Goal: Task Accomplishment & Management: Use online tool/utility

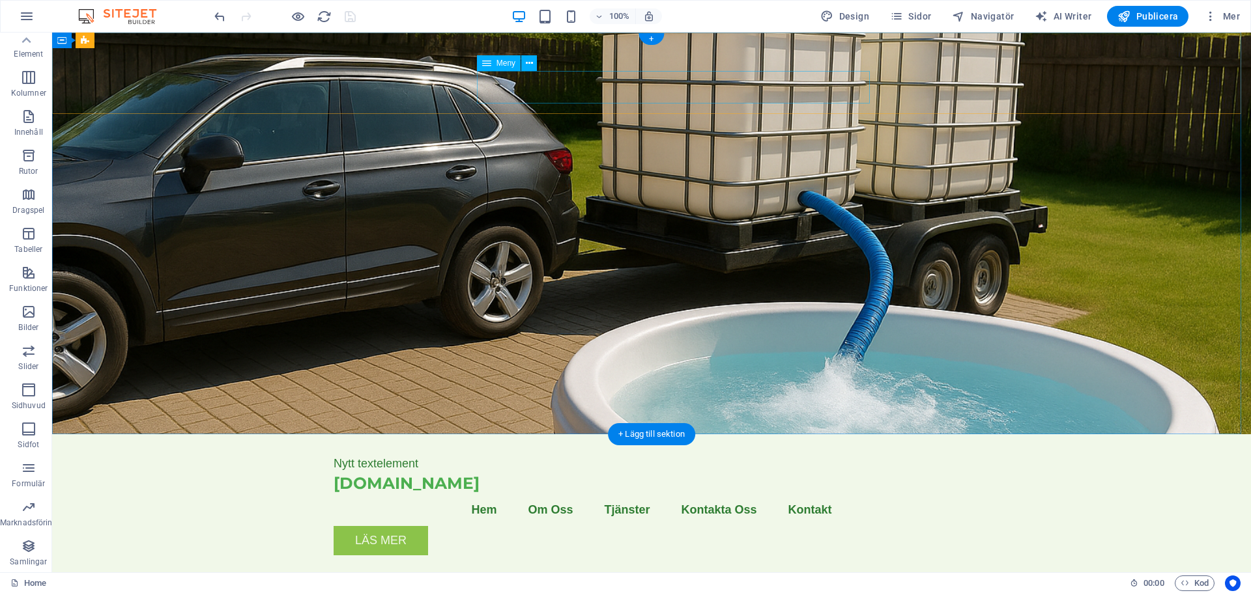
click at [733, 494] on nav "Hem Om Oss Tjänster Kontakta Oss Kontakt" at bounding box center [651, 510] width 636 height 33
click at [194, 434] on div "Nytt textelement [DOMAIN_NAME] Menu Hem Om Oss Tjänster Kontakta Oss Kontakt Lä…" at bounding box center [651, 500] width 1198 height 132
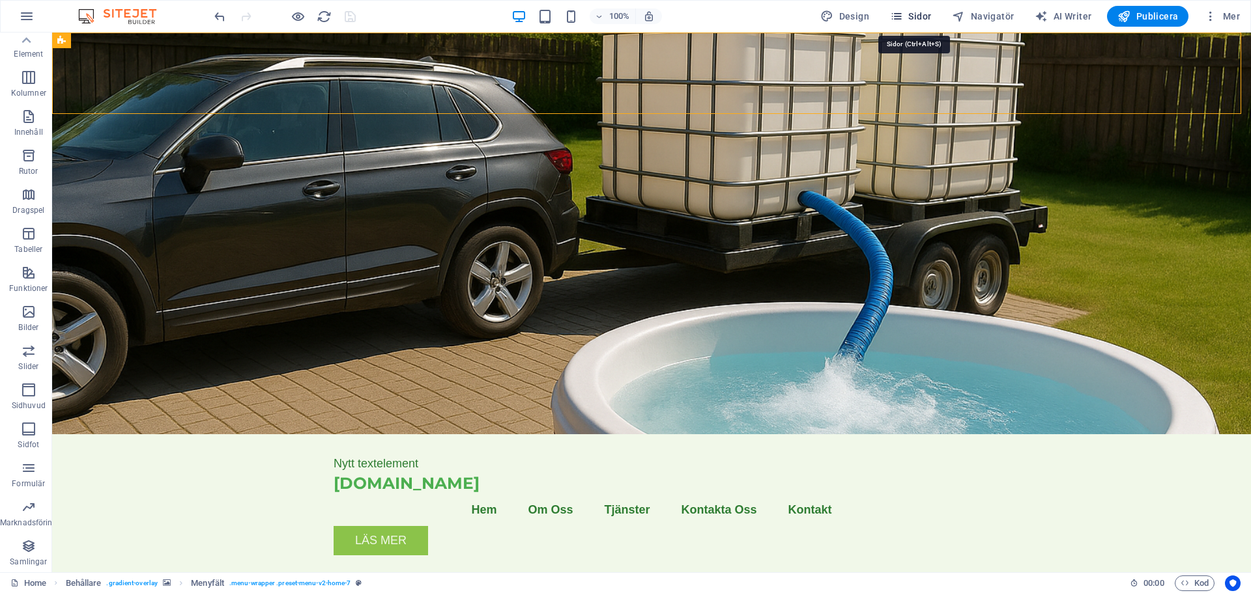
click at [923, 16] on span "Sidor" at bounding box center [910, 16] width 41 height 13
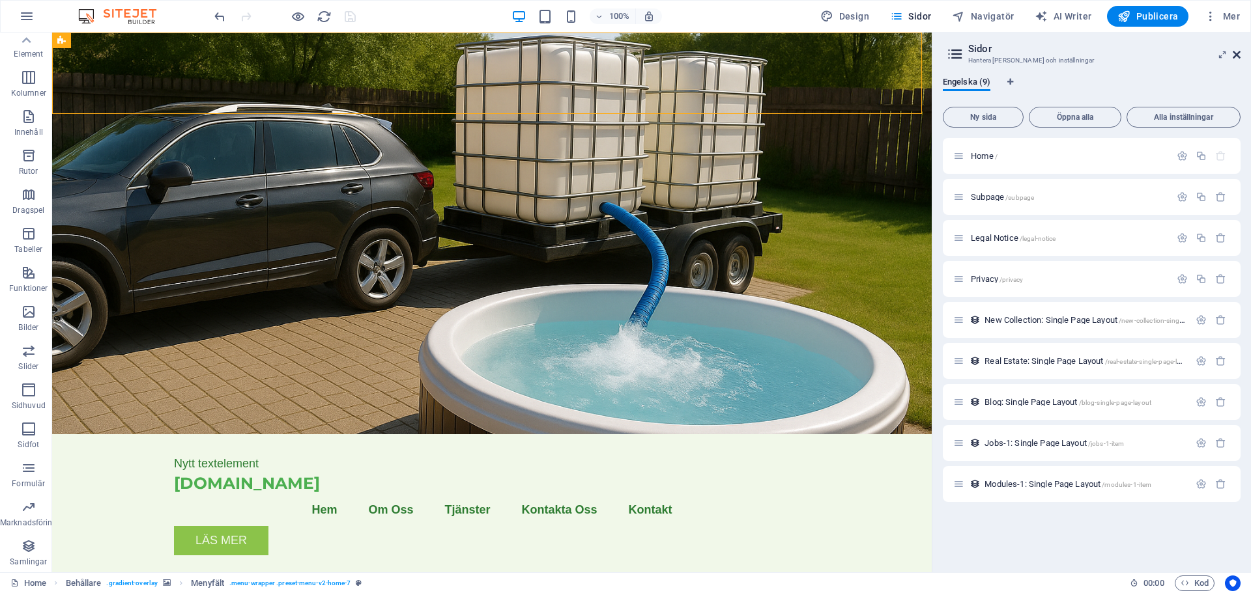
click at [1238, 55] on icon at bounding box center [1236, 55] width 8 height 10
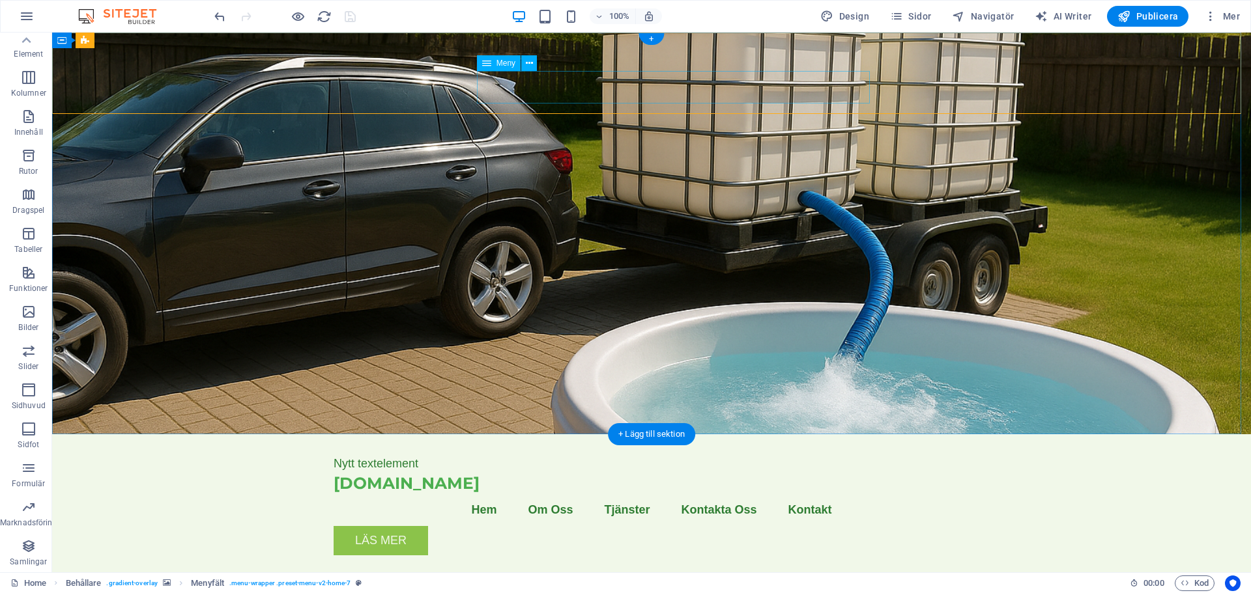
click at [769, 494] on nav "Hem Om Oss Tjänster Kontakta Oss Kontakt" at bounding box center [651, 510] width 636 height 33
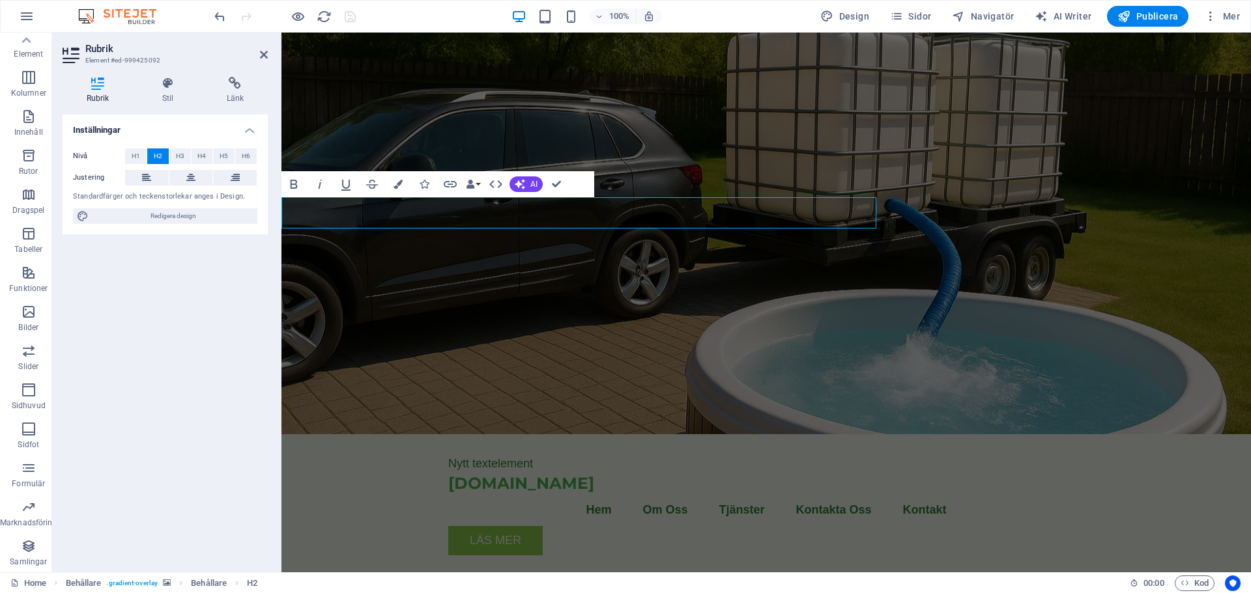
click at [260, 211] on div "Nivå H1 H2 H3 H4 H5 H6 Justering Standardfärger och teckenstorlekar anges i Des…" at bounding box center [165, 186] width 205 height 97
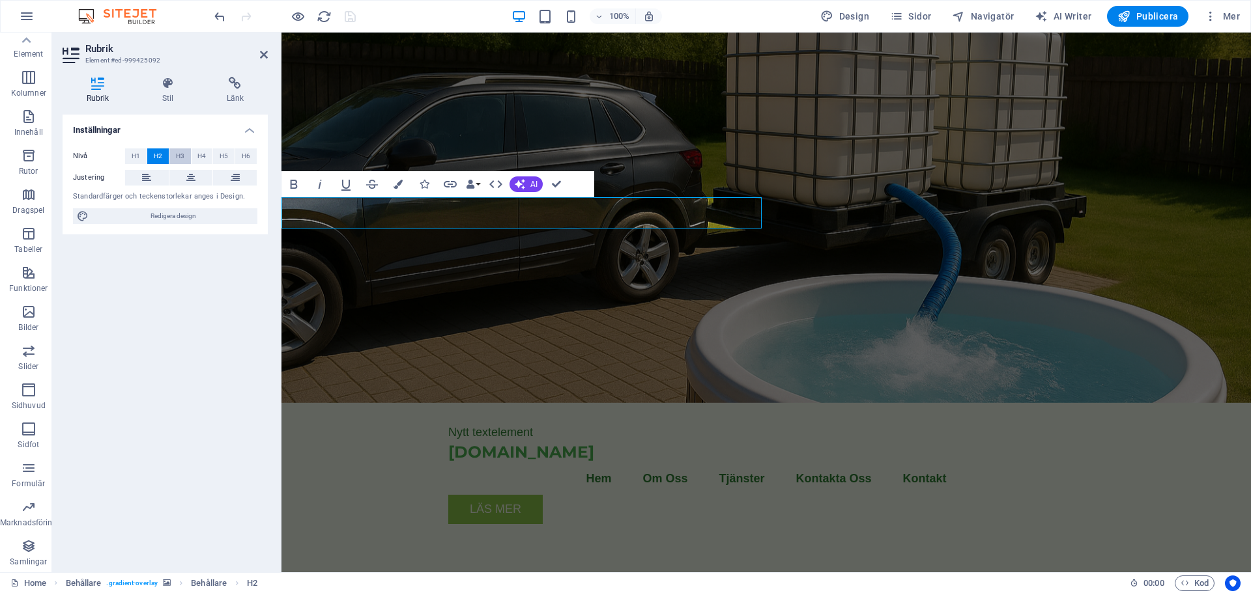
click at [182, 155] on span "H3" at bounding box center [180, 157] width 8 height 16
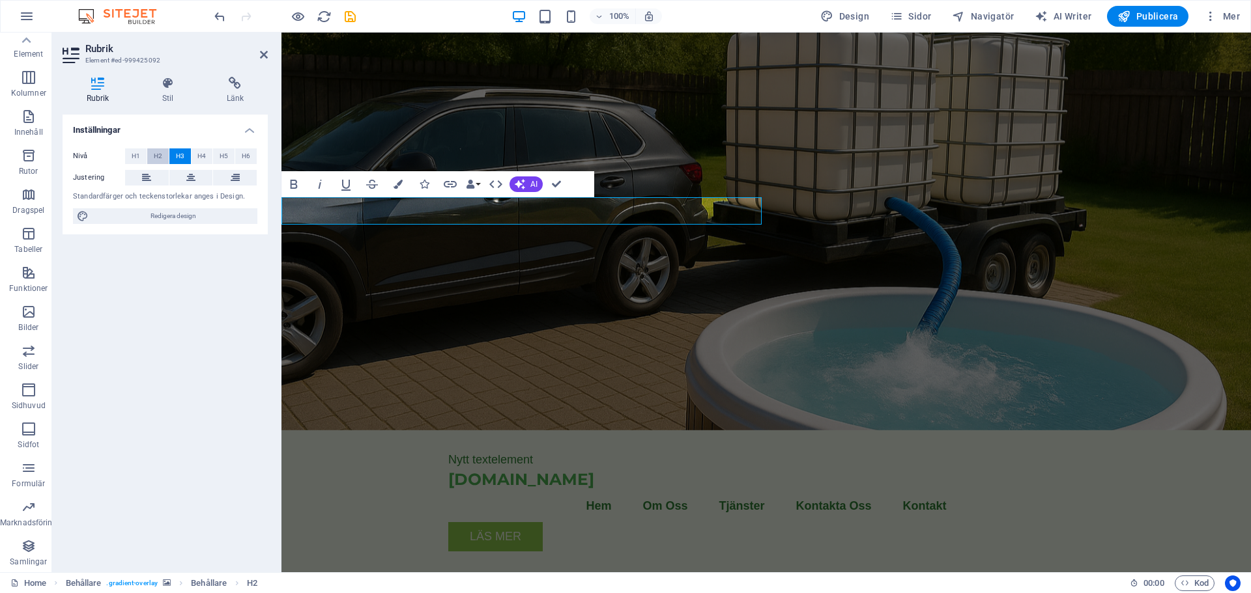
click at [156, 154] on span "H2" at bounding box center [158, 157] width 8 height 16
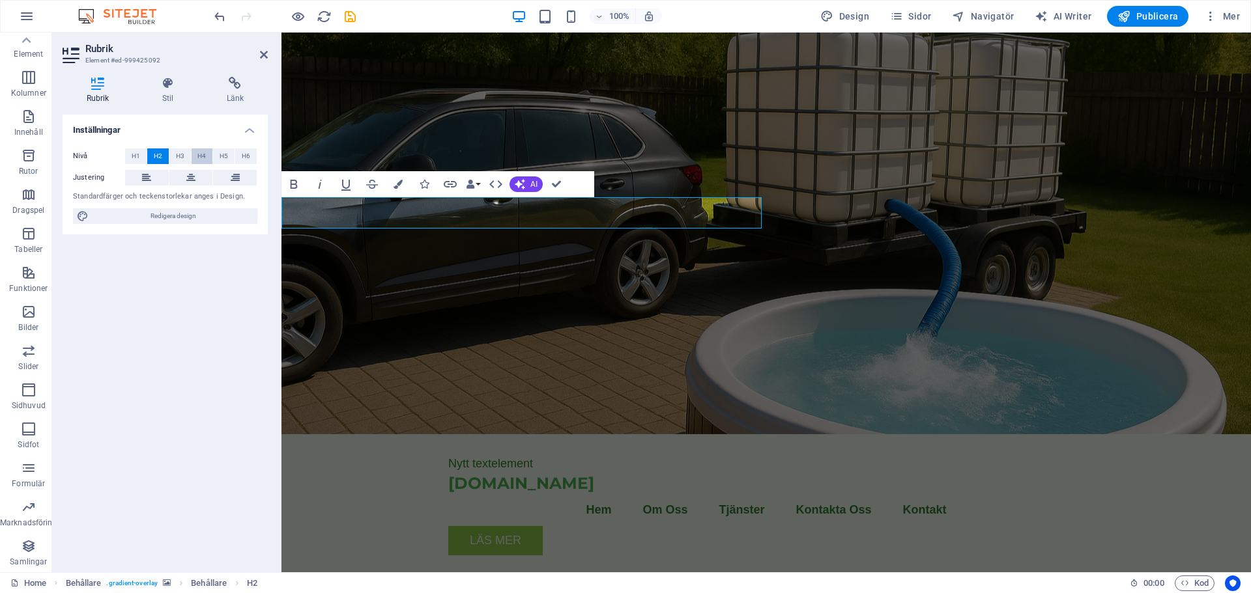
click at [198, 156] on span "H4" at bounding box center [201, 157] width 8 height 16
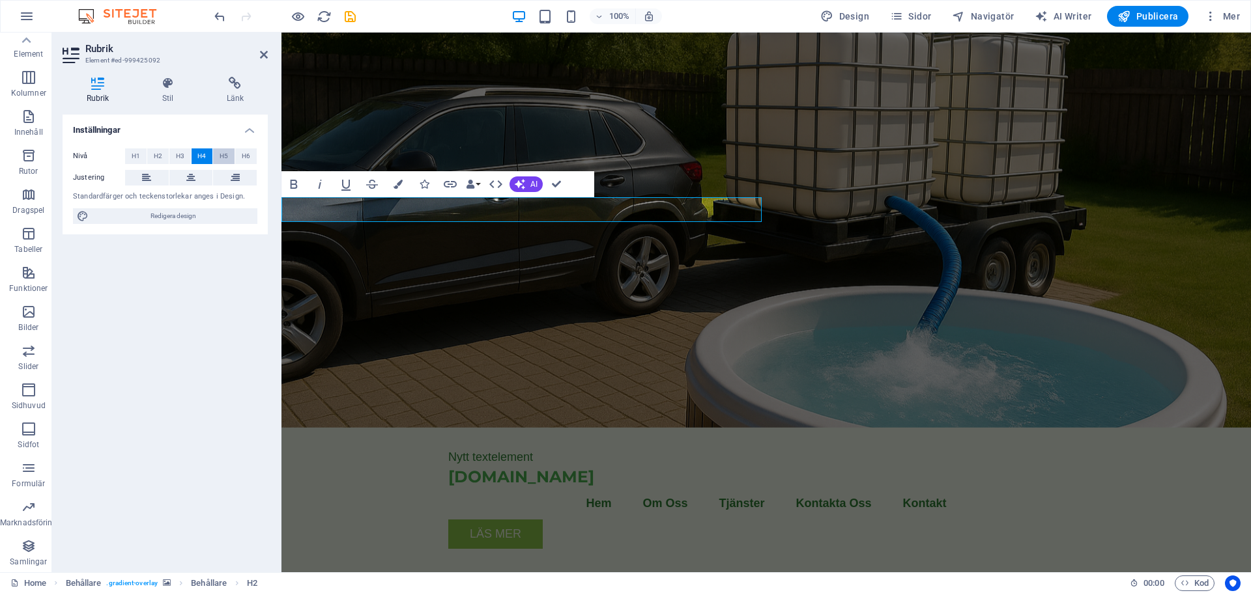
click at [231, 157] on button "H5" at bounding box center [223, 157] width 21 height 16
click at [138, 155] on span "H1" at bounding box center [136, 157] width 8 height 16
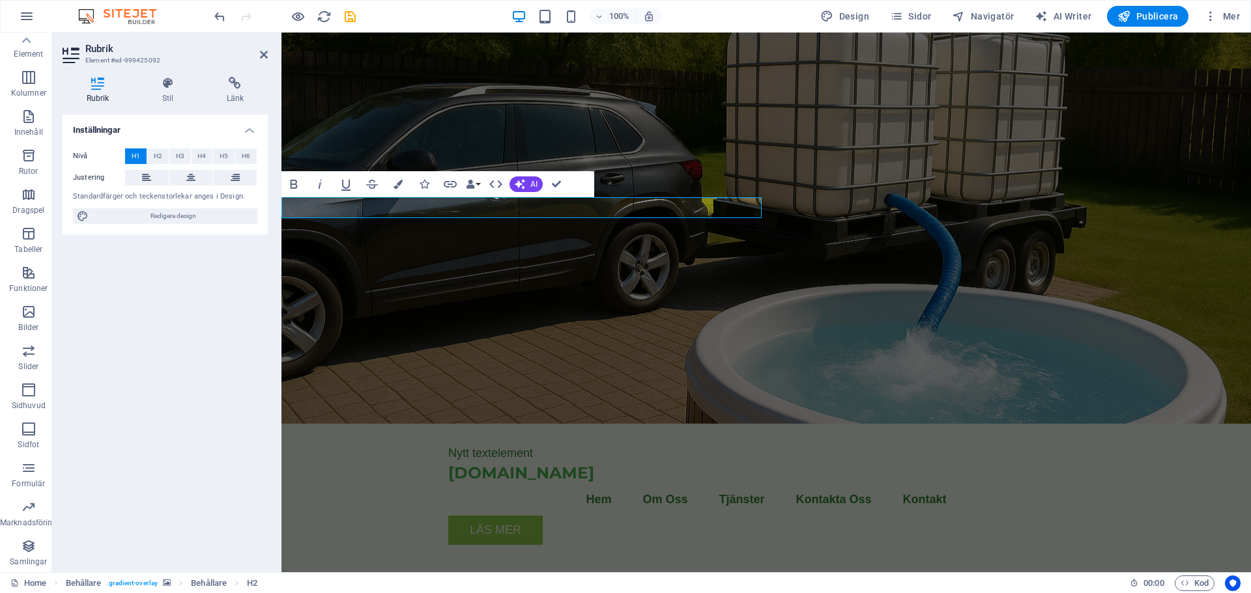
click at [171, 292] on div "Inställningar Nivå H1 H2 H3 H4 H5 H6 Justering Standardfärger och teckenstorlek…" at bounding box center [165, 338] width 205 height 447
click at [260, 51] on icon at bounding box center [264, 55] width 8 height 10
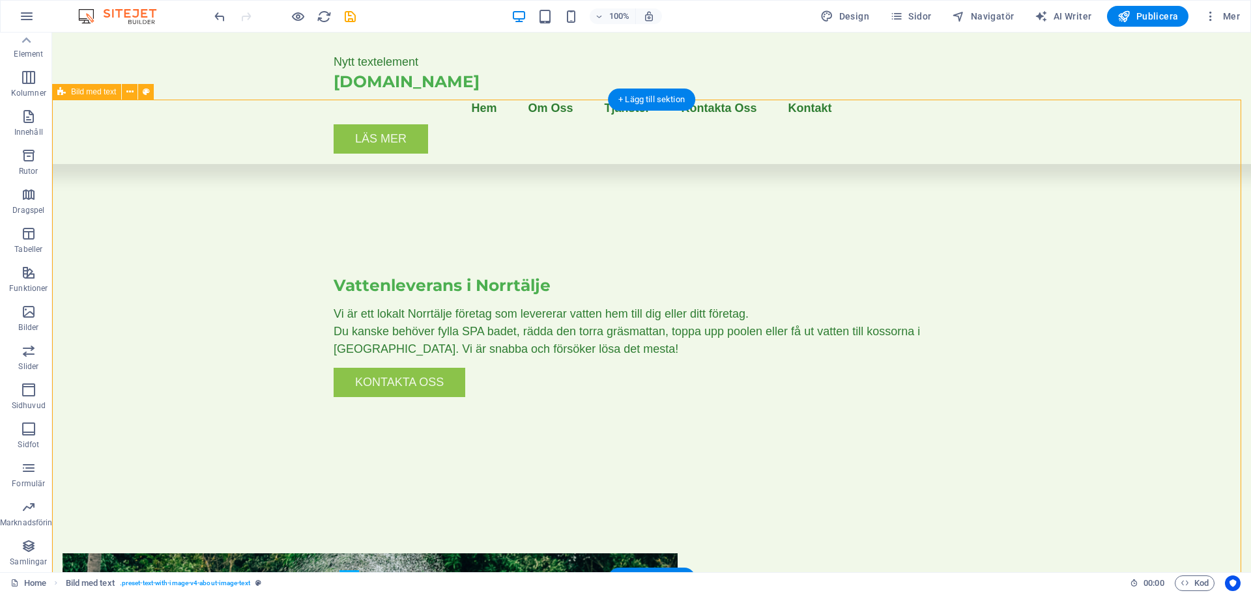
scroll to position [326, 0]
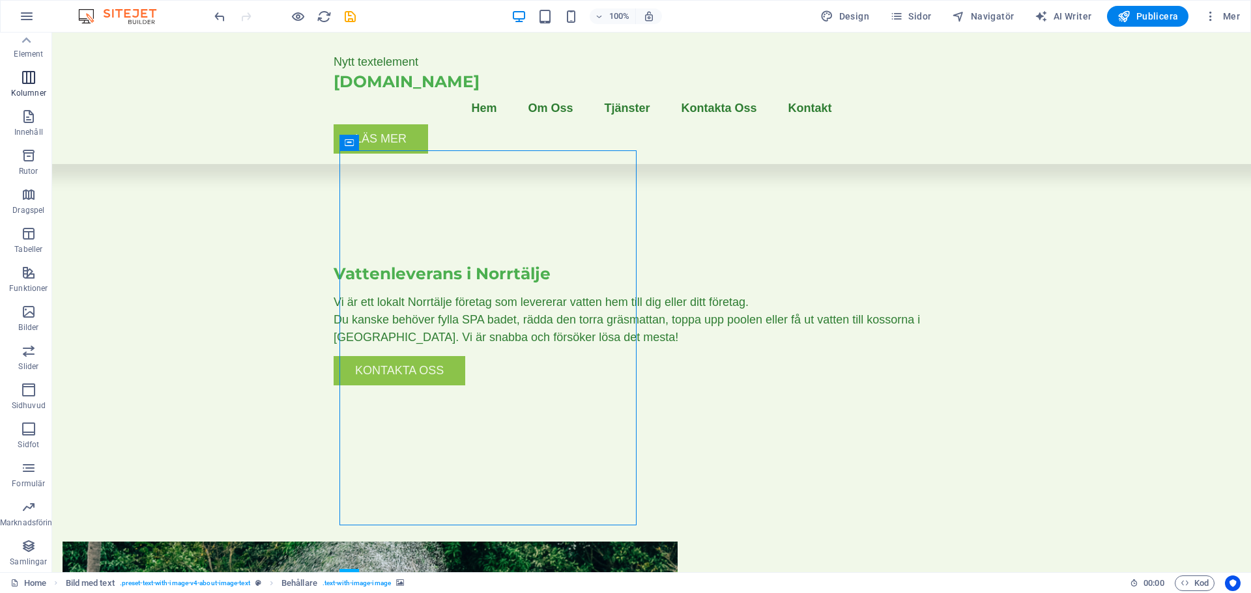
click at [20, 79] on span "Kolumner" at bounding box center [28, 85] width 57 height 31
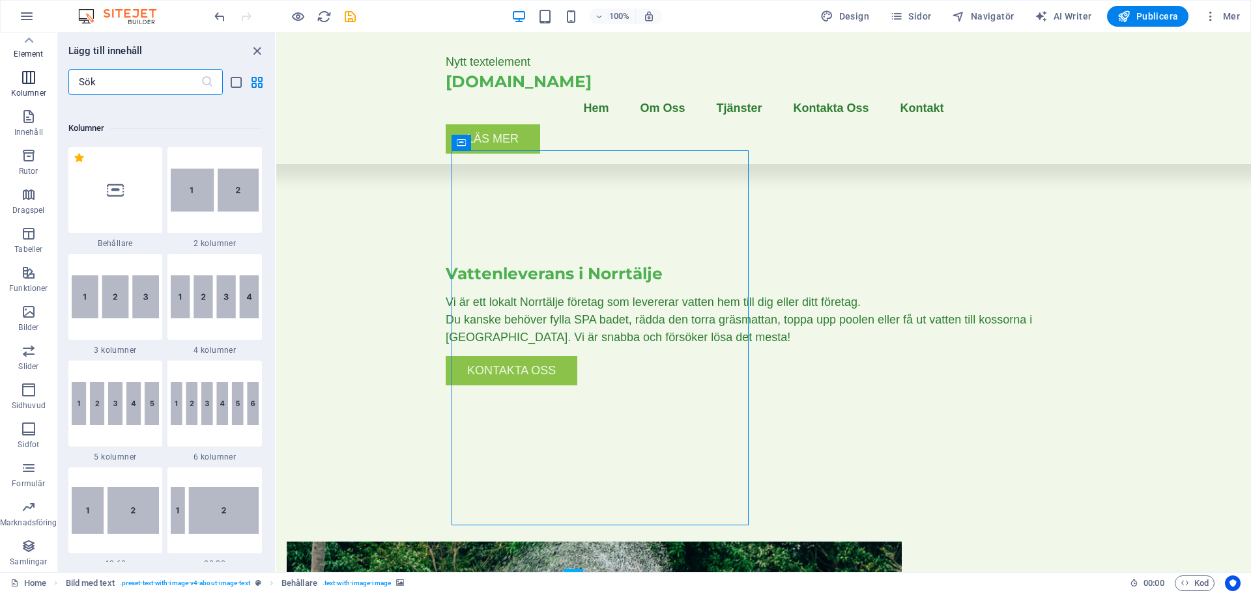
scroll to position [645, 0]
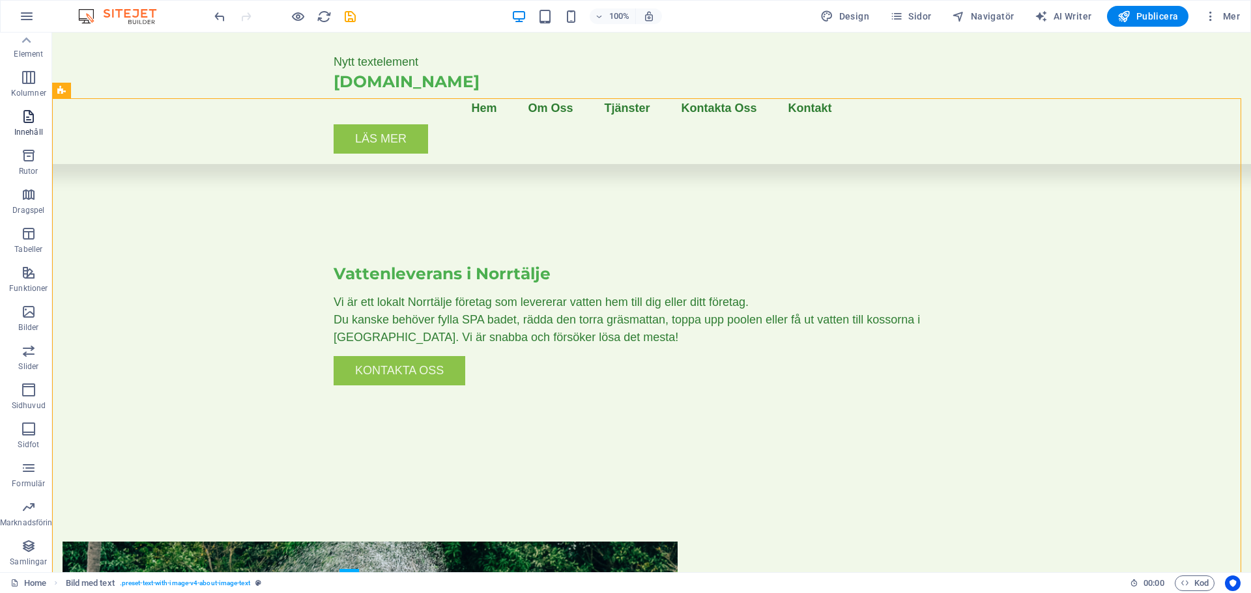
click at [25, 124] on icon "button" at bounding box center [29, 117] width 16 height 16
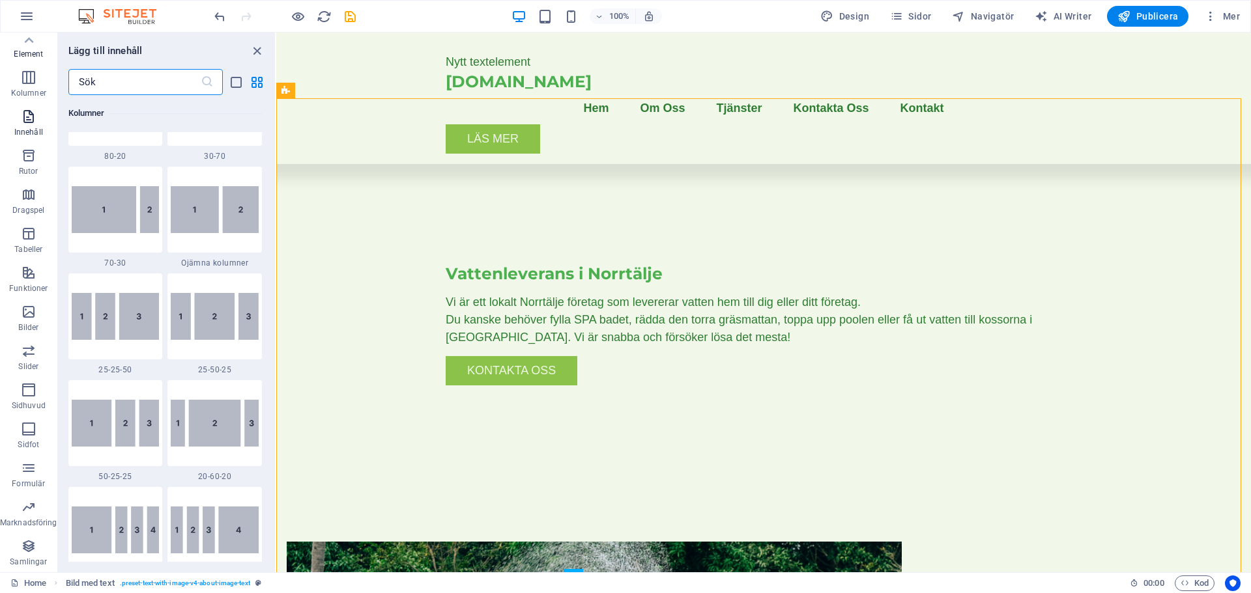
scroll to position [2279, 0]
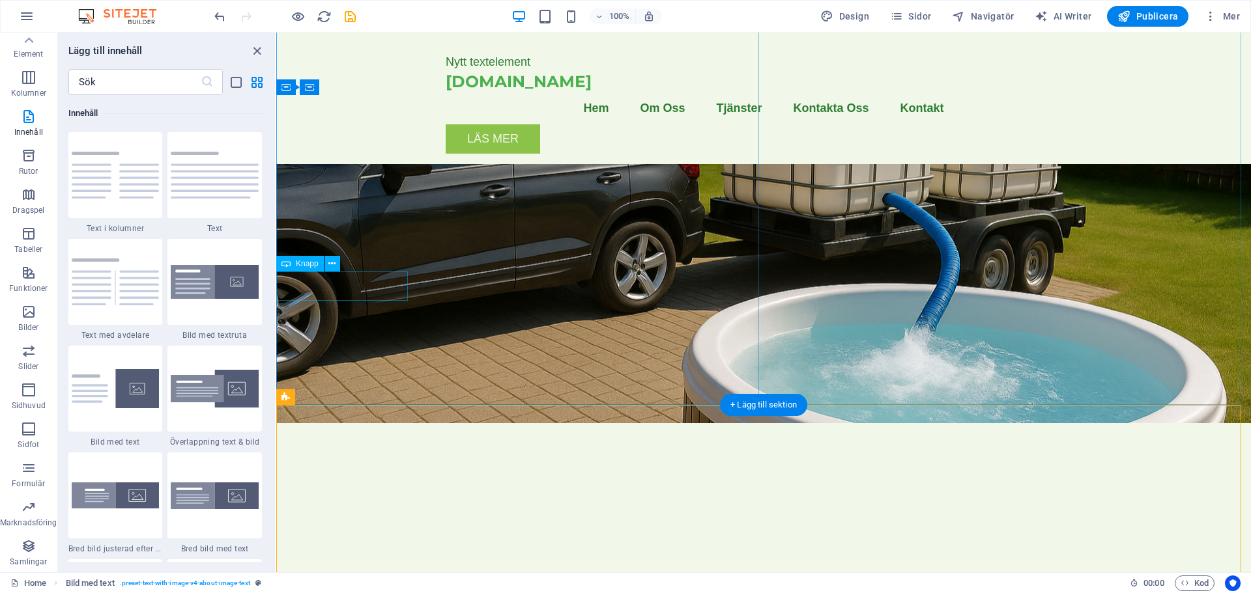
scroll to position [0, 0]
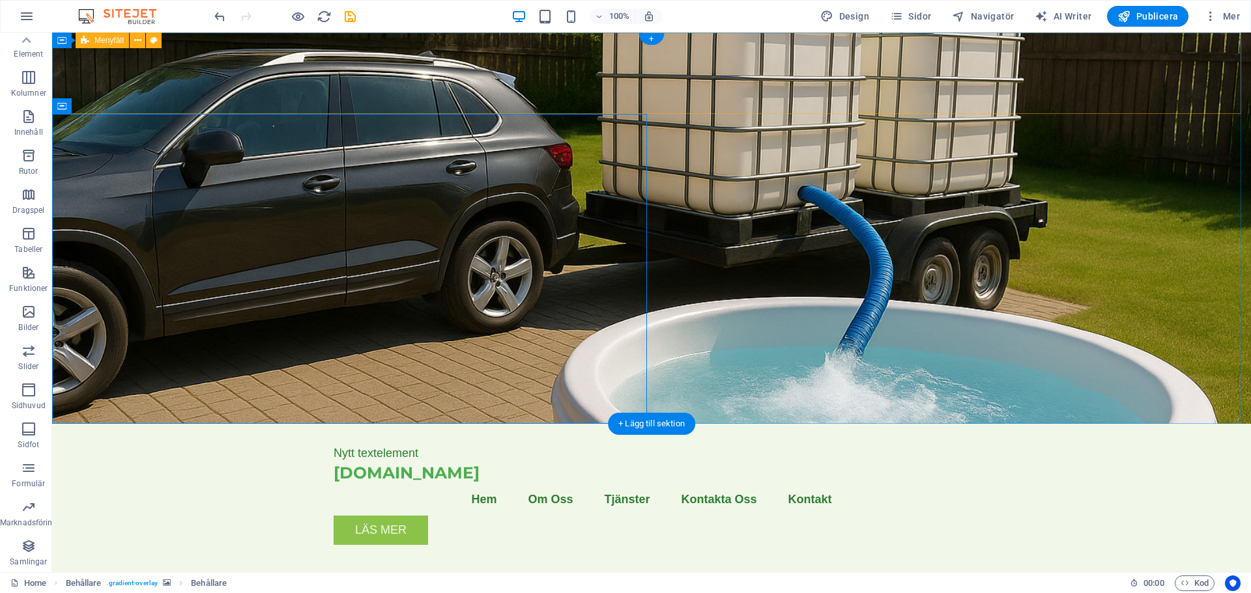
click at [188, 424] on div "Nytt textelement [DOMAIN_NAME] Menu Hem Om Oss Tjänster Kontakta Oss Kontakt Lä…" at bounding box center [651, 490] width 1198 height 132
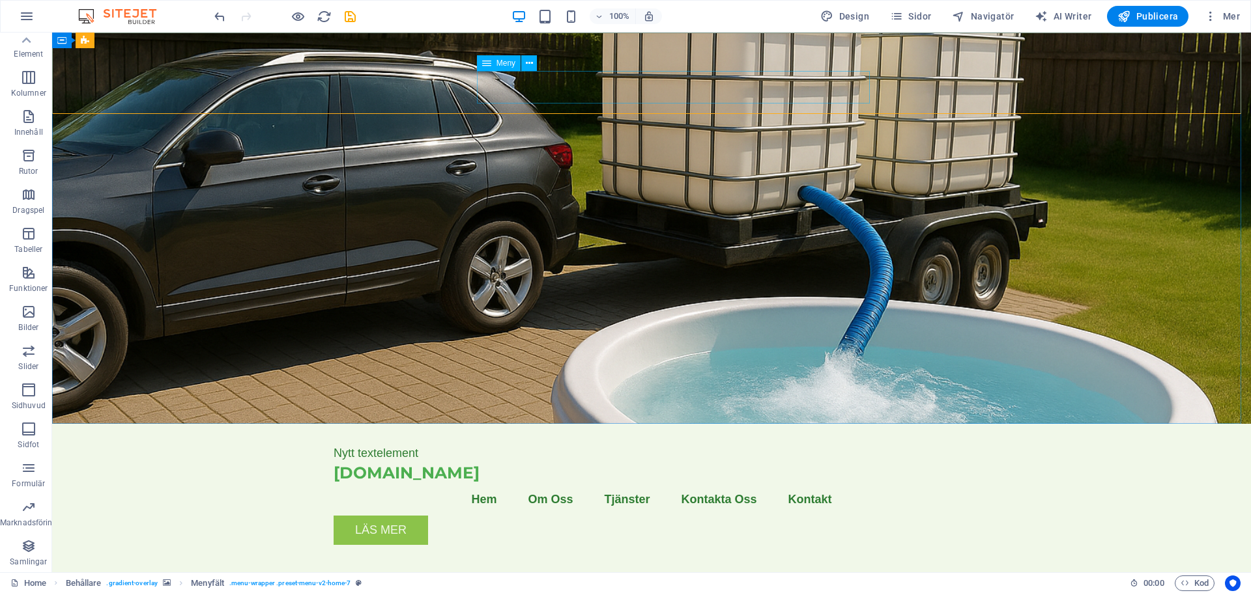
click at [500, 66] on span "Meny" at bounding box center [505, 63] width 19 height 8
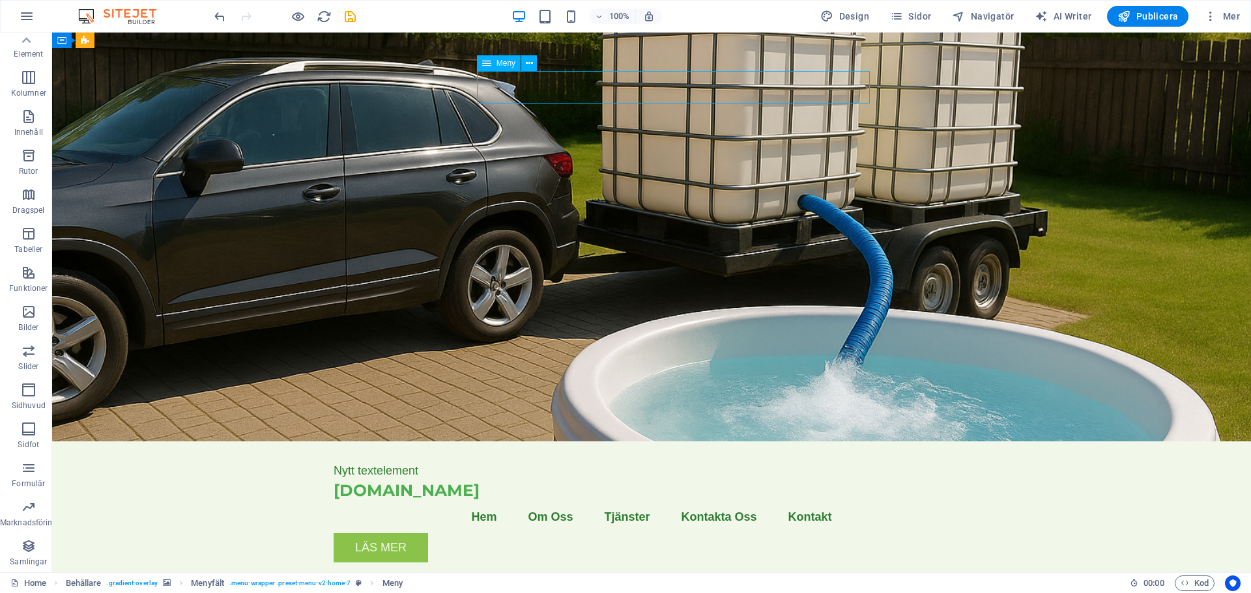
select select
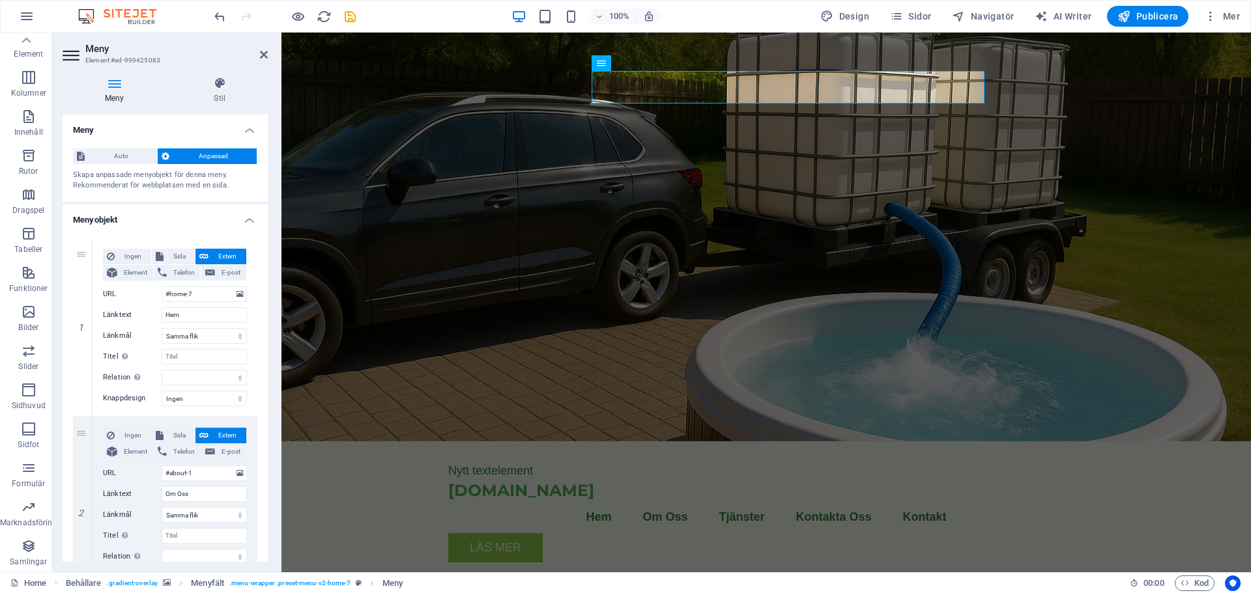
click at [268, 56] on aside "Meny Element #ed-999425083 Meny Stil Meny Auto Anpassad Skapa anpassade menyobj…" at bounding box center [166, 303] width 229 height 540
click at [264, 53] on icon at bounding box center [264, 55] width 8 height 10
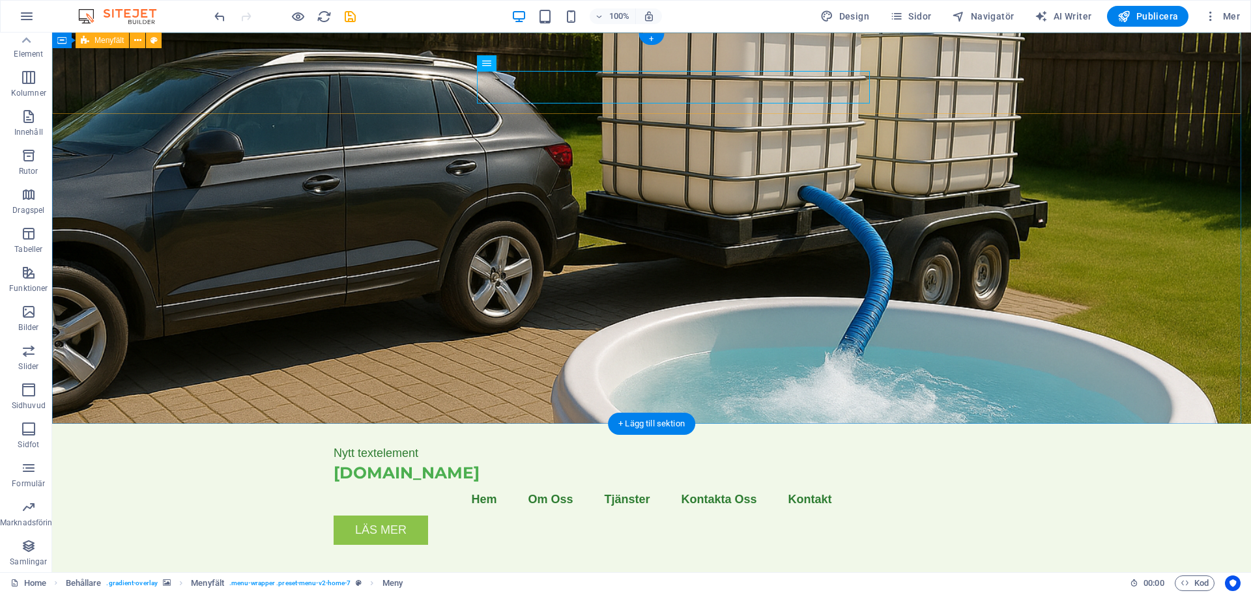
click at [222, 424] on div "Nytt textelement [DOMAIN_NAME] Menu Hem Om Oss Tjänster Kontakta Oss Kontakt Lä…" at bounding box center [651, 490] width 1198 height 132
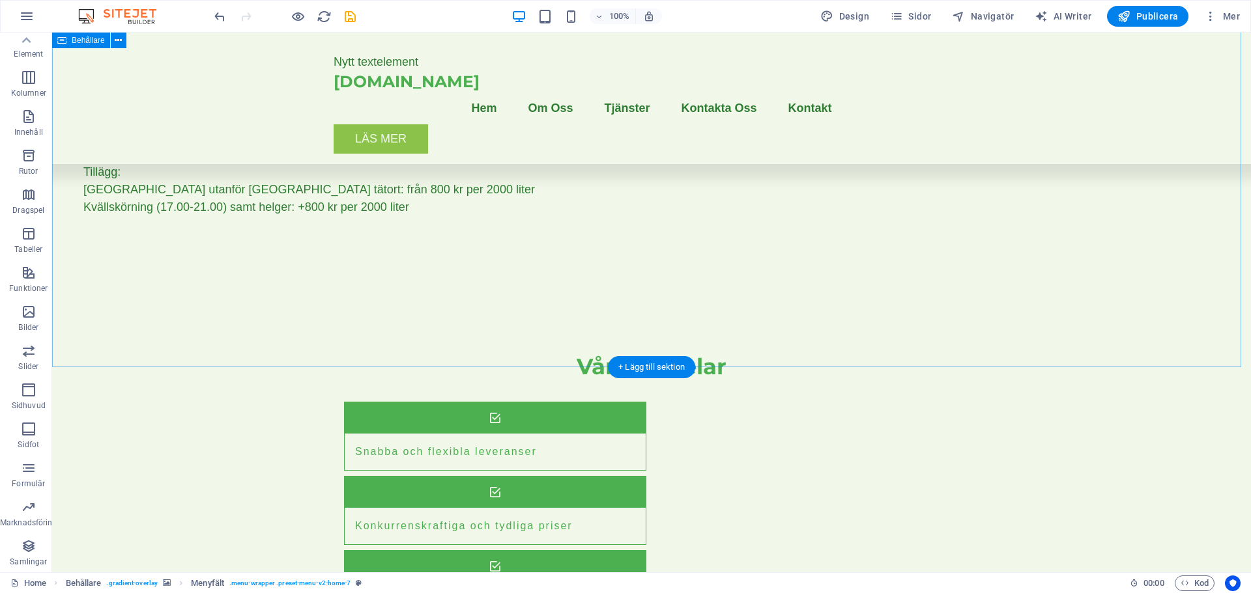
scroll to position [1496, 0]
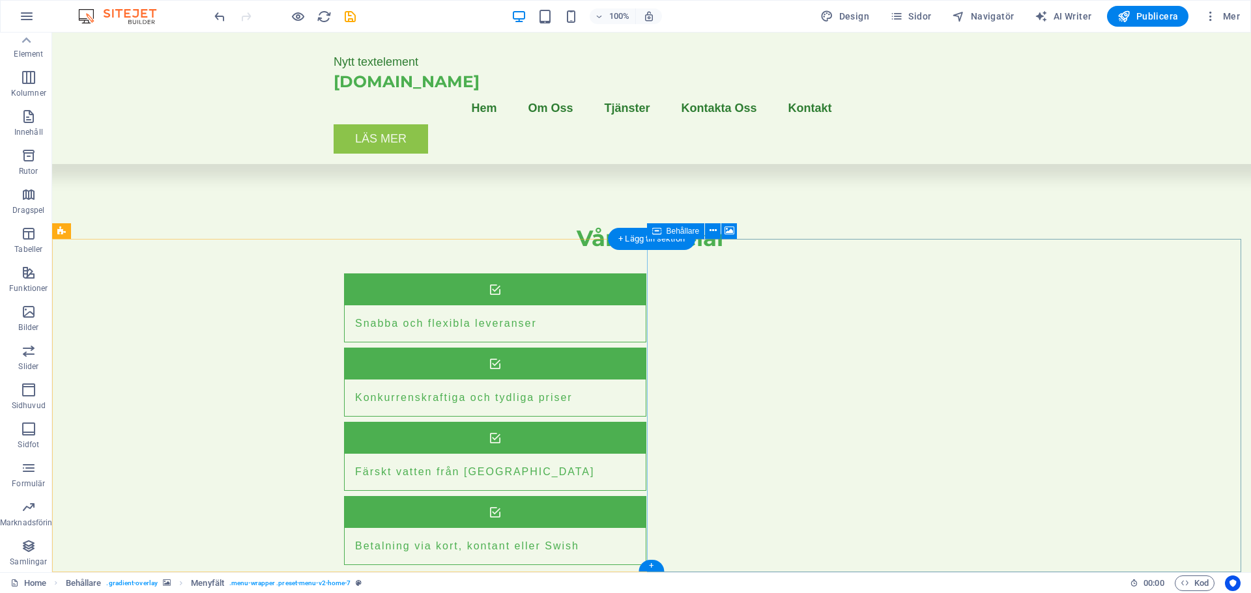
click at [728, 229] on icon at bounding box center [729, 231] width 10 height 14
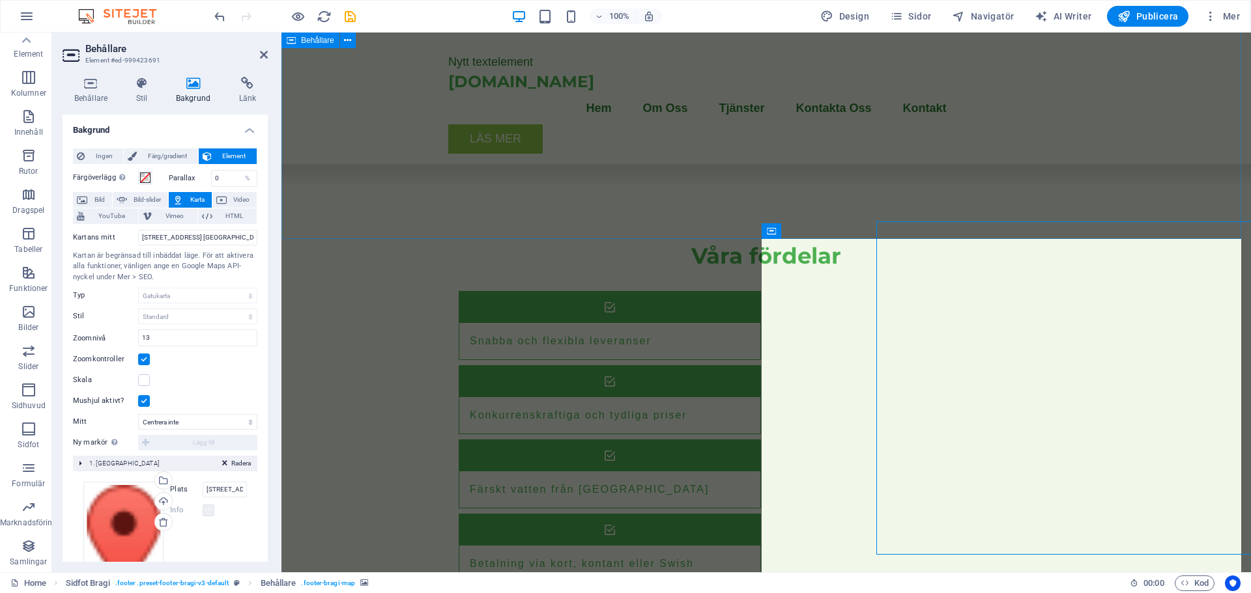
scroll to position [1514, 0]
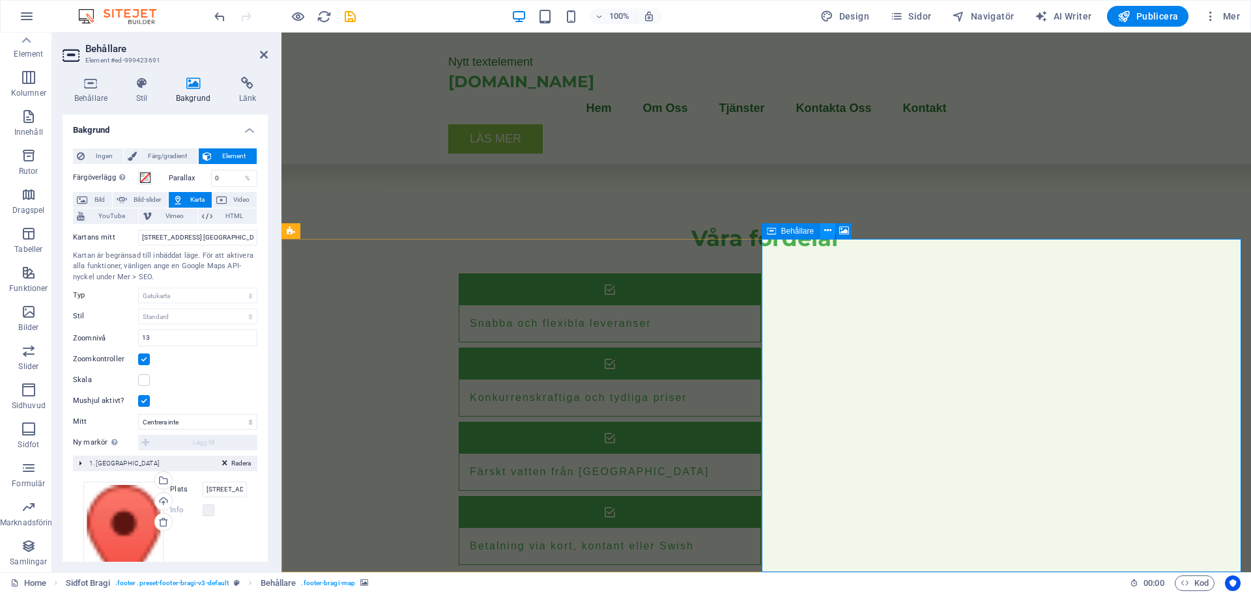
click at [826, 231] on icon at bounding box center [827, 231] width 7 height 14
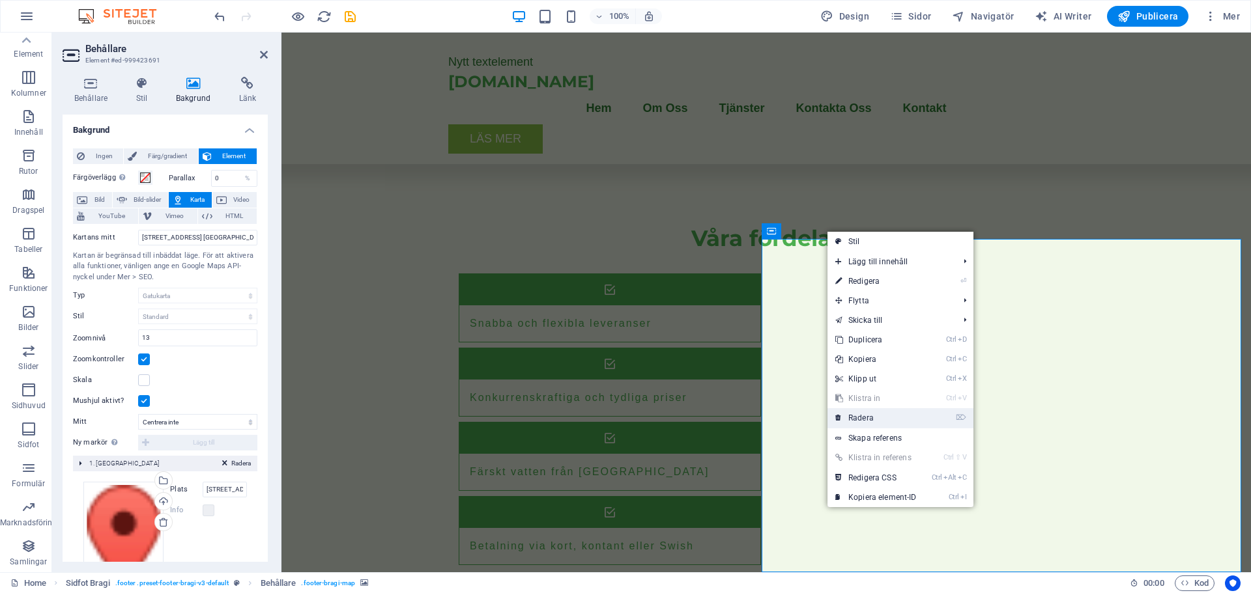
click at [872, 416] on link "⌦ Radera" at bounding box center [875, 418] width 97 height 20
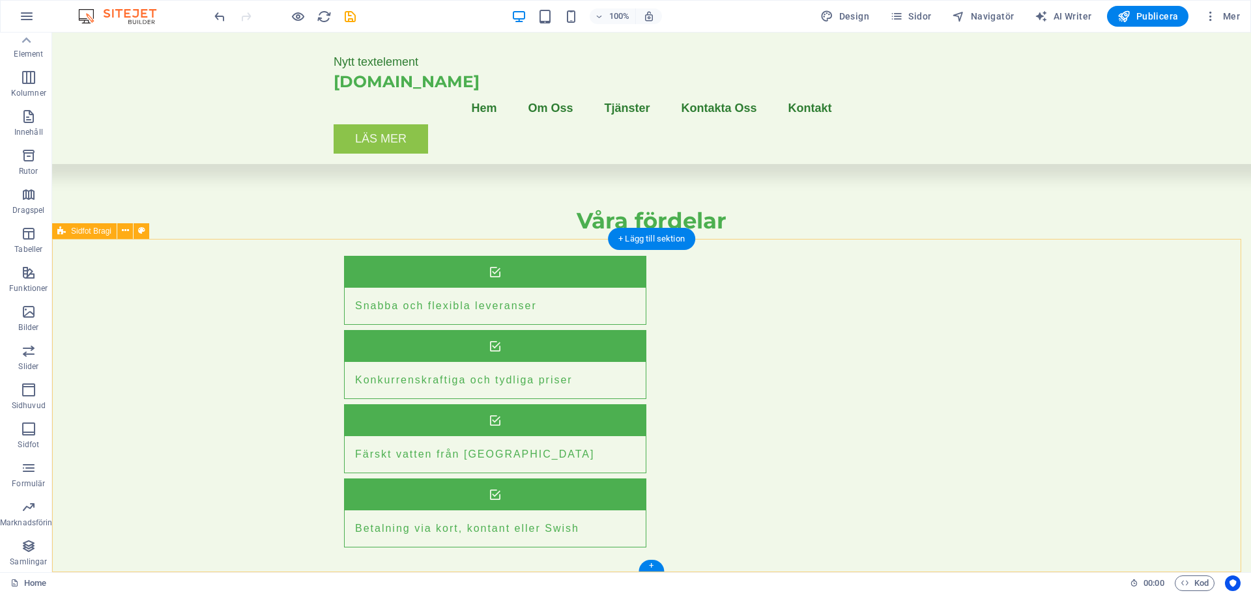
scroll to position [1496, 0]
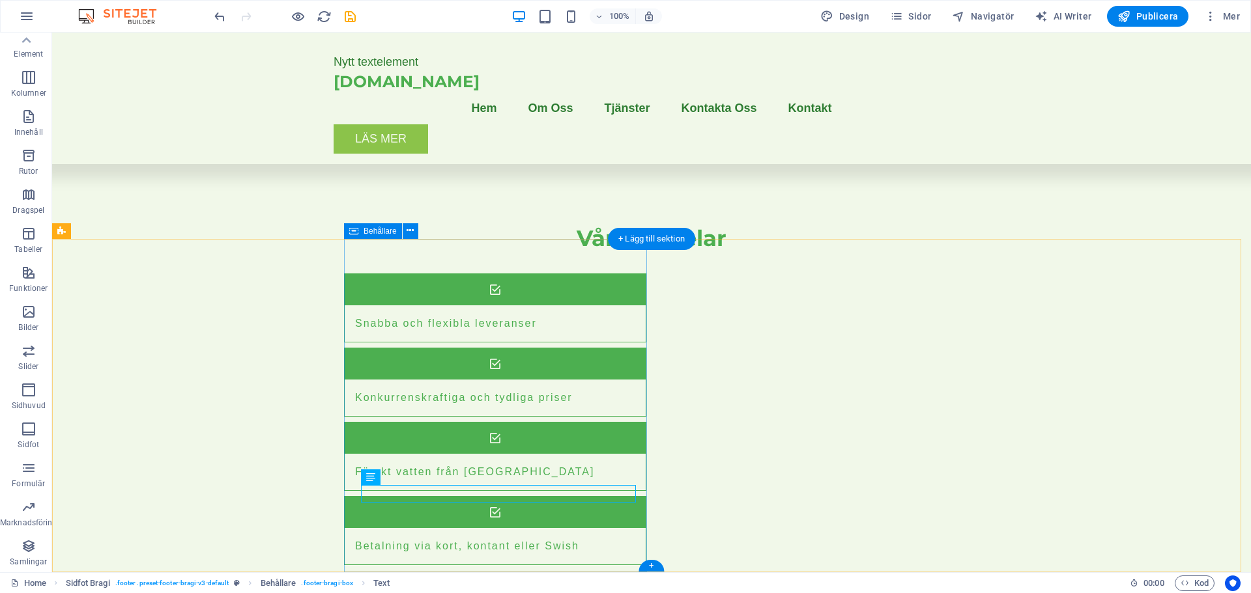
click at [385, 230] on span "Behållare" at bounding box center [379, 231] width 33 height 8
click at [409, 231] on icon at bounding box center [409, 231] width 7 height 14
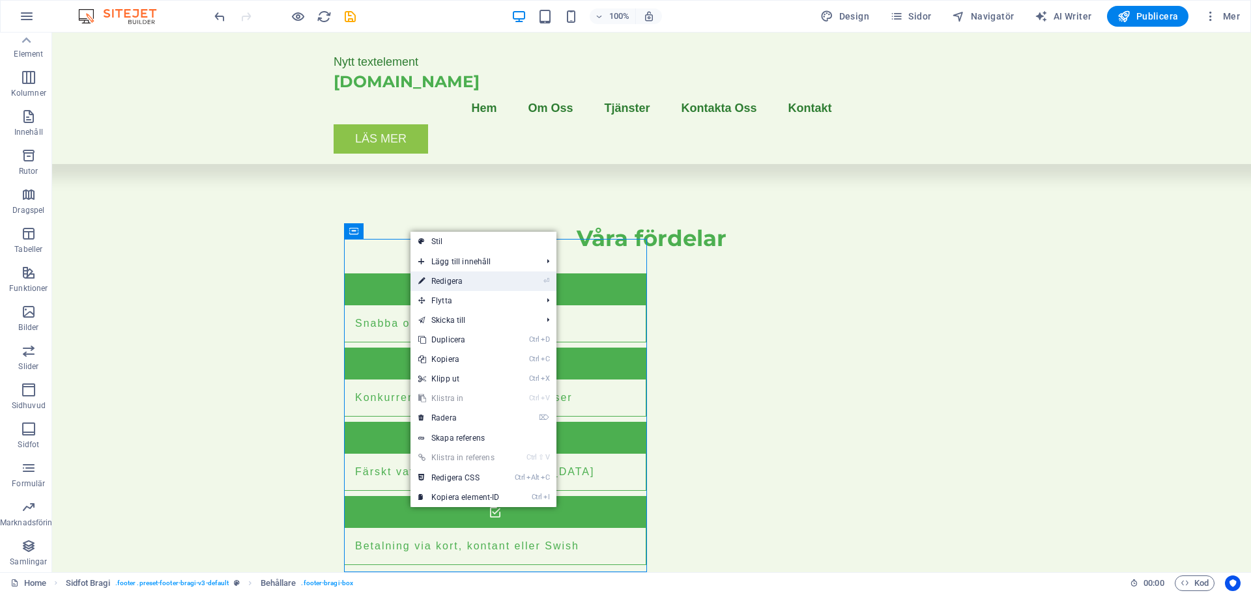
click at [435, 279] on link "⏎ Redigera" at bounding box center [458, 282] width 97 height 20
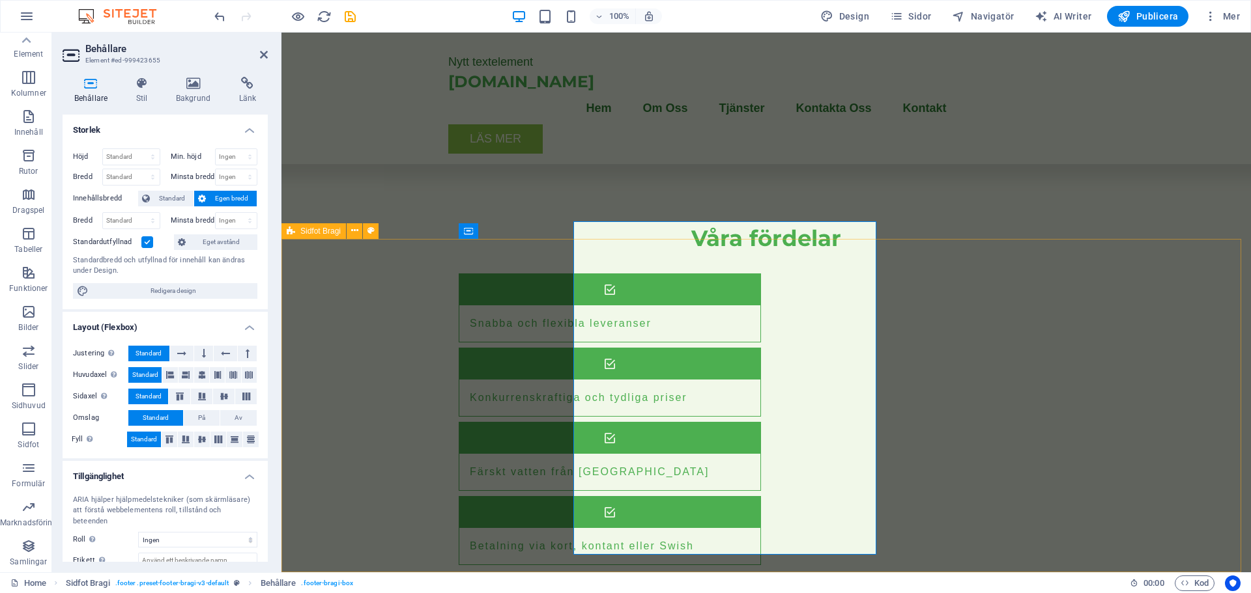
scroll to position [1514, 0]
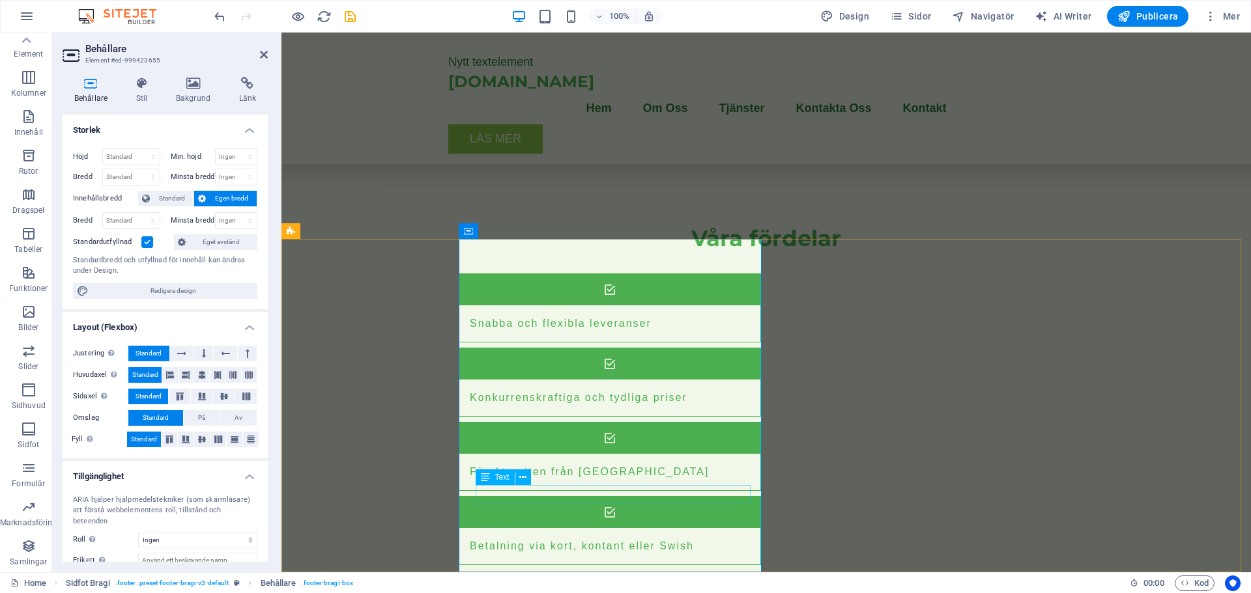
click at [505, 475] on span "Text" at bounding box center [502, 478] width 14 height 8
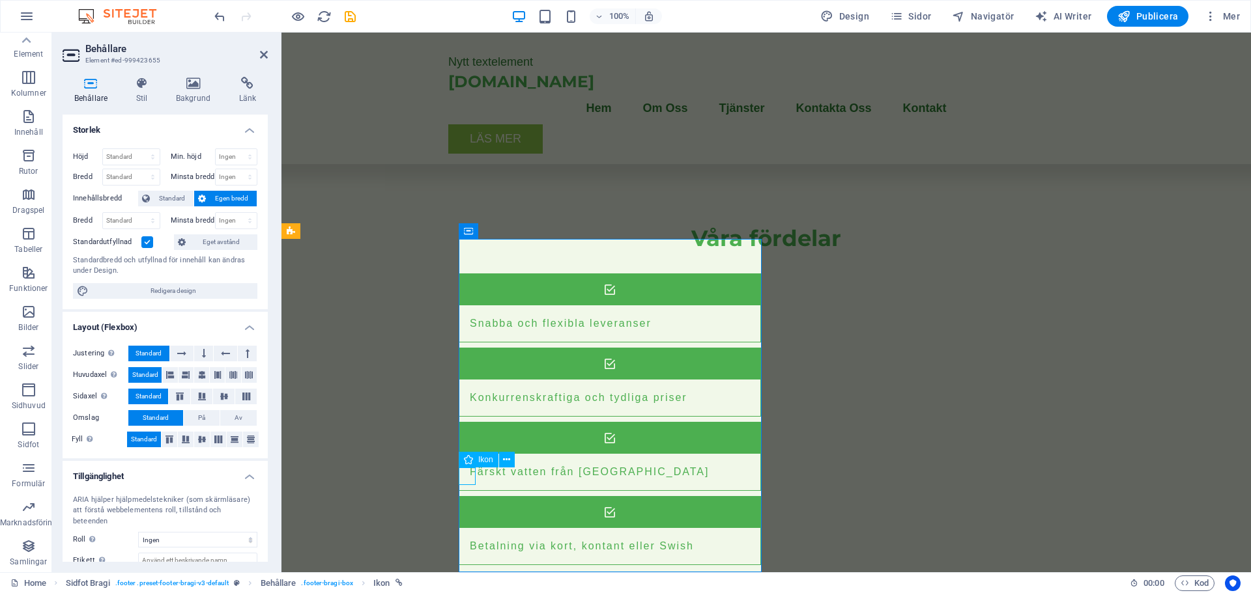
select select "xMidYMid"
select select "px"
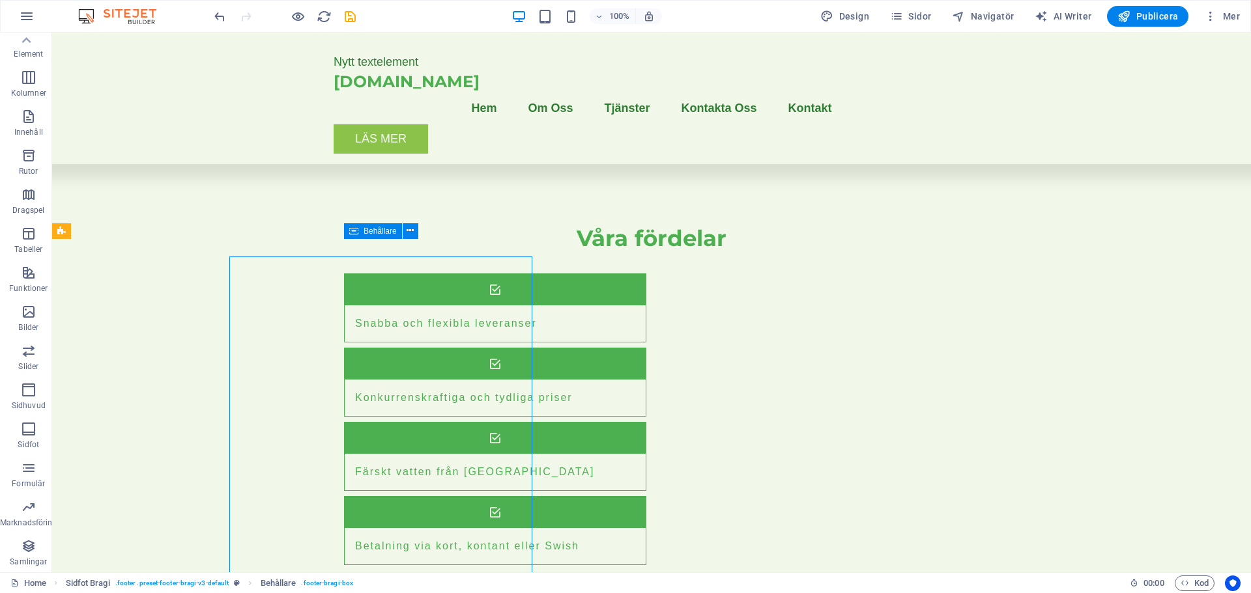
scroll to position [1496, 0]
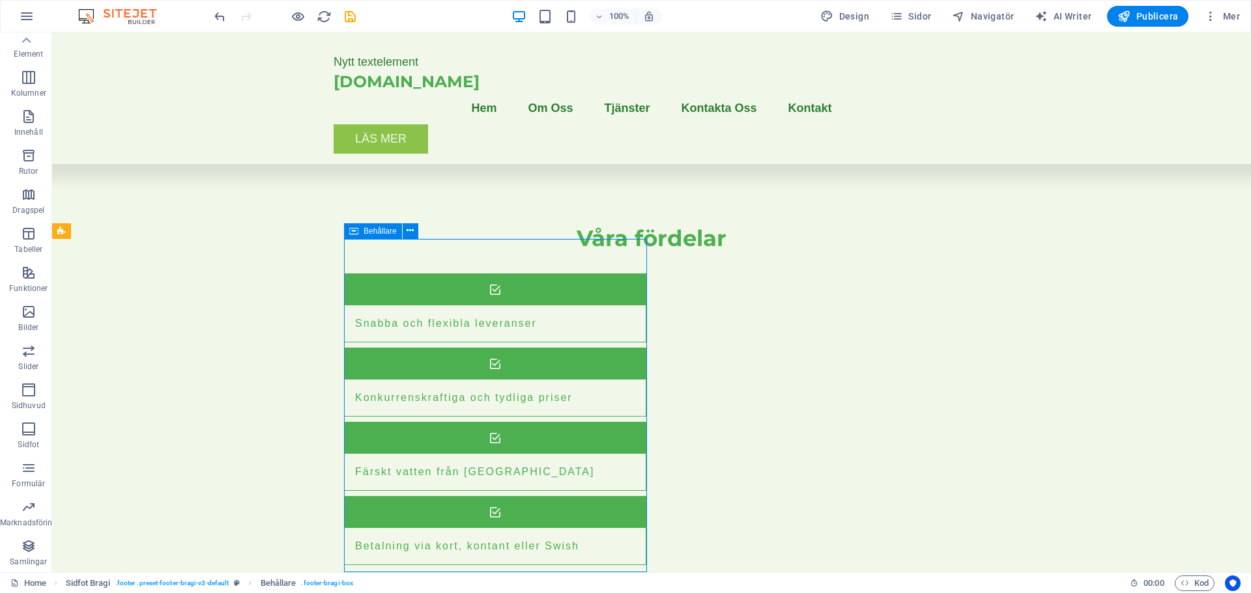
drag, startPoint x: 404, startPoint y: 476, endPoint x: 379, endPoint y: 476, distance: 25.4
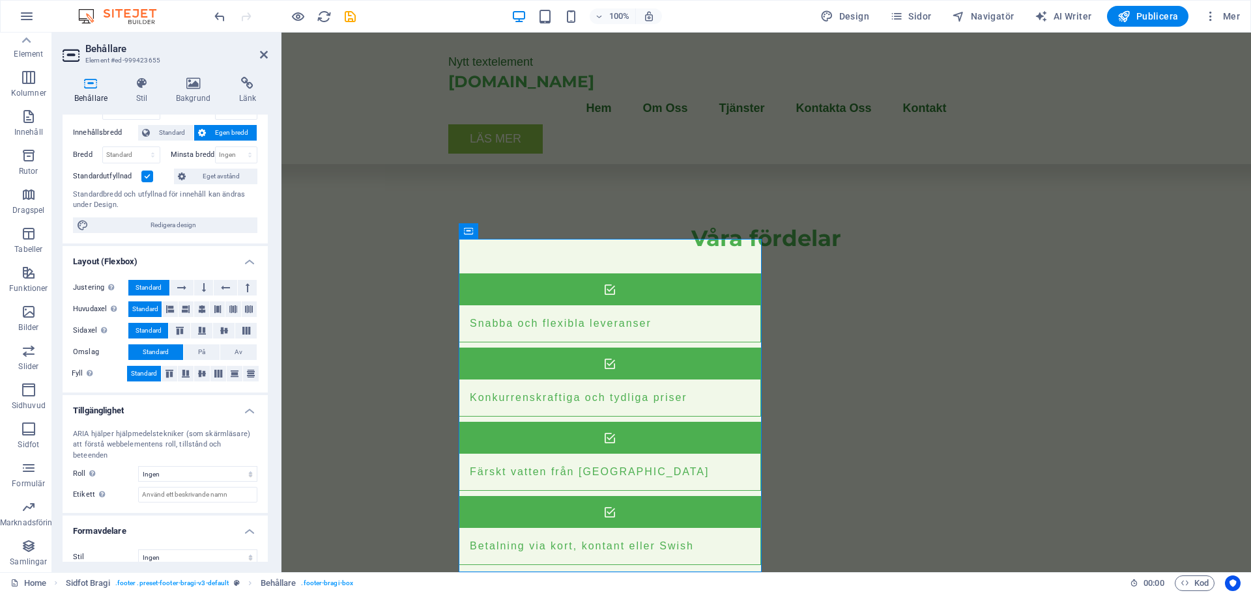
scroll to position [69, 0]
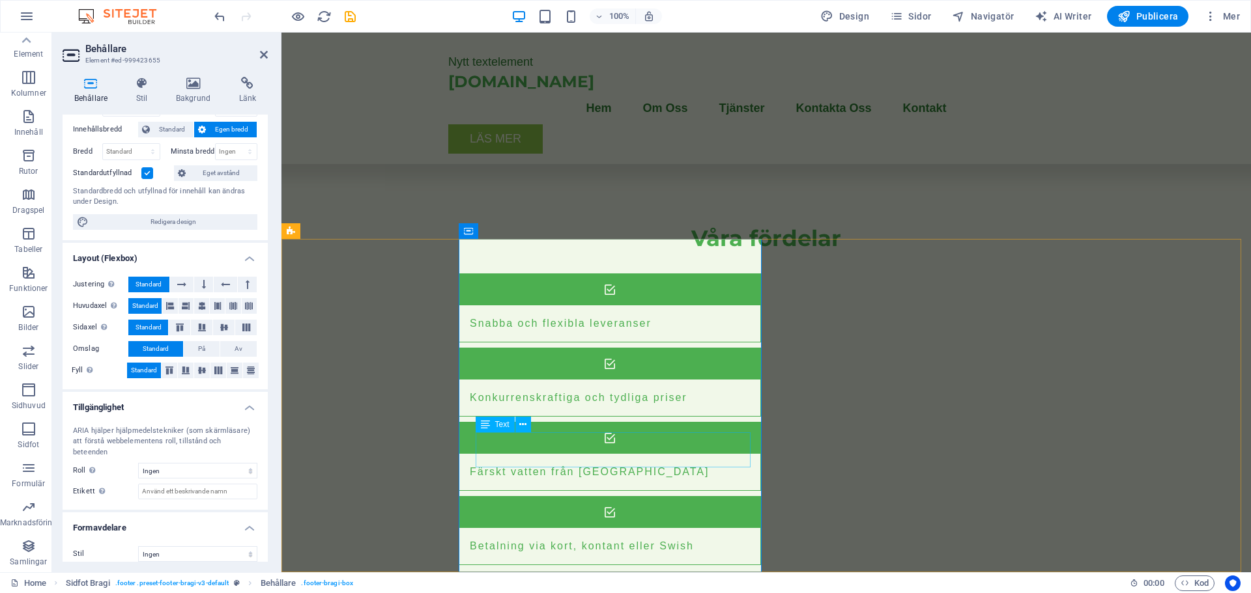
drag, startPoint x: 477, startPoint y: 440, endPoint x: 572, endPoint y: 455, distance: 96.3
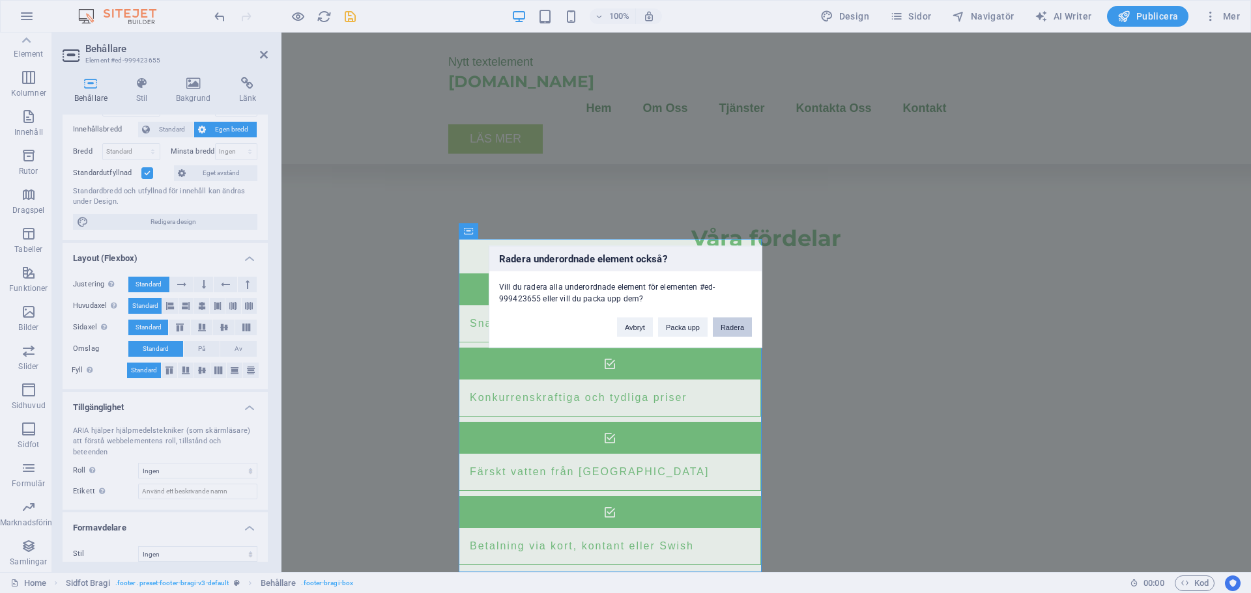
click at [736, 323] on button "Radera" at bounding box center [732, 327] width 39 height 20
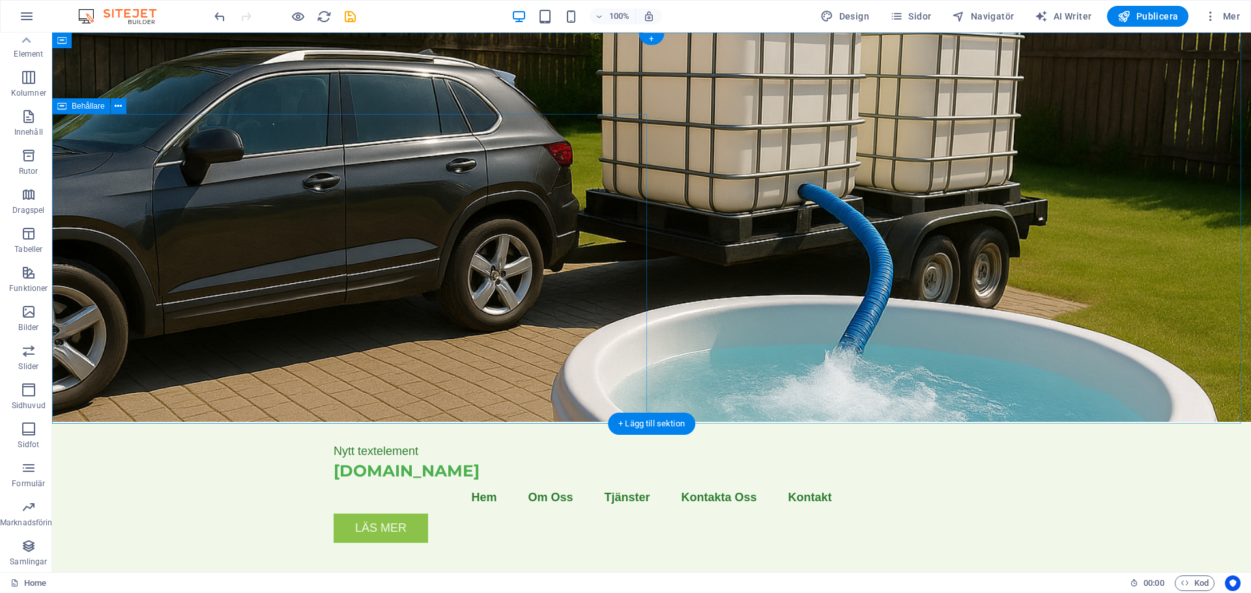
scroll to position [0, 0]
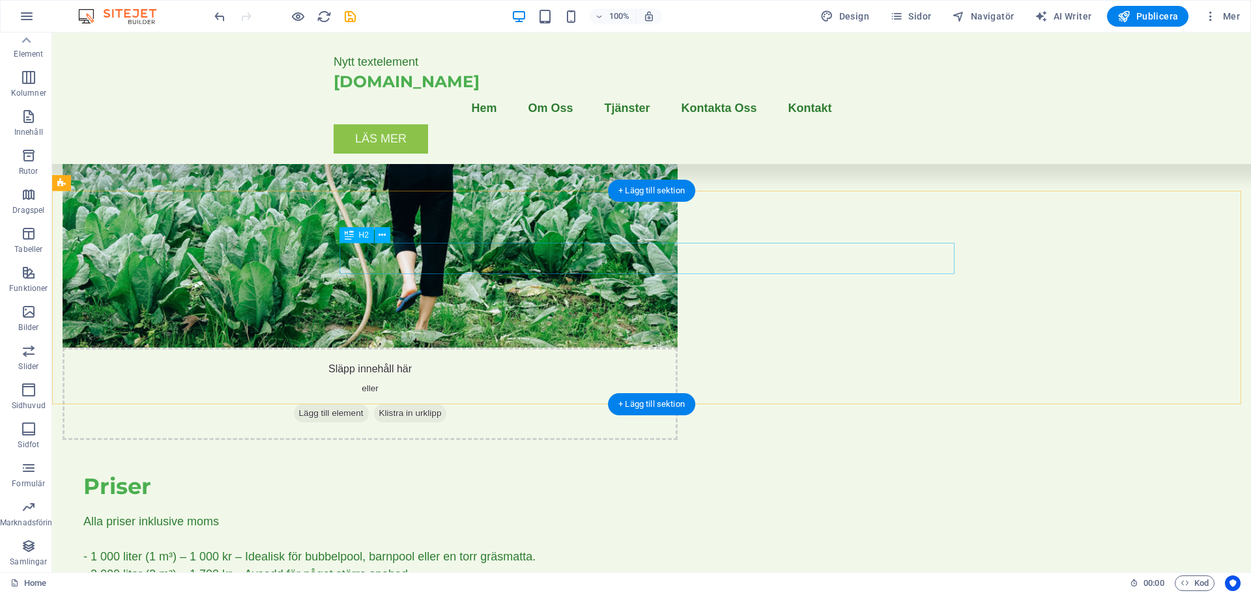
scroll to position [1107, 0]
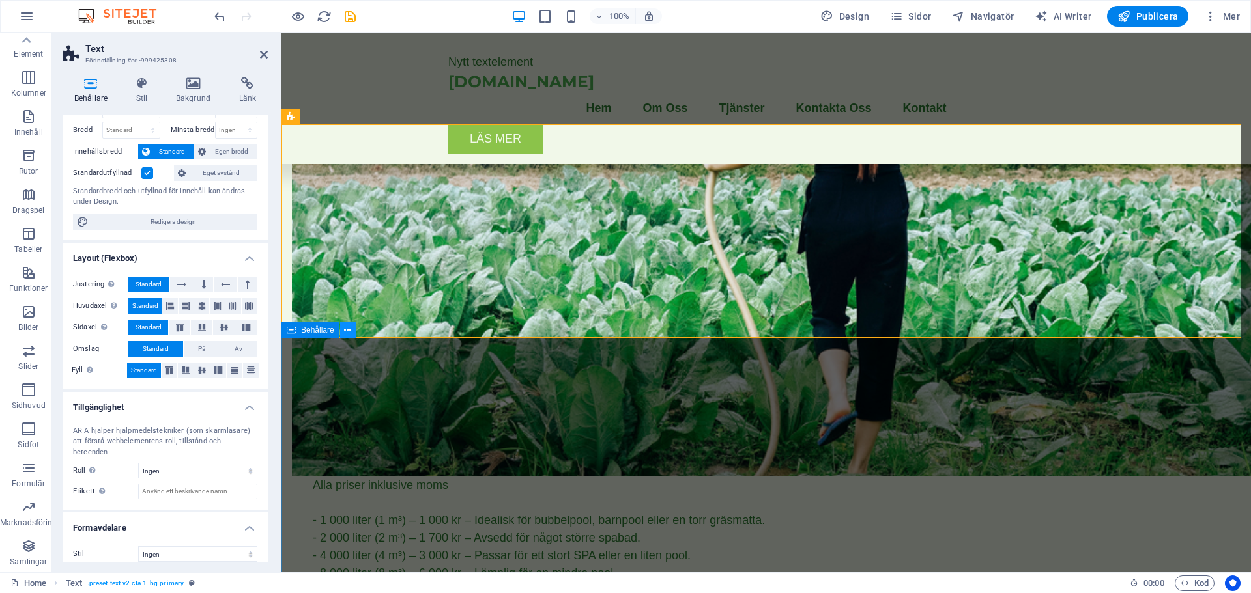
click at [345, 332] on icon at bounding box center [347, 331] width 7 height 14
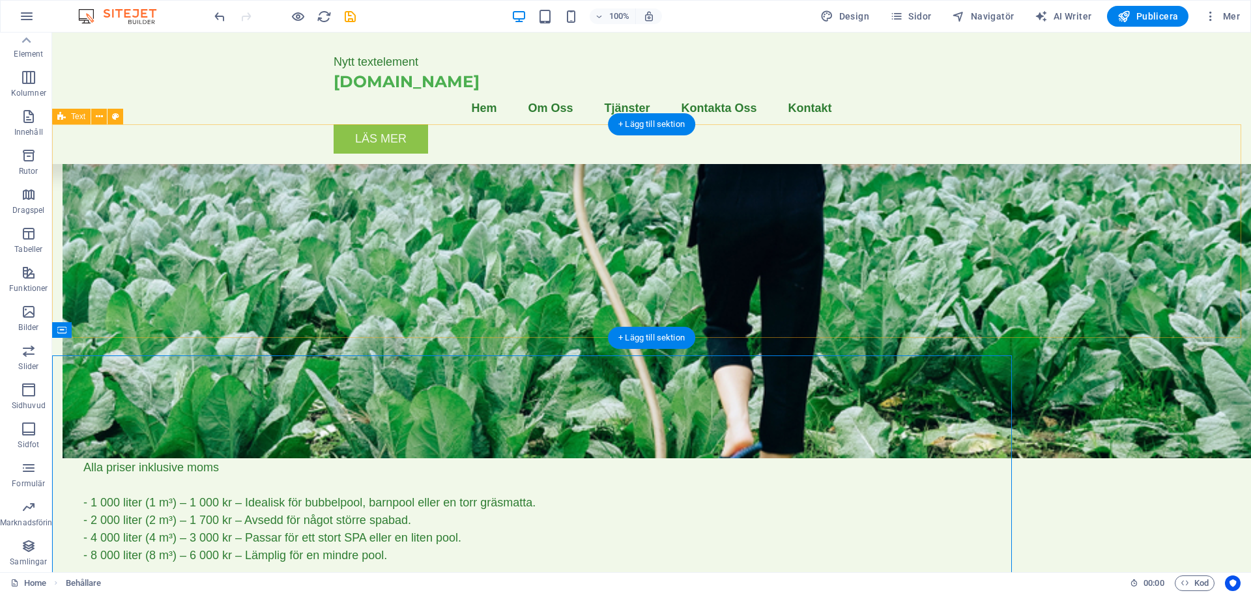
scroll to position [1107, 0]
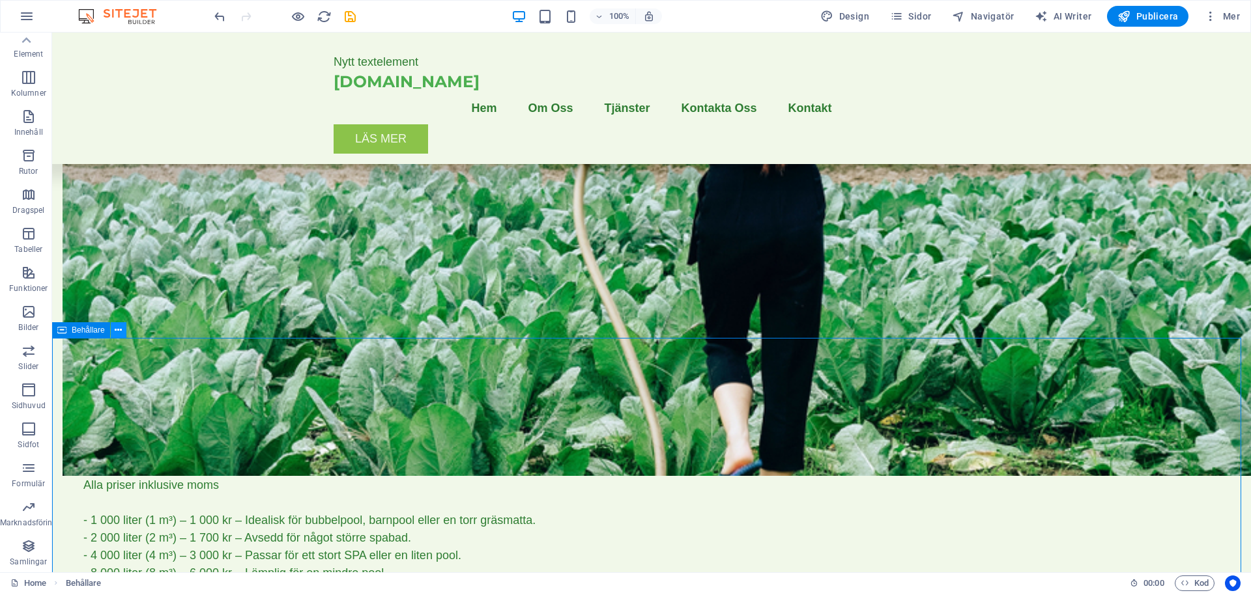
click at [119, 330] on icon at bounding box center [118, 331] width 7 height 14
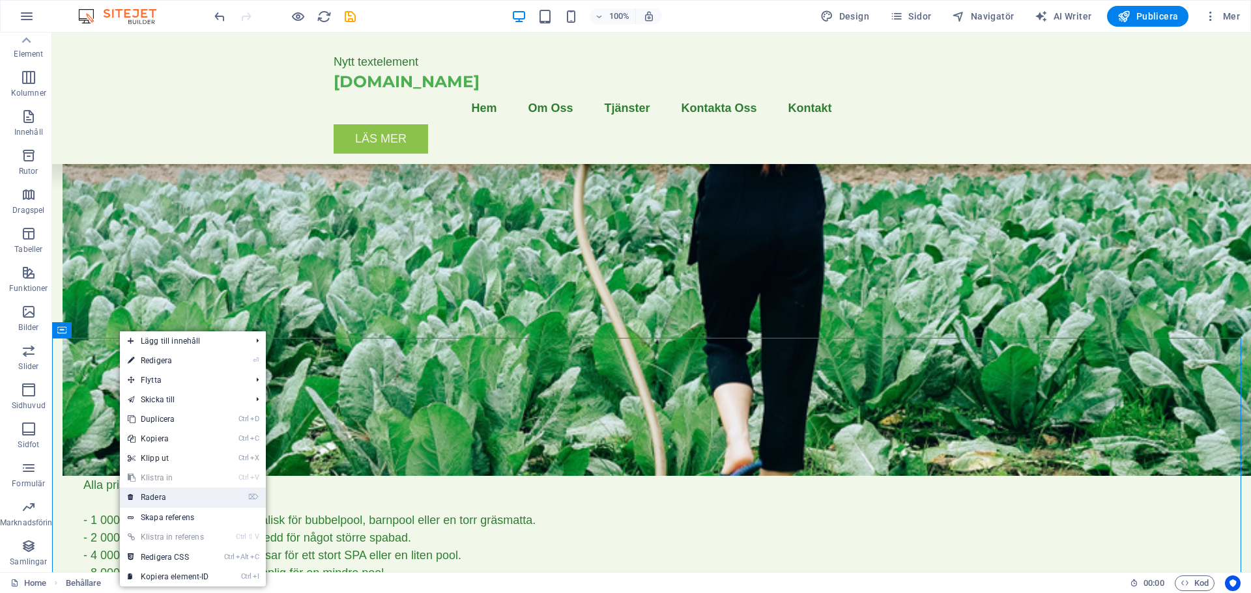
click at [182, 492] on link "⌦ Radera" at bounding box center [168, 498] width 97 height 20
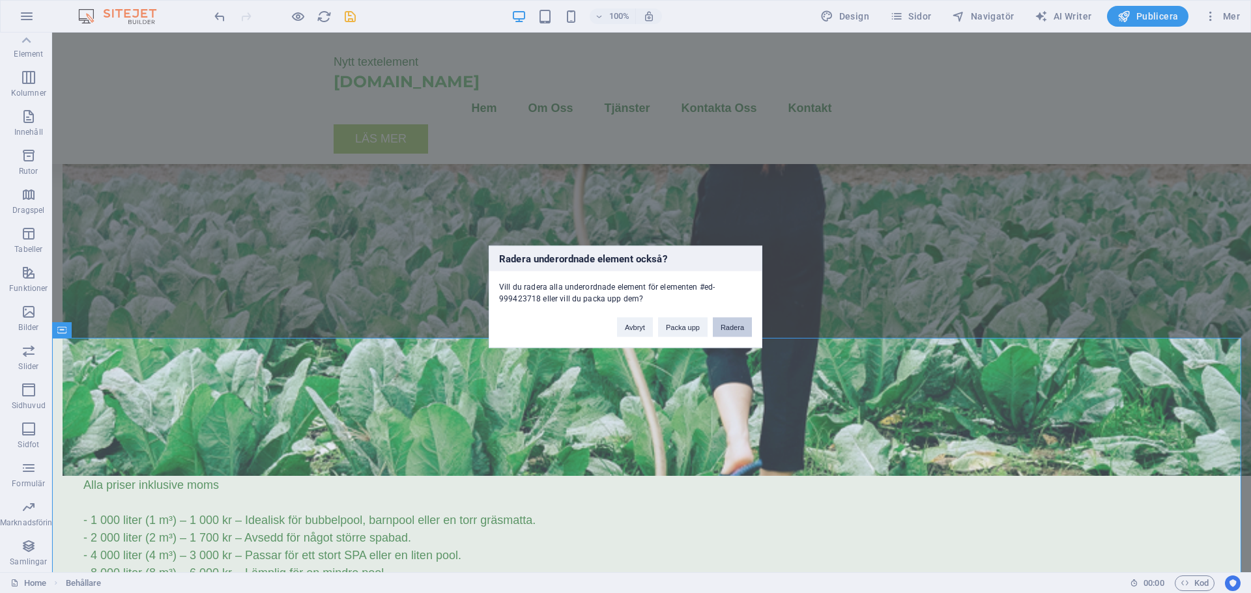
click at [733, 330] on button "Radera" at bounding box center [732, 327] width 39 height 20
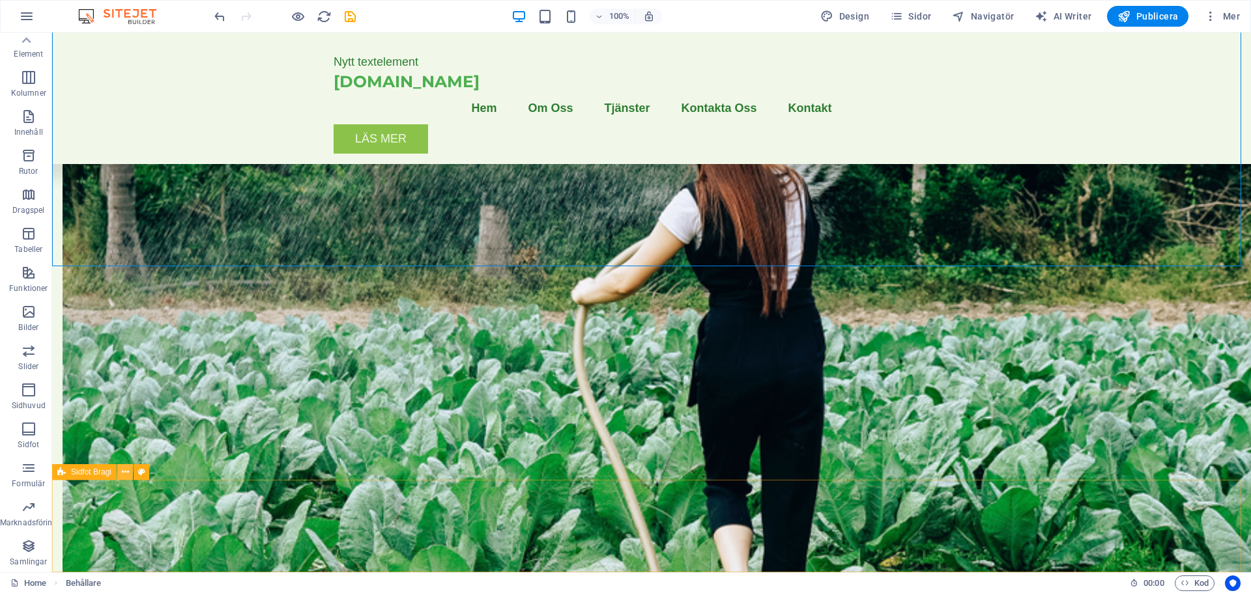
click at [125, 472] on icon at bounding box center [125, 473] width 7 height 14
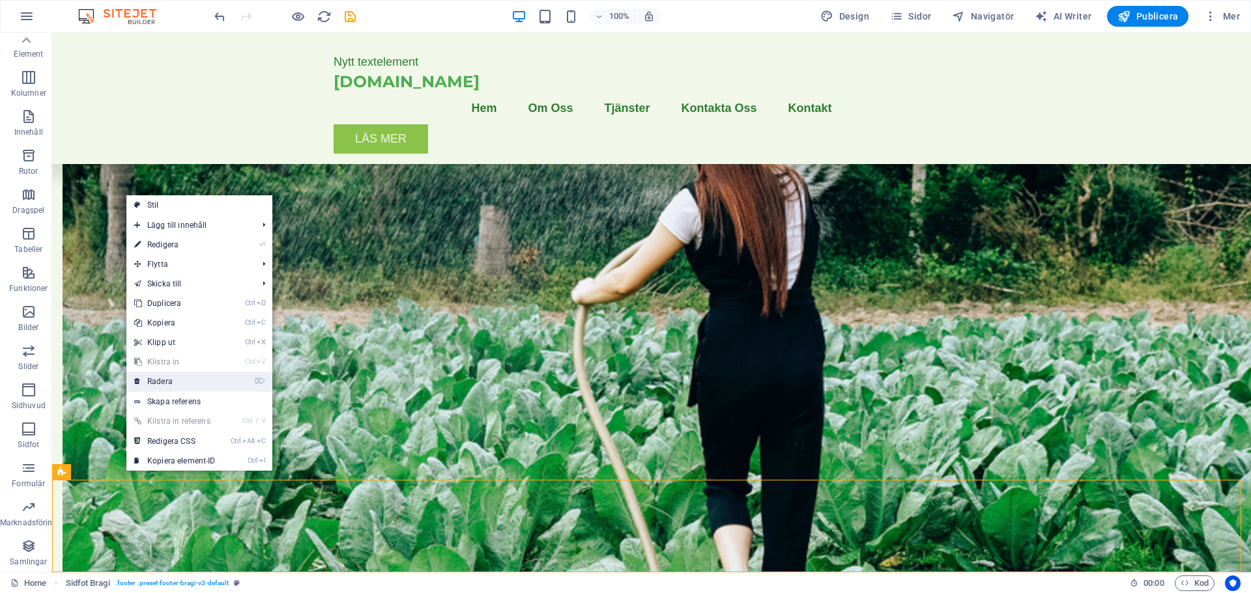
click at [169, 383] on link "⌦ Radera" at bounding box center [174, 382] width 97 height 20
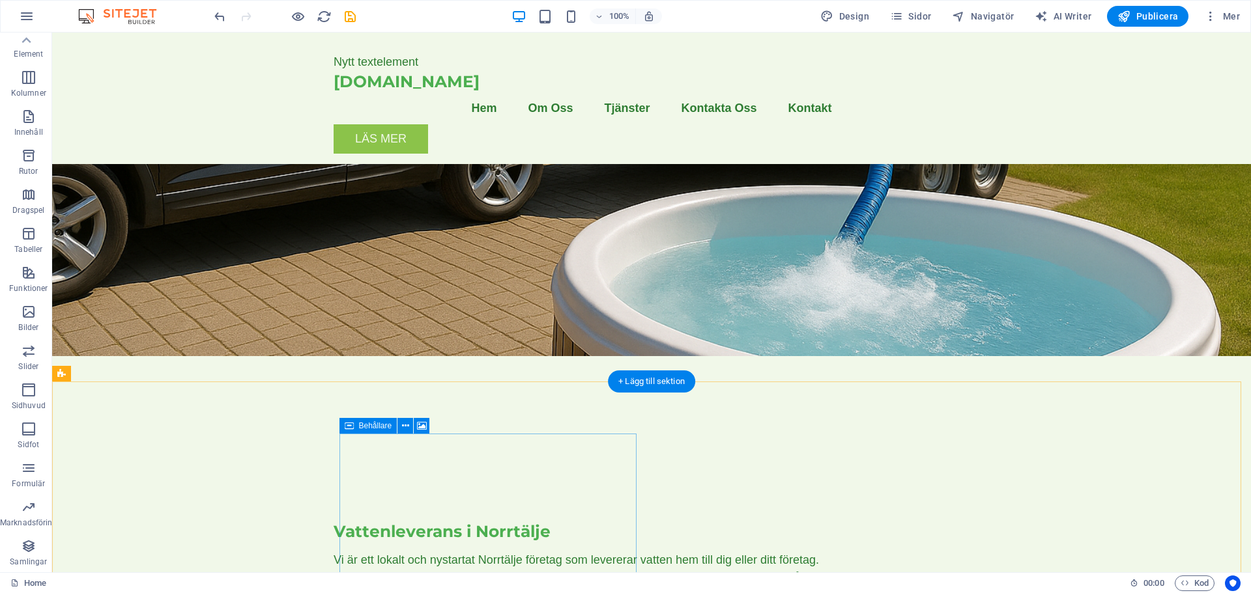
scroll to position [0, 0]
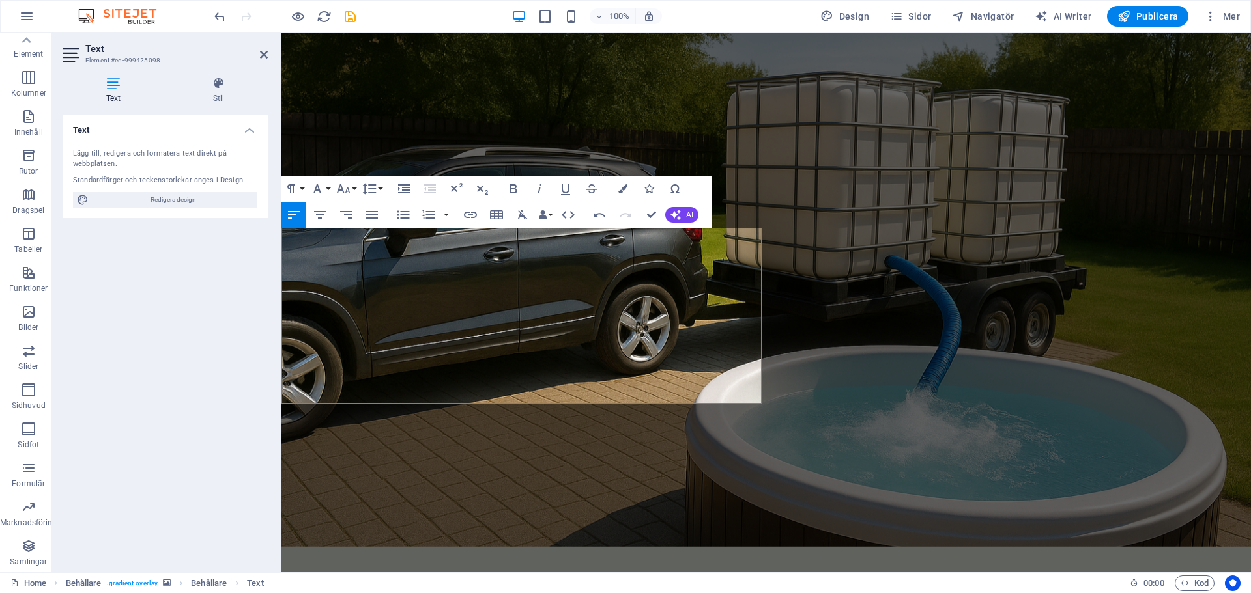
click at [1133, 260] on figure at bounding box center [765, 290] width 969 height 515
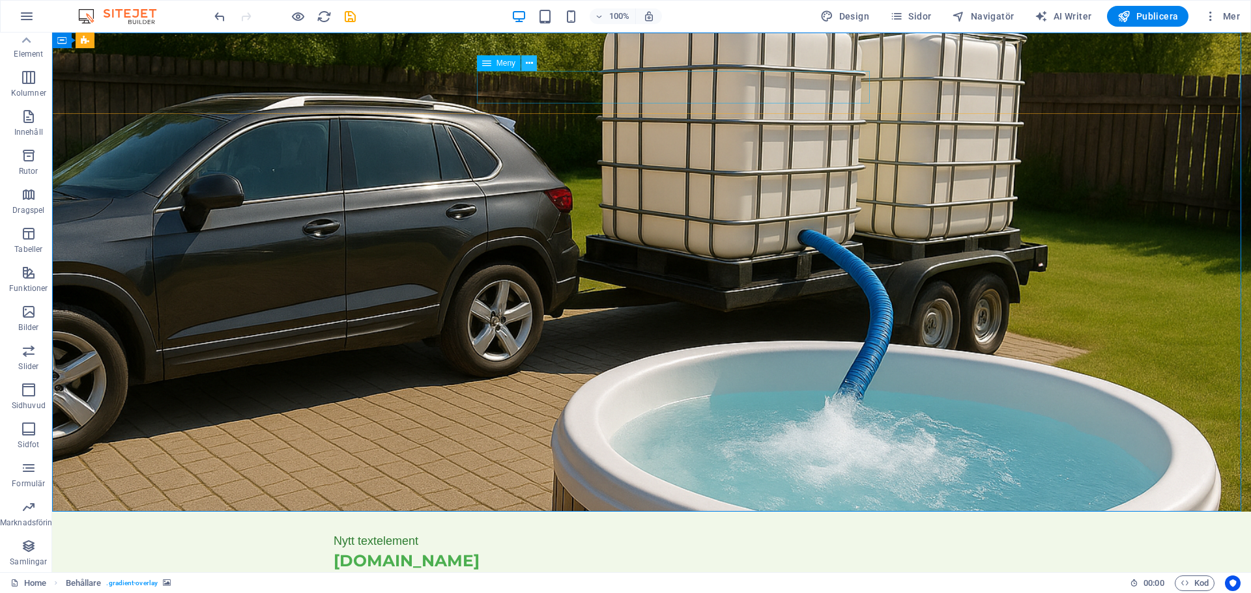
click at [527, 62] on icon at bounding box center [529, 64] width 7 height 14
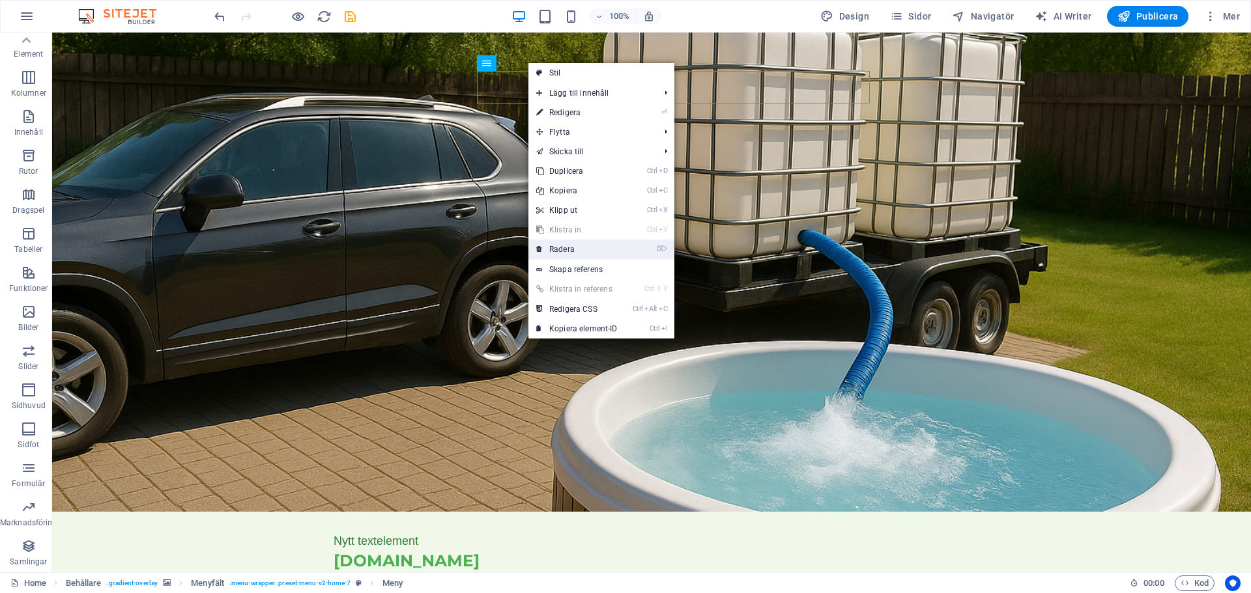
click at [554, 246] on link "⌦ Radera" at bounding box center [576, 250] width 97 height 20
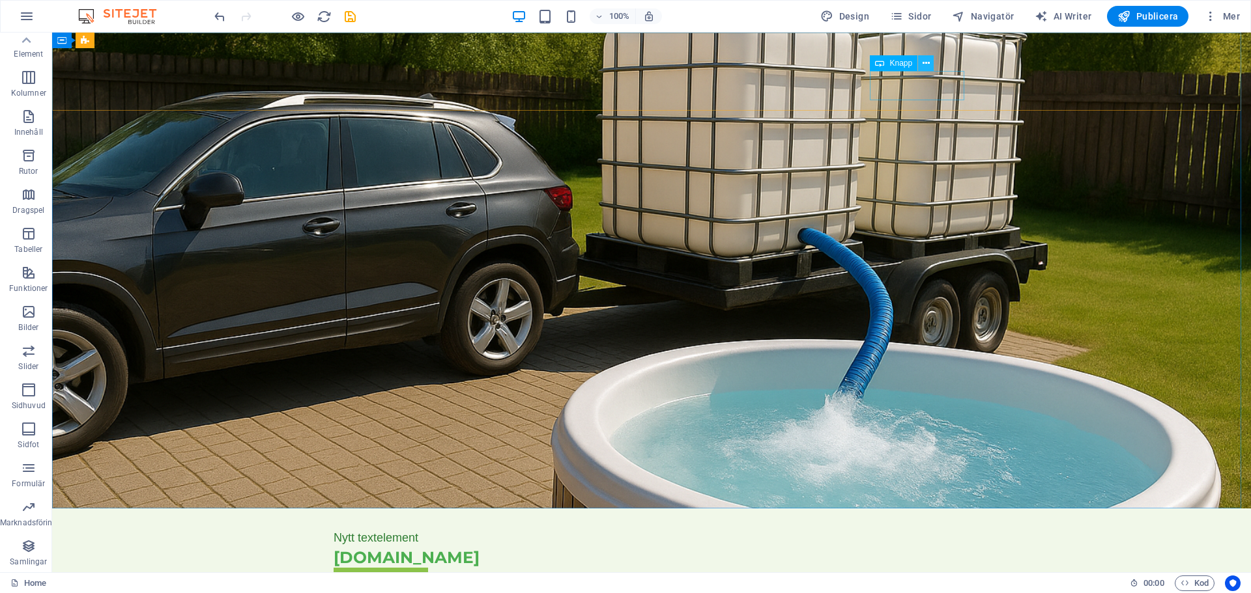
click at [926, 60] on icon at bounding box center [925, 64] width 7 height 14
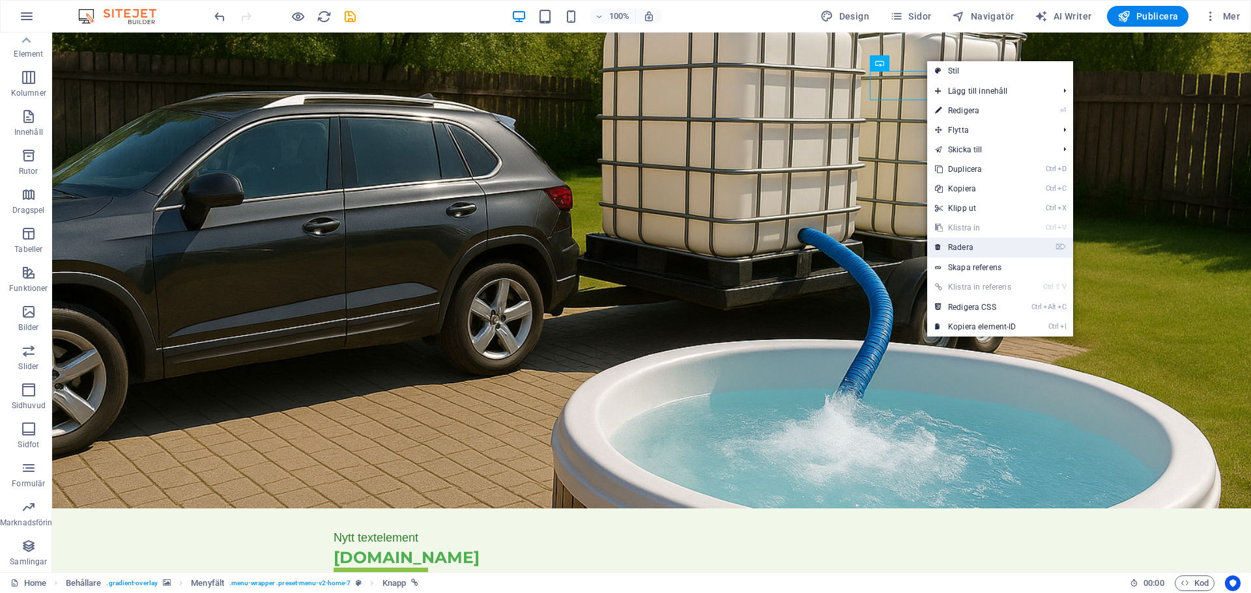
click at [964, 248] on link "⌦ Radera" at bounding box center [975, 248] width 97 height 20
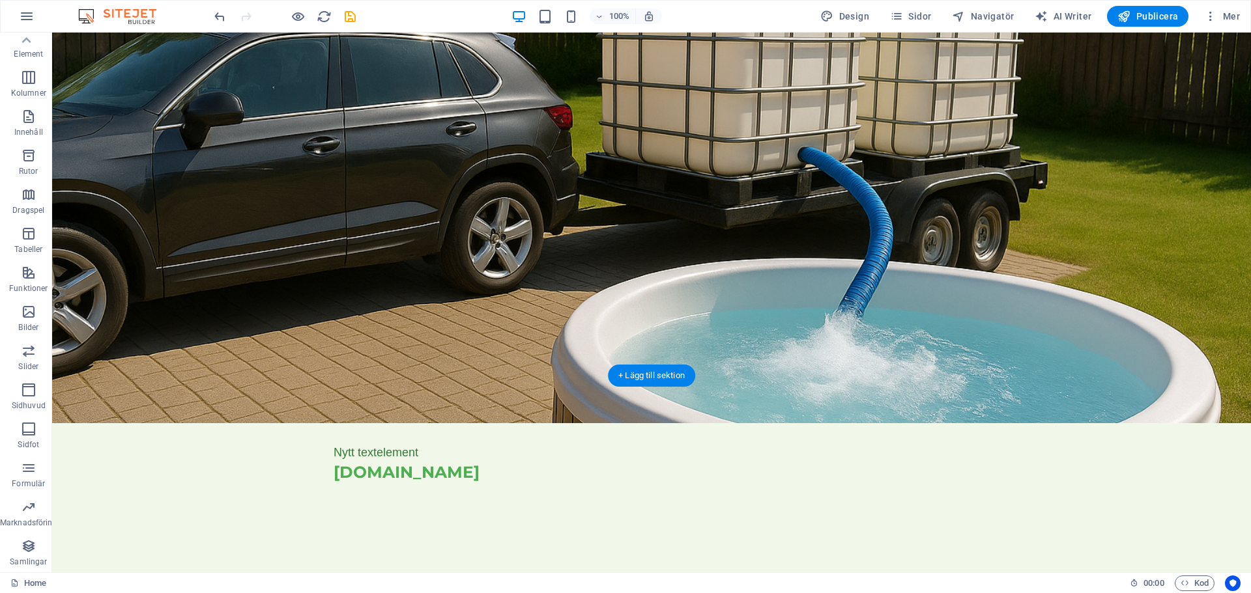
scroll to position [65, 0]
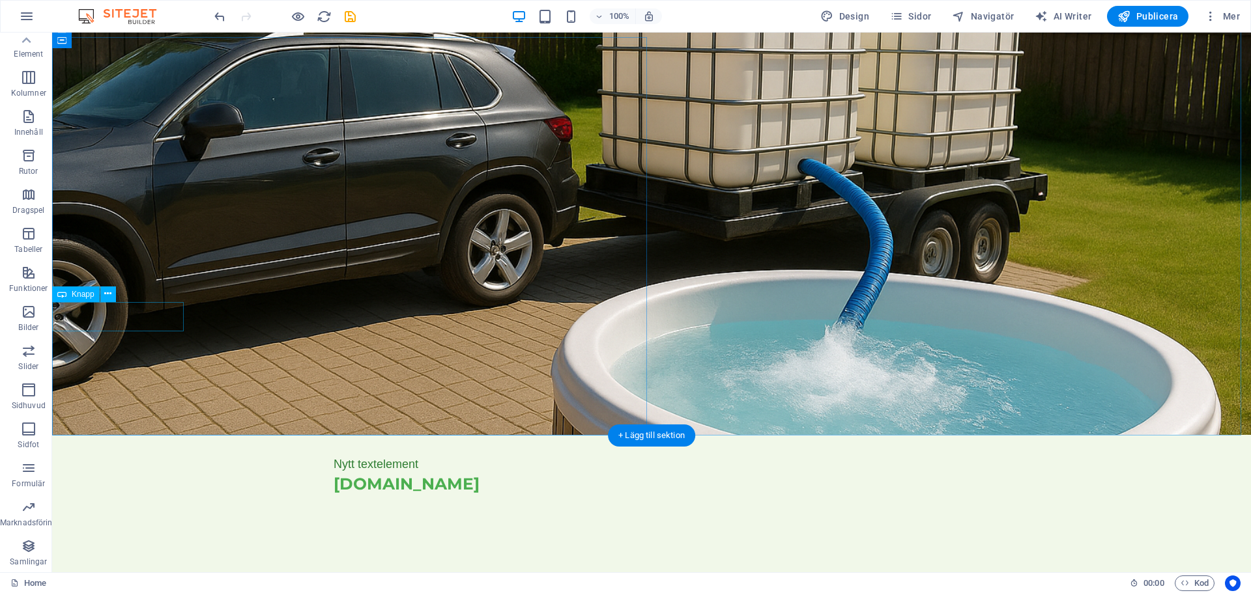
click at [108, 294] on icon at bounding box center [107, 294] width 7 height 14
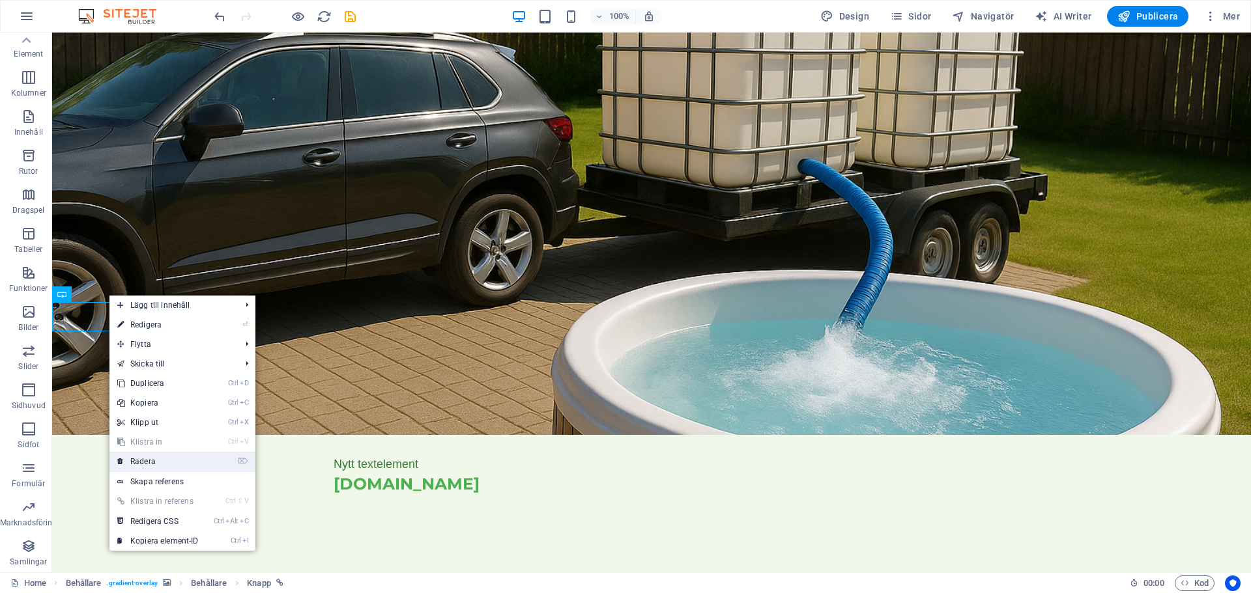
click at [147, 461] on link "⌦ Radera" at bounding box center [157, 462] width 97 height 20
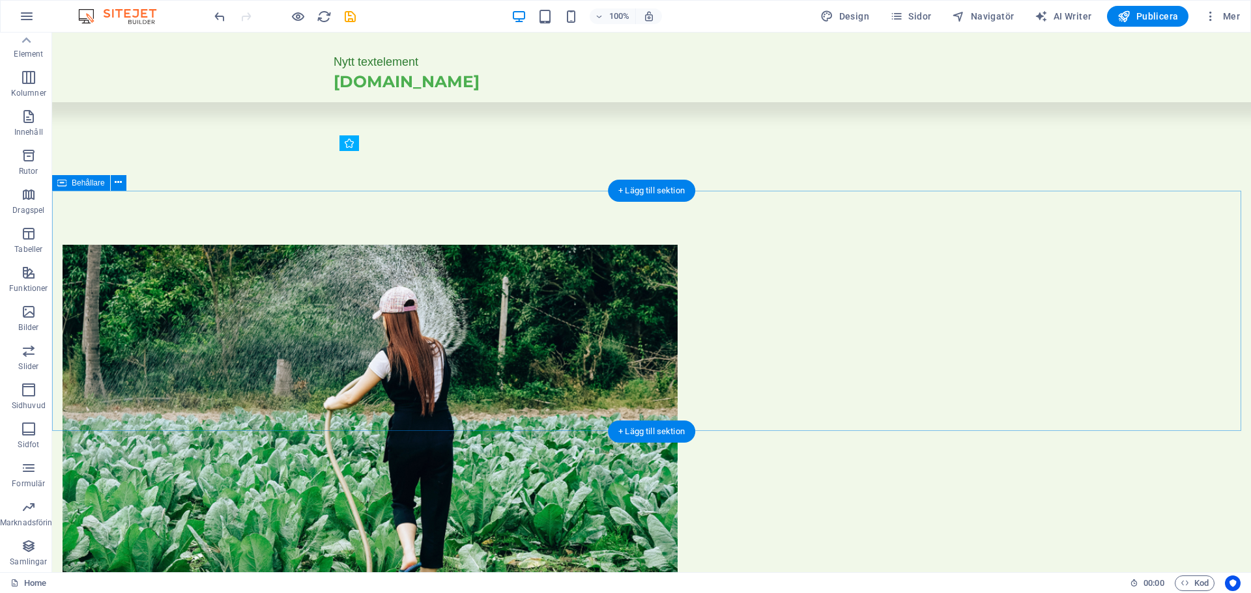
scroll to position [832, 0]
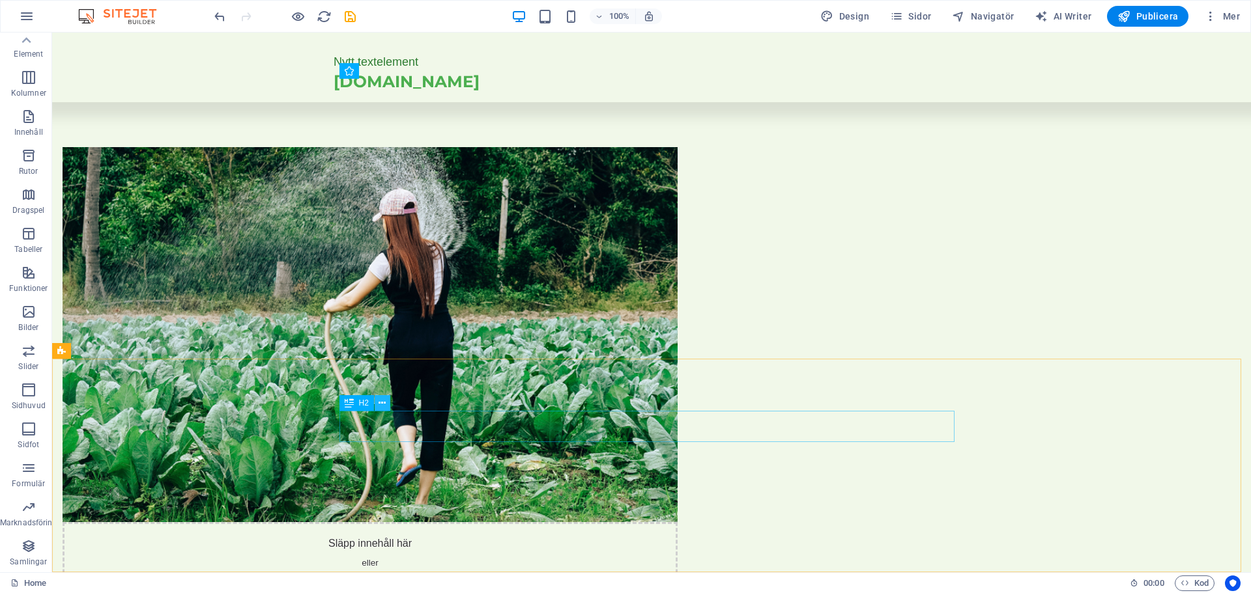
click at [379, 401] on icon at bounding box center [381, 404] width 7 height 14
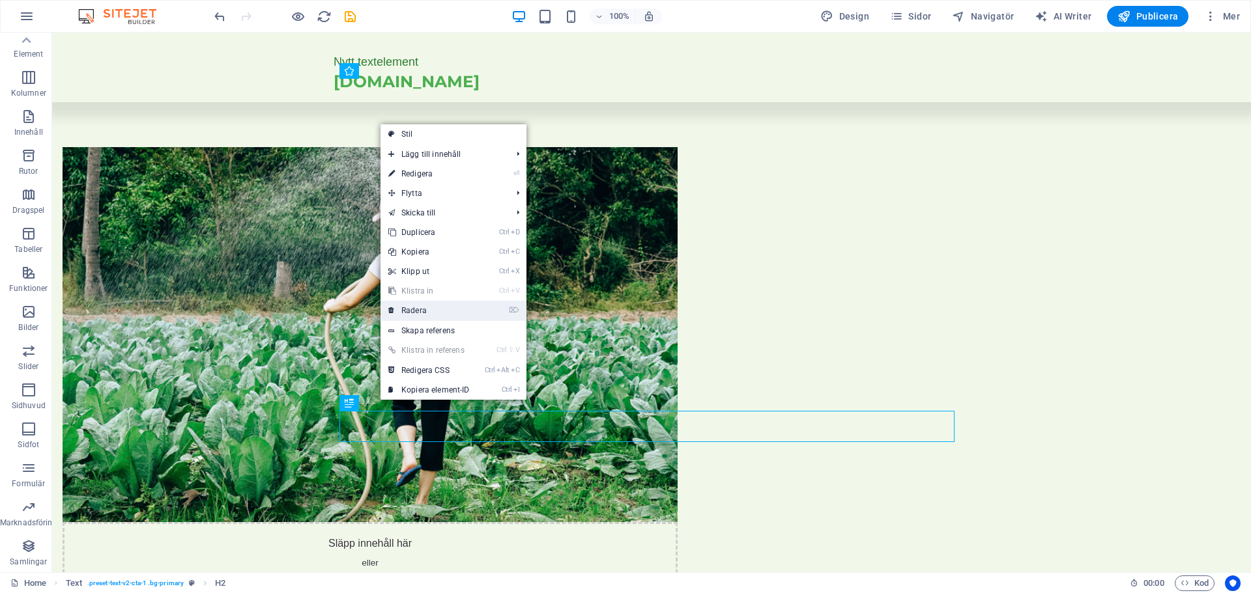
click at [417, 315] on link "⌦ Radera" at bounding box center [428, 311] width 97 height 20
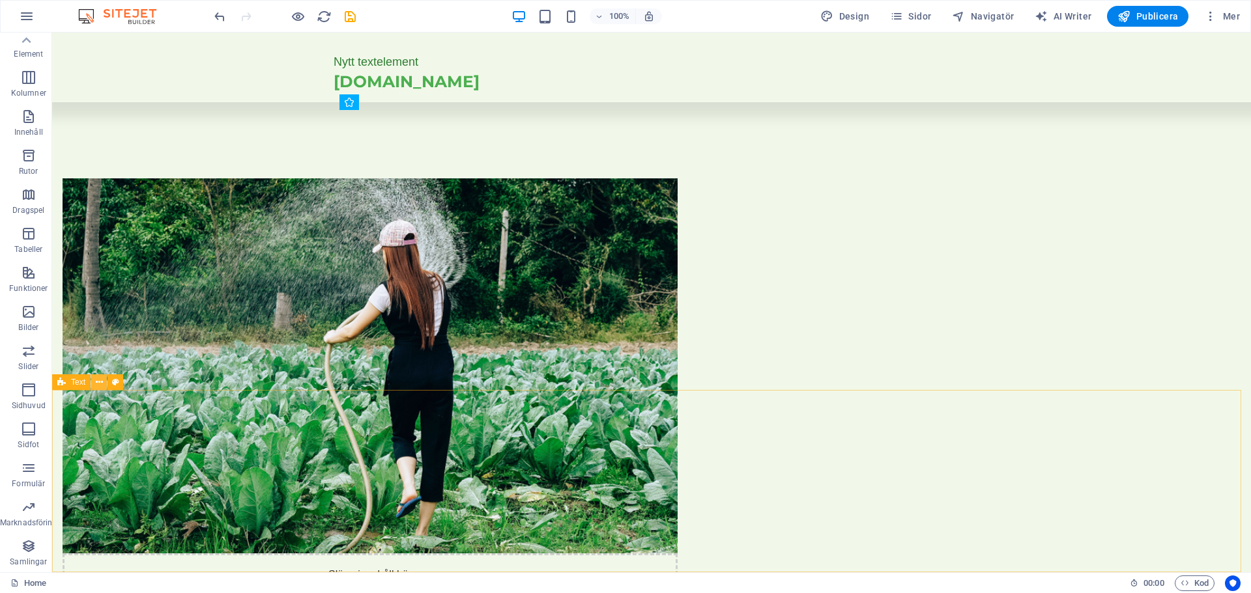
click at [100, 382] on icon at bounding box center [99, 383] width 7 height 14
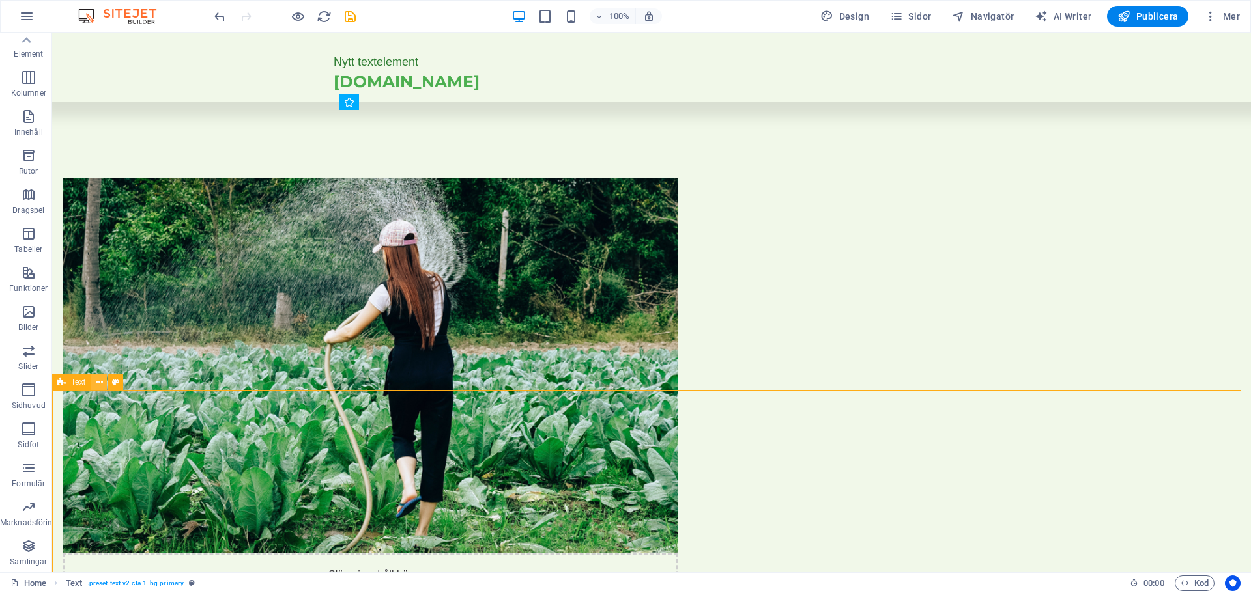
click at [102, 381] on icon at bounding box center [99, 383] width 7 height 14
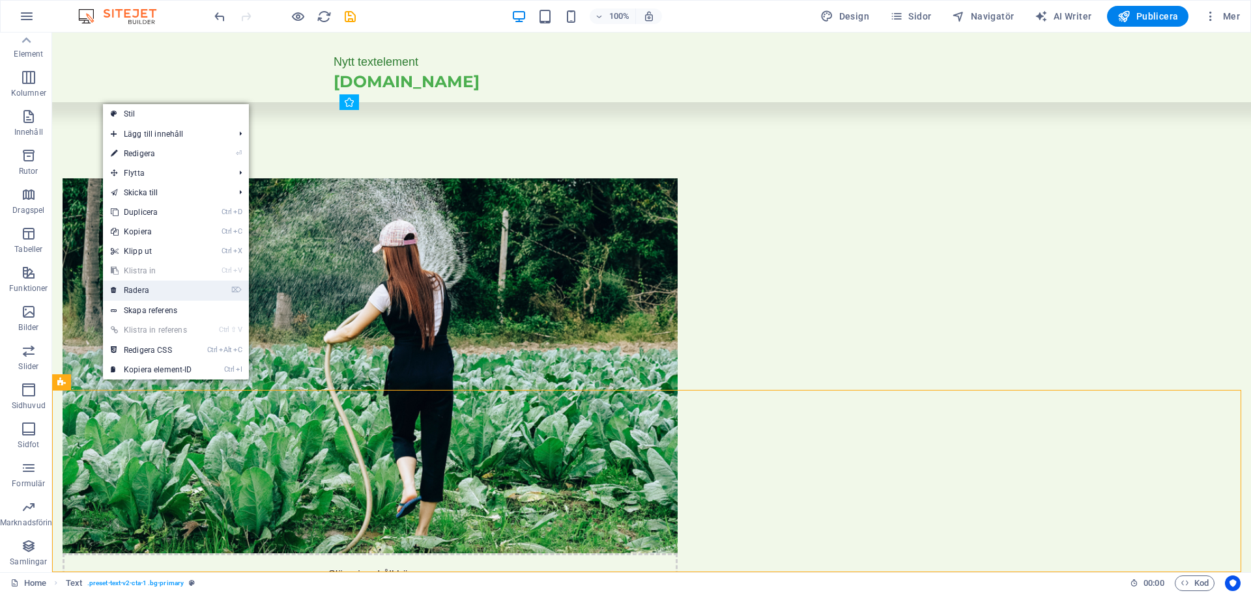
click at [150, 294] on link "⌦ Radera" at bounding box center [151, 291] width 97 height 20
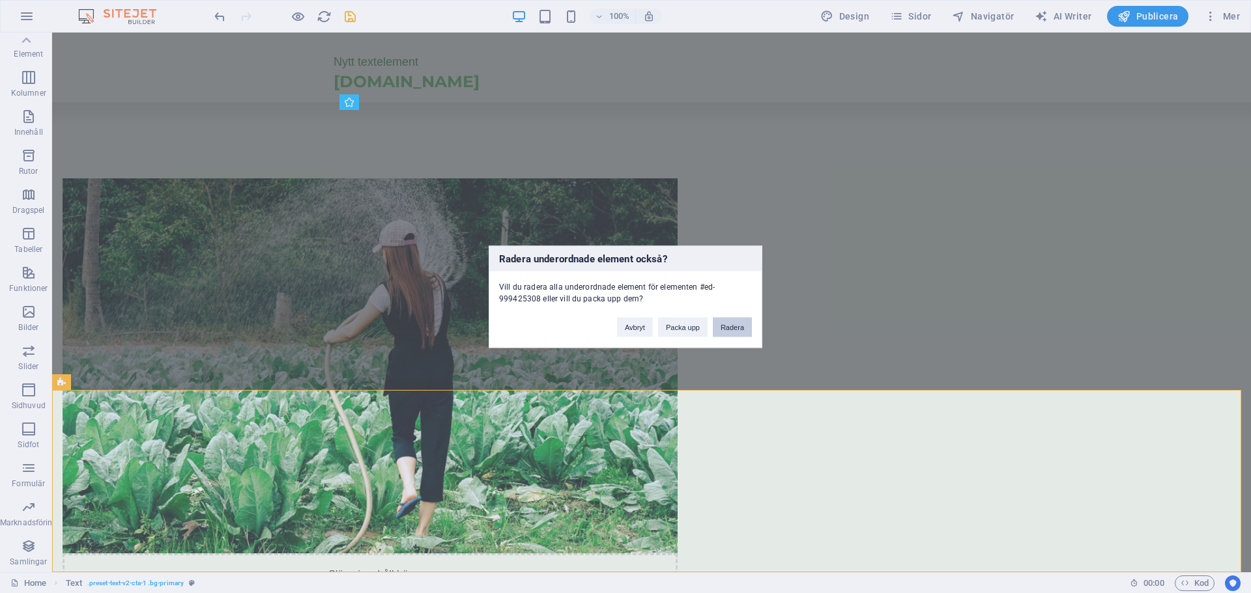
click at [738, 330] on button "Radera" at bounding box center [732, 327] width 39 height 20
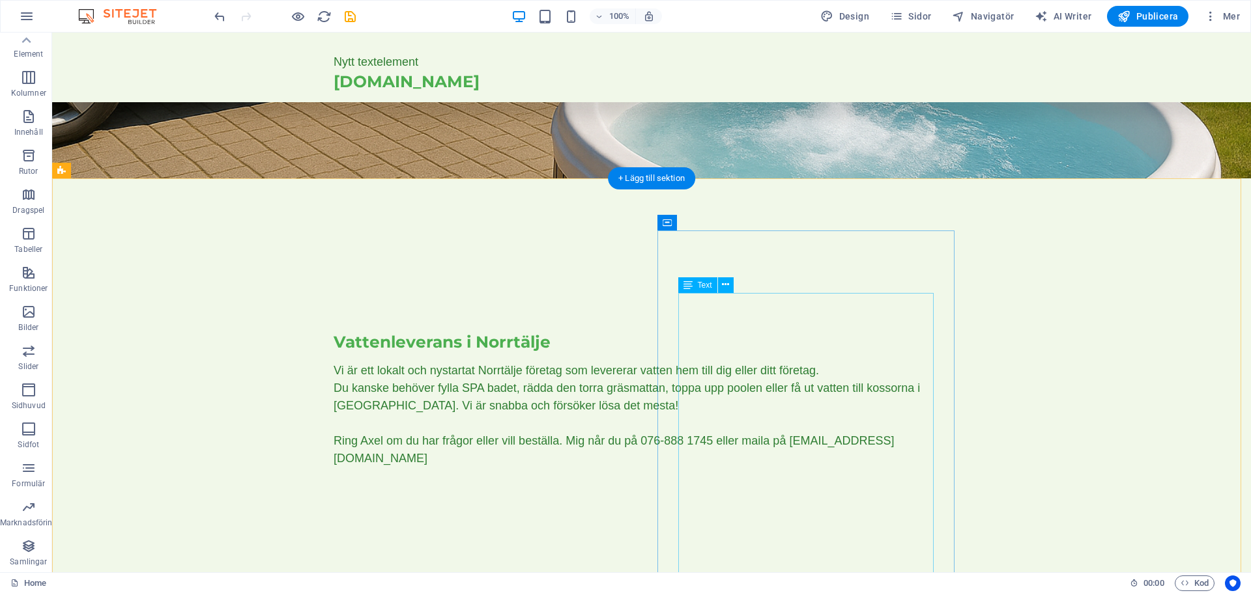
scroll to position [0, 0]
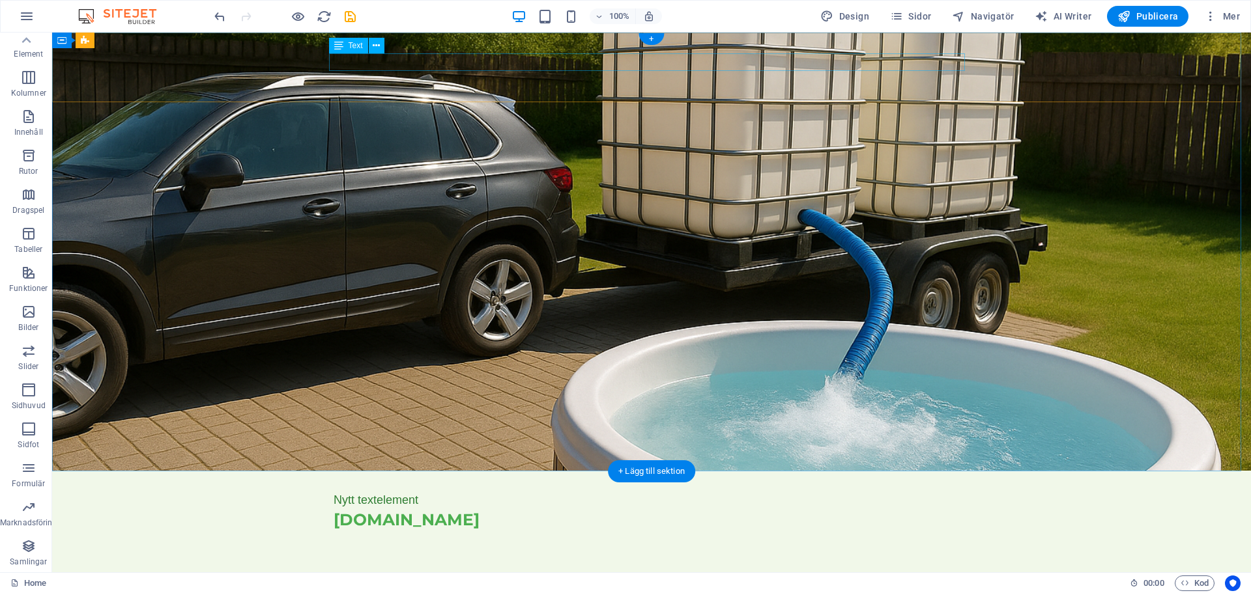
click at [407, 492] on div "Nytt textelement" at bounding box center [651, 501] width 636 height 18
click at [374, 46] on icon at bounding box center [376, 46] width 7 height 14
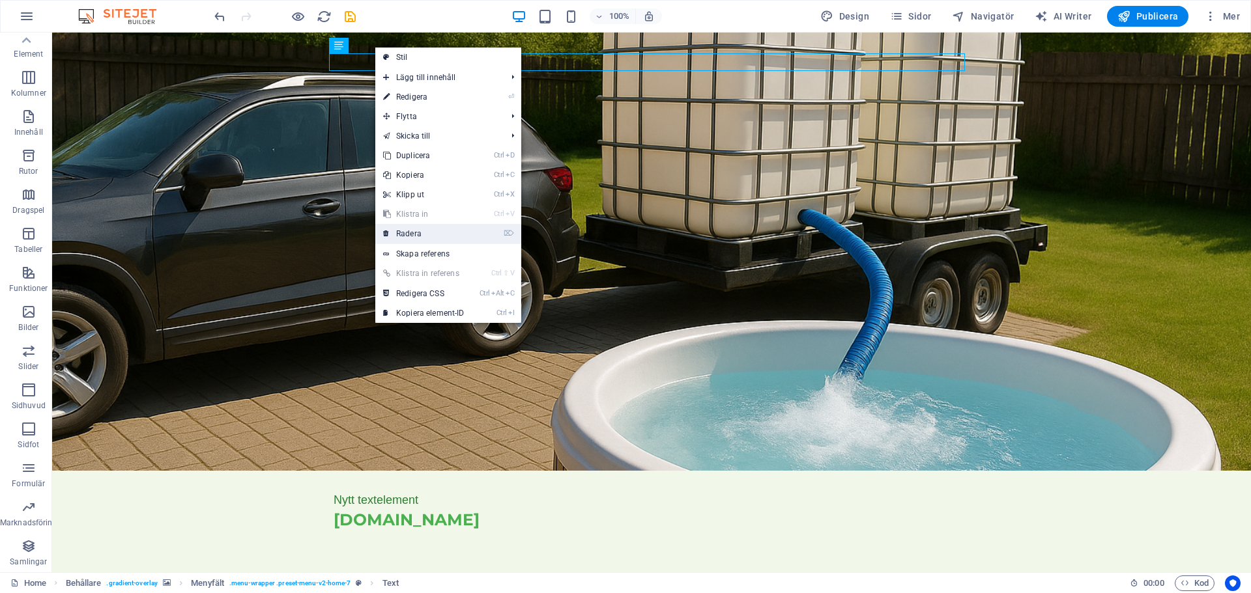
click at [407, 238] on link "⌦ Radera" at bounding box center [423, 234] width 97 height 20
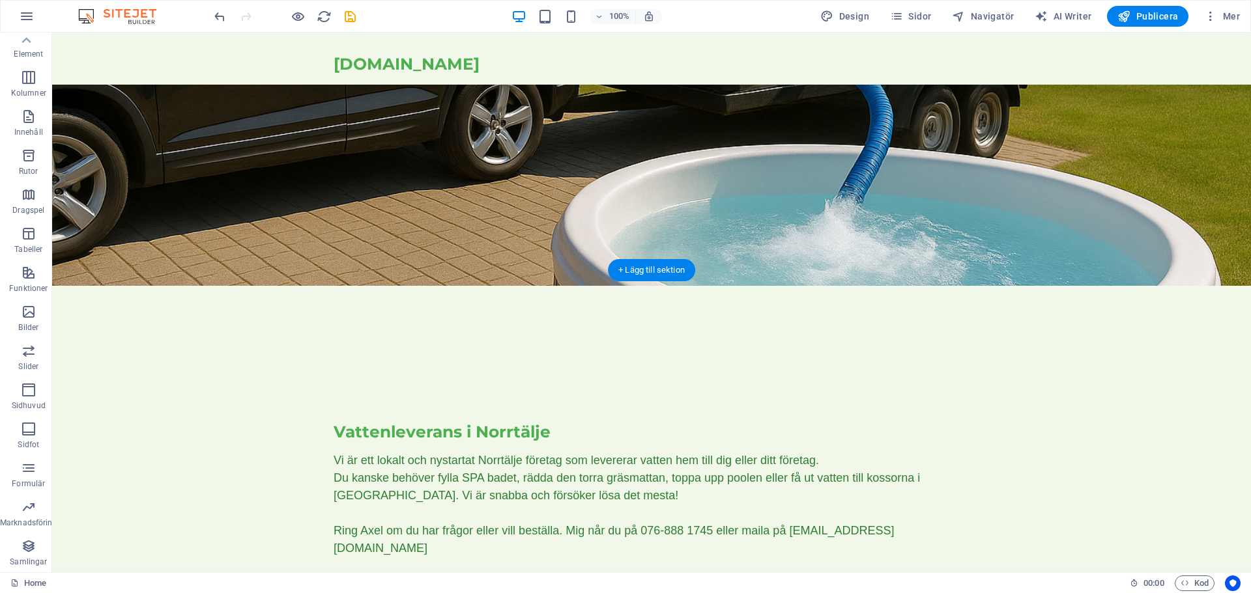
scroll to position [340, 0]
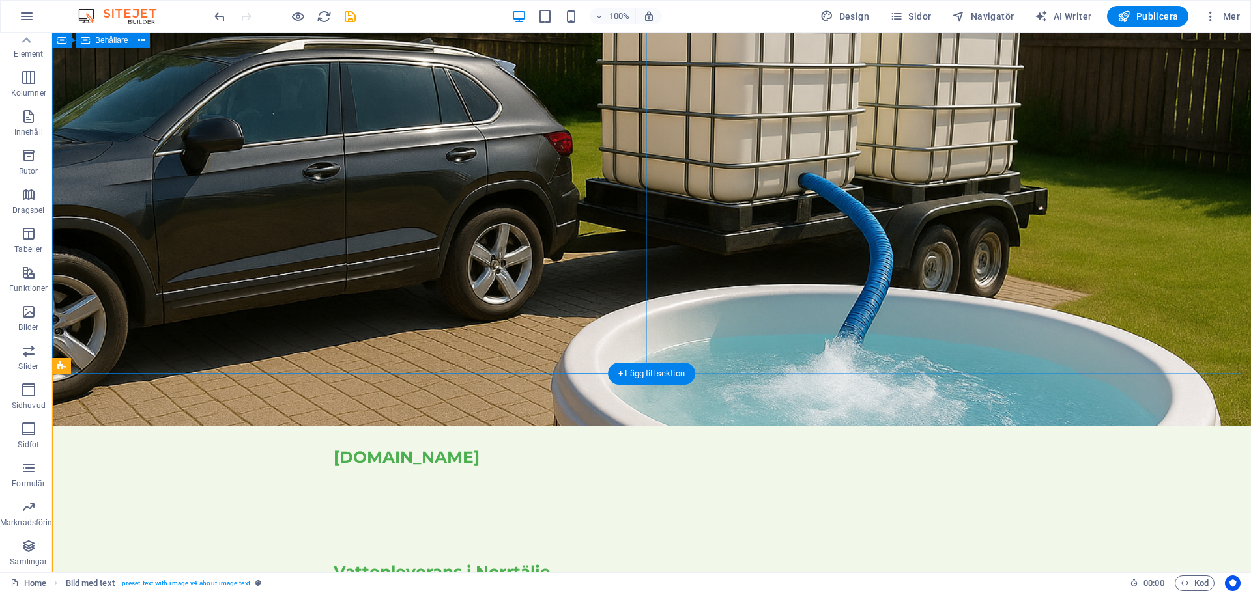
scroll to position [0, 0]
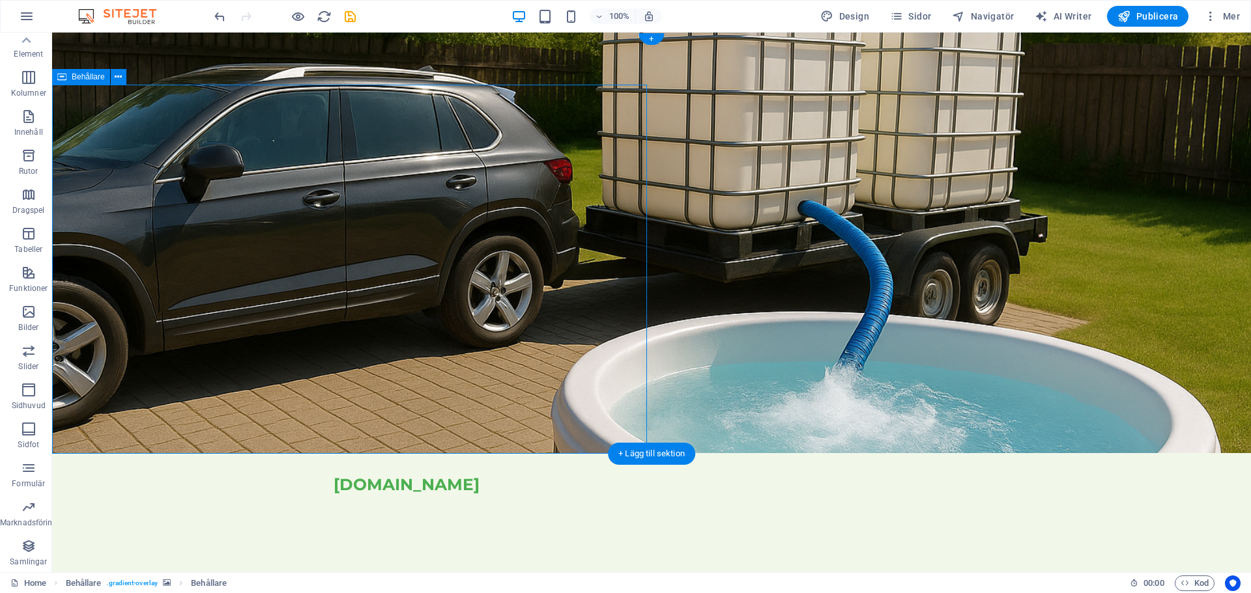
drag, startPoint x: 324, startPoint y: 452, endPoint x: 324, endPoint y: 428, distance: 24.1
click at [754, 421] on figure at bounding box center [651, 243] width 1198 height 421
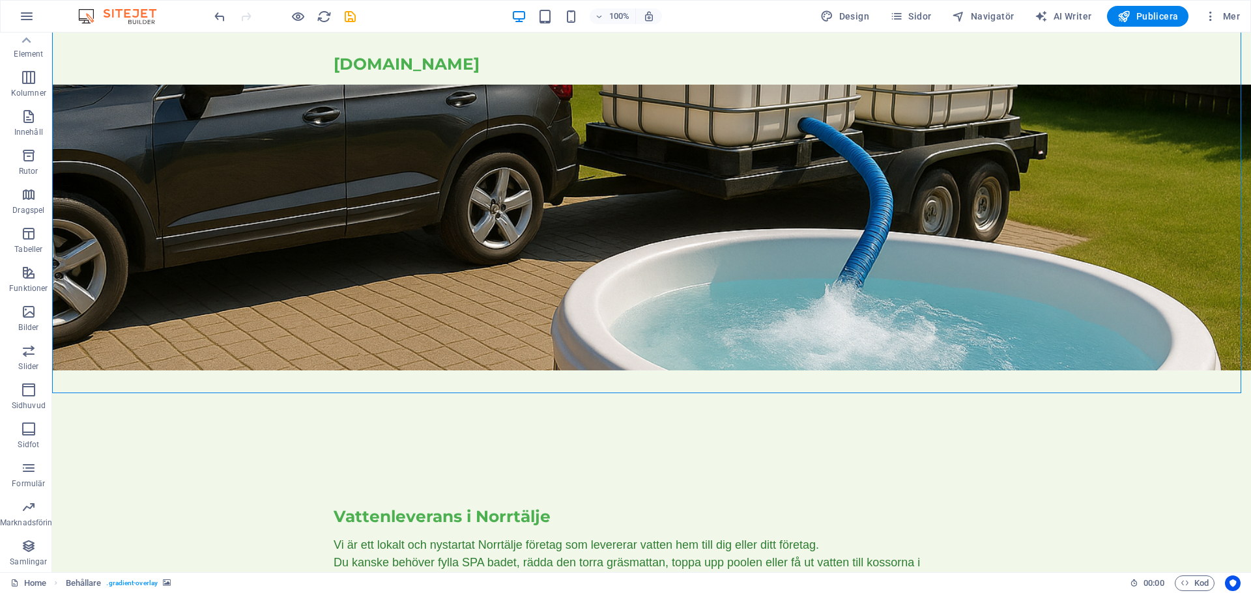
scroll to position [99, 0]
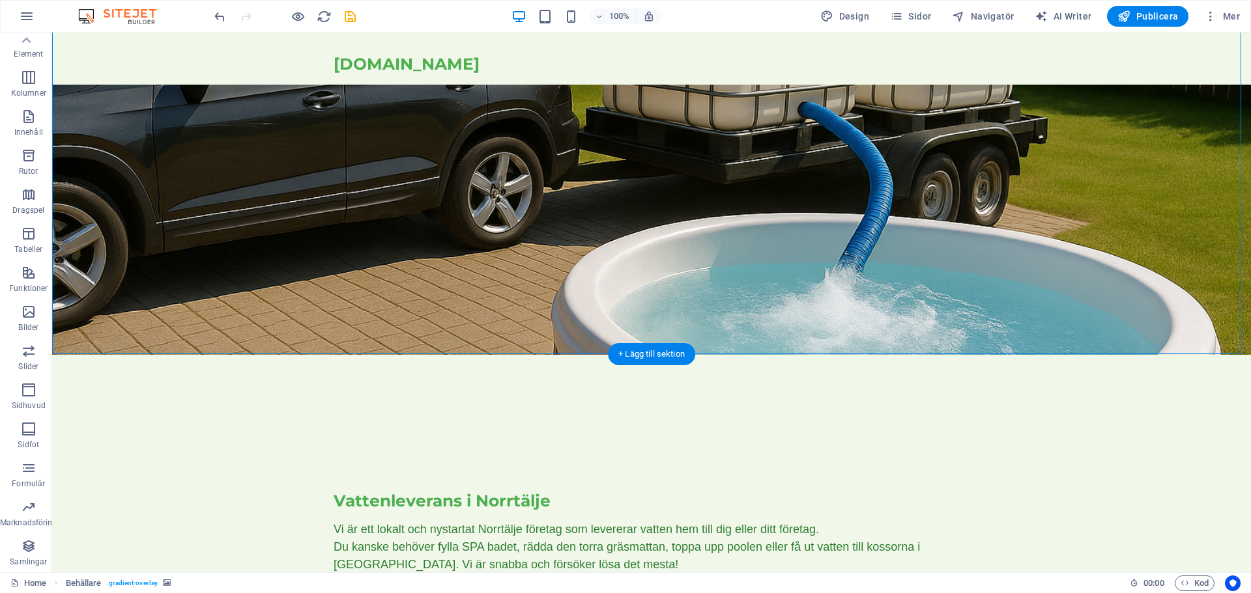
drag, startPoint x: 851, startPoint y: 354, endPoint x: 843, endPoint y: 343, distance: 13.0
click at [847, 349] on figure at bounding box center [651, 144] width 1198 height 421
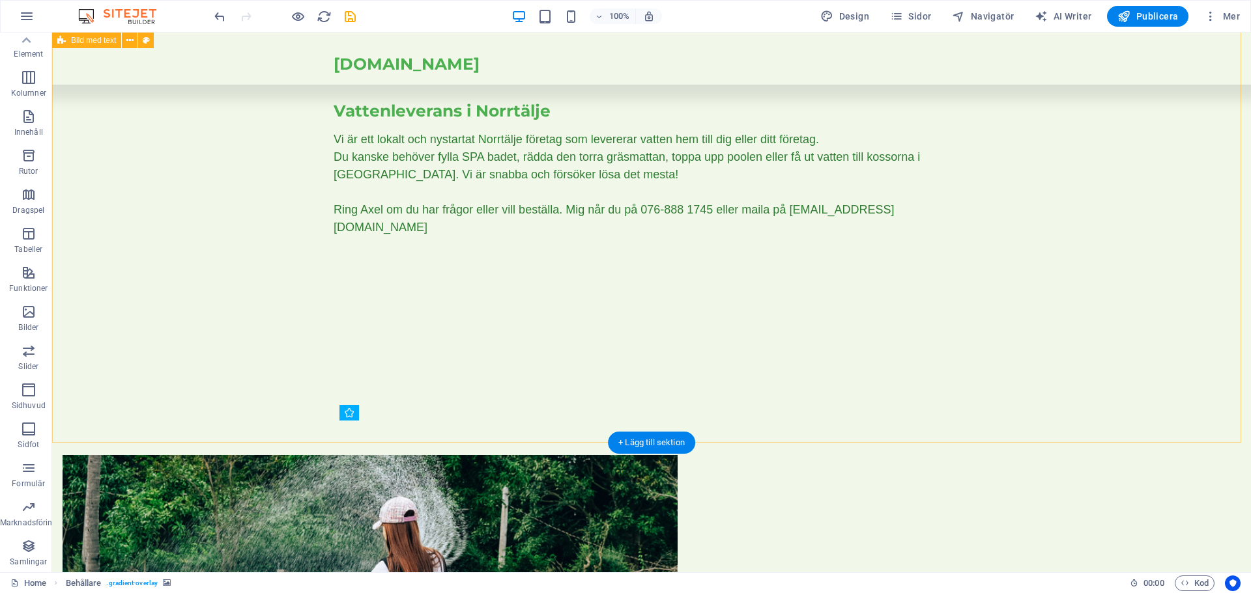
scroll to position [490, 0]
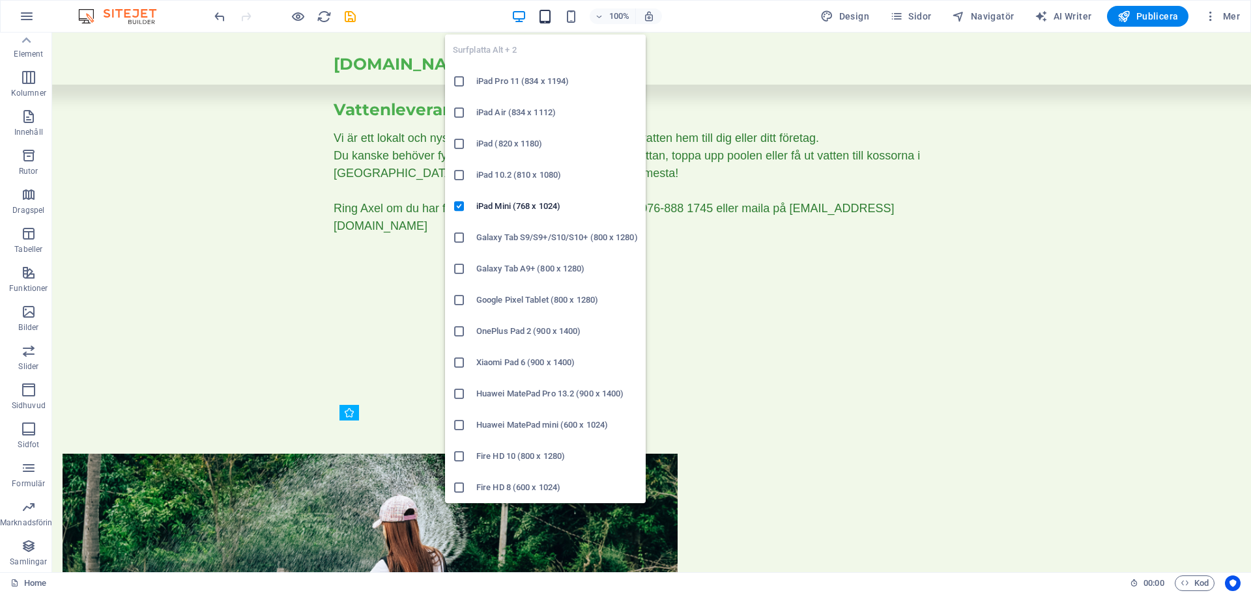
click at [550, 18] on icon "button" at bounding box center [544, 16] width 15 height 15
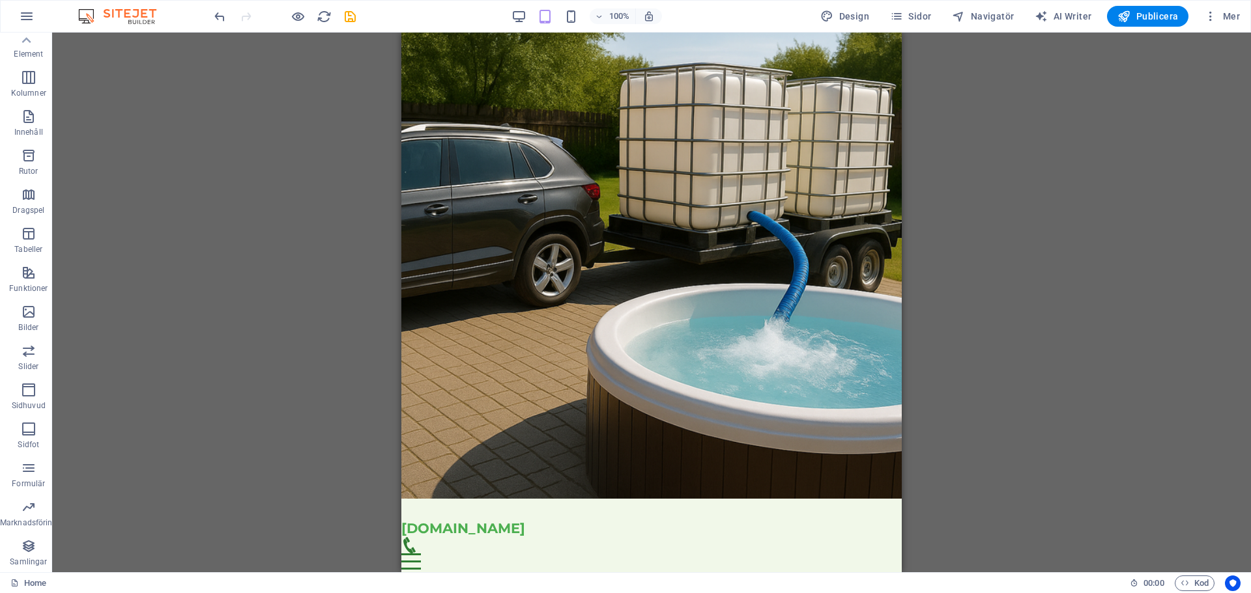
scroll to position [0, 0]
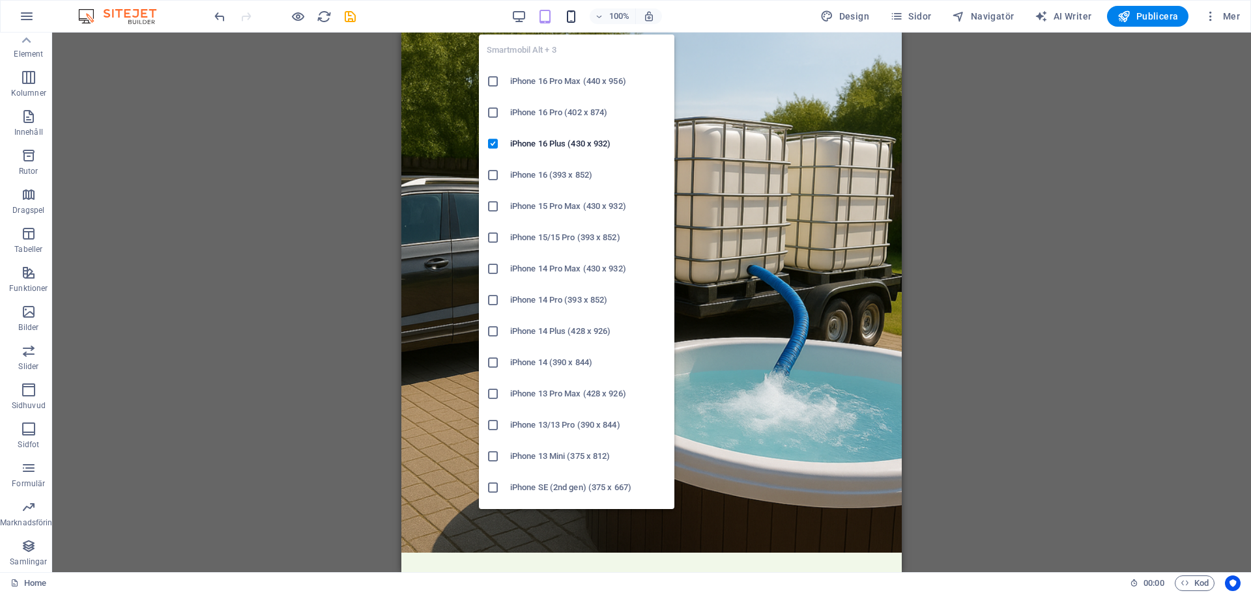
click at [574, 18] on icon "button" at bounding box center [570, 16] width 15 height 15
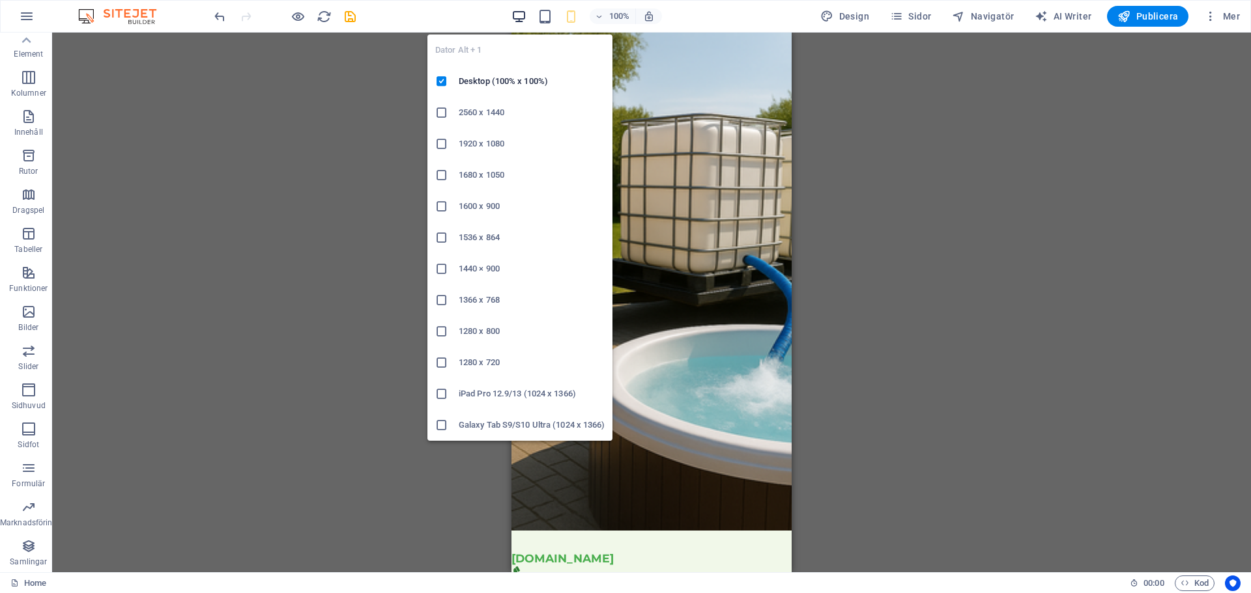
click at [523, 18] on icon "button" at bounding box center [518, 16] width 15 height 15
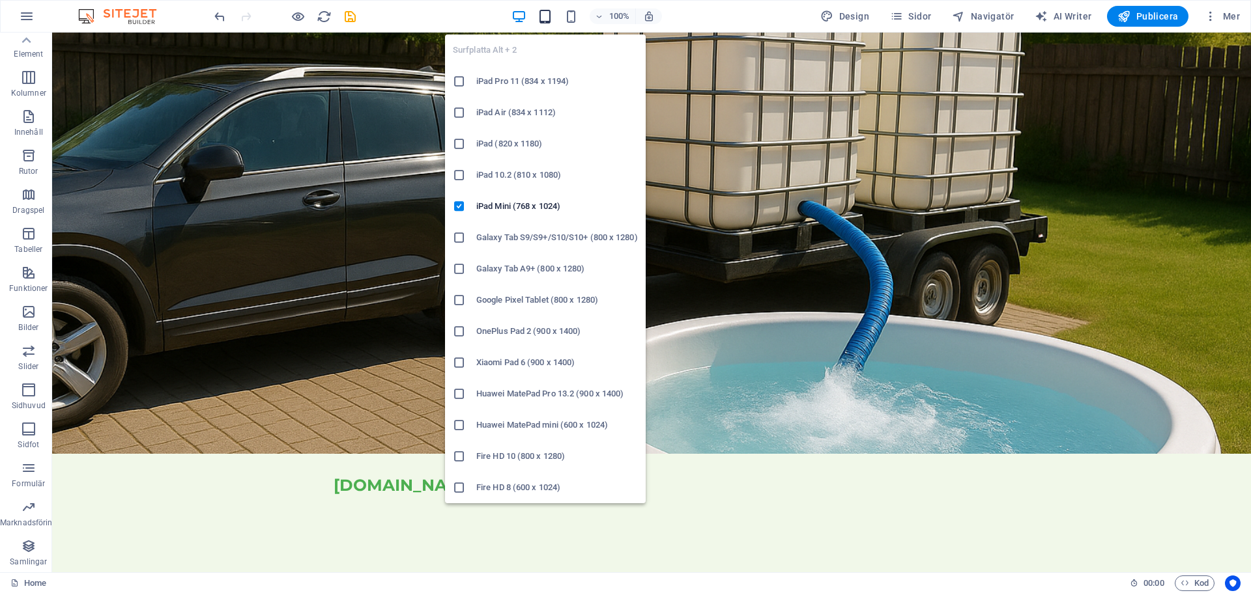
click at [548, 15] on icon "button" at bounding box center [544, 16] width 15 height 15
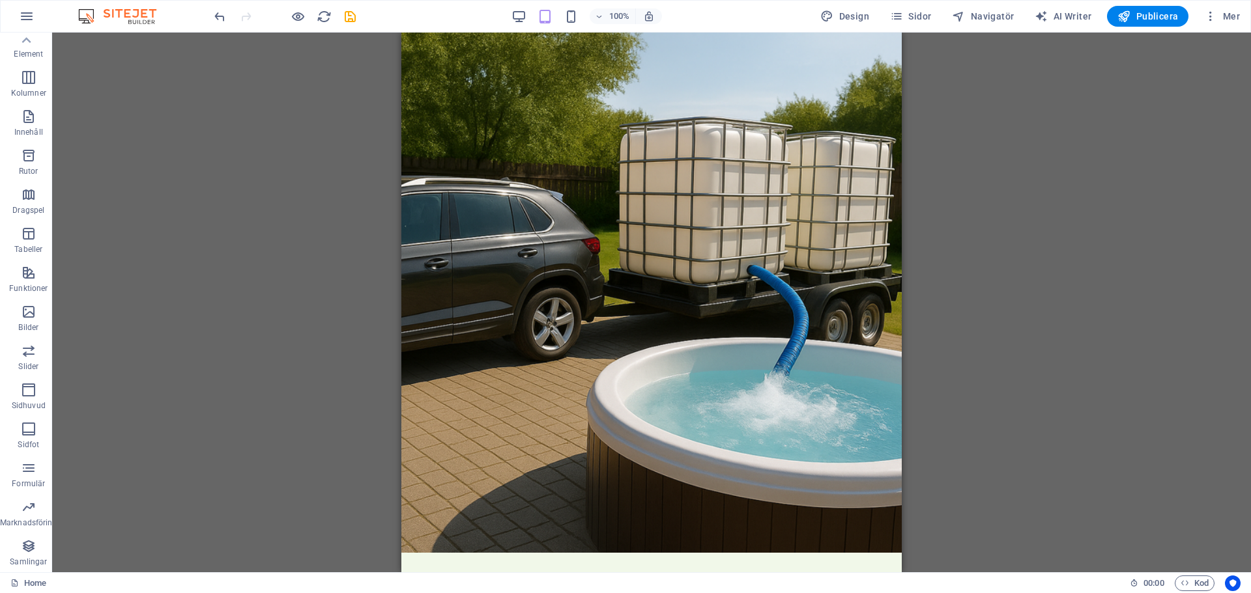
click at [1085, 242] on div "Dra hit för att ersätta det befintliga innehållet. Tryck på "Ctrl" om du vill s…" at bounding box center [651, 303] width 1198 height 540
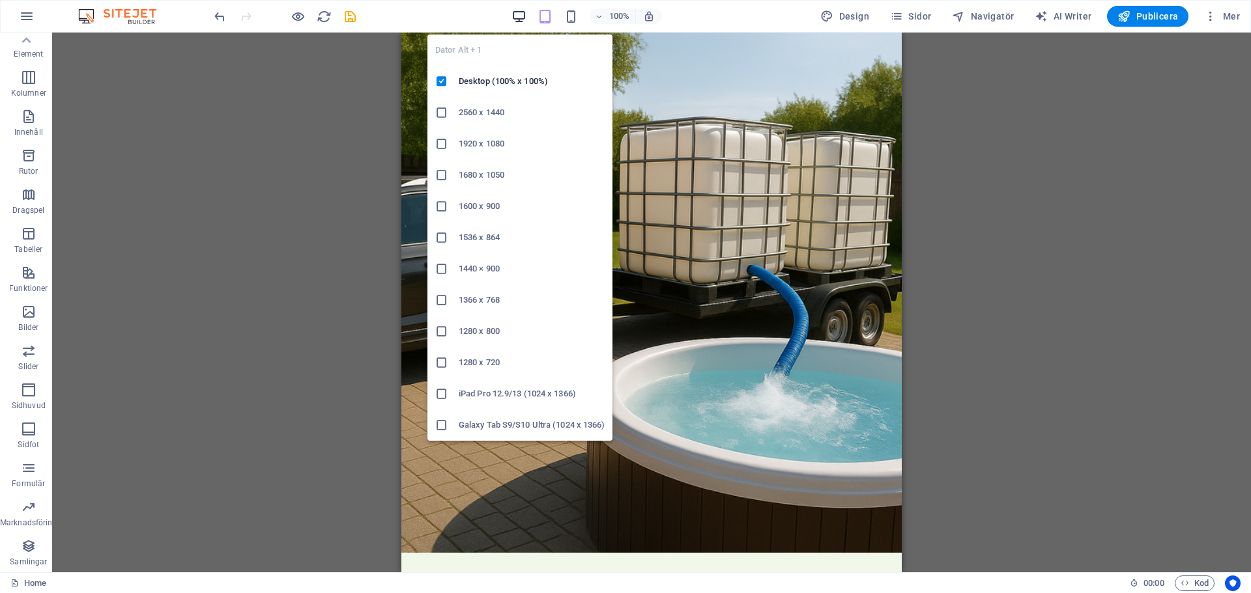
click at [520, 16] on icon "button" at bounding box center [518, 16] width 15 height 15
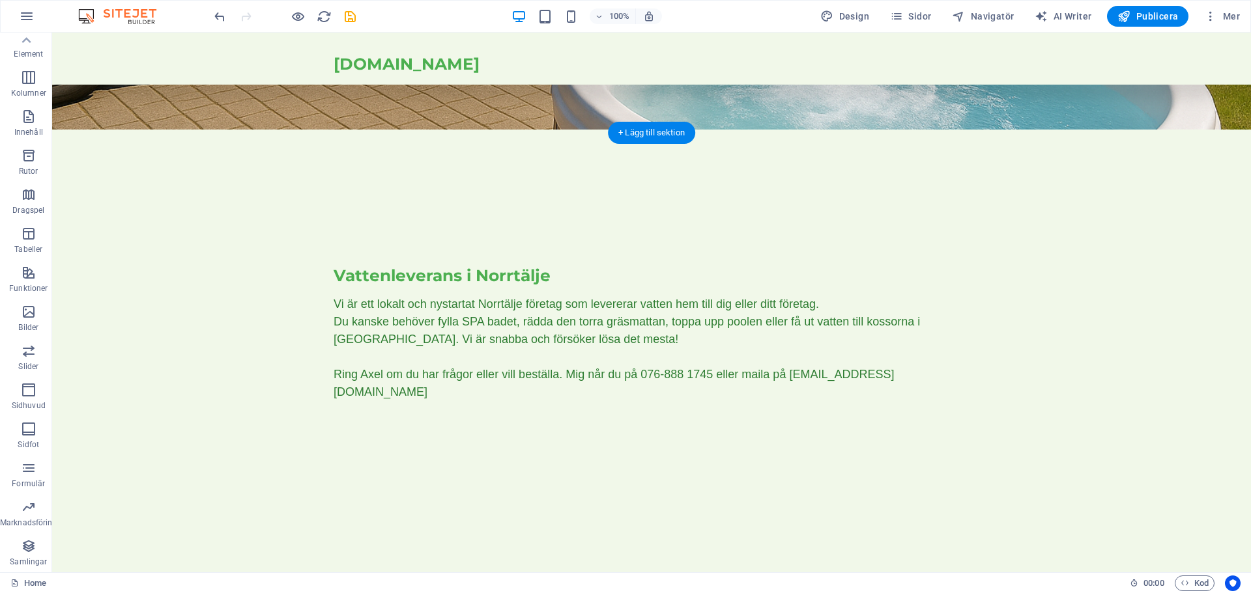
scroll to position [326, 0]
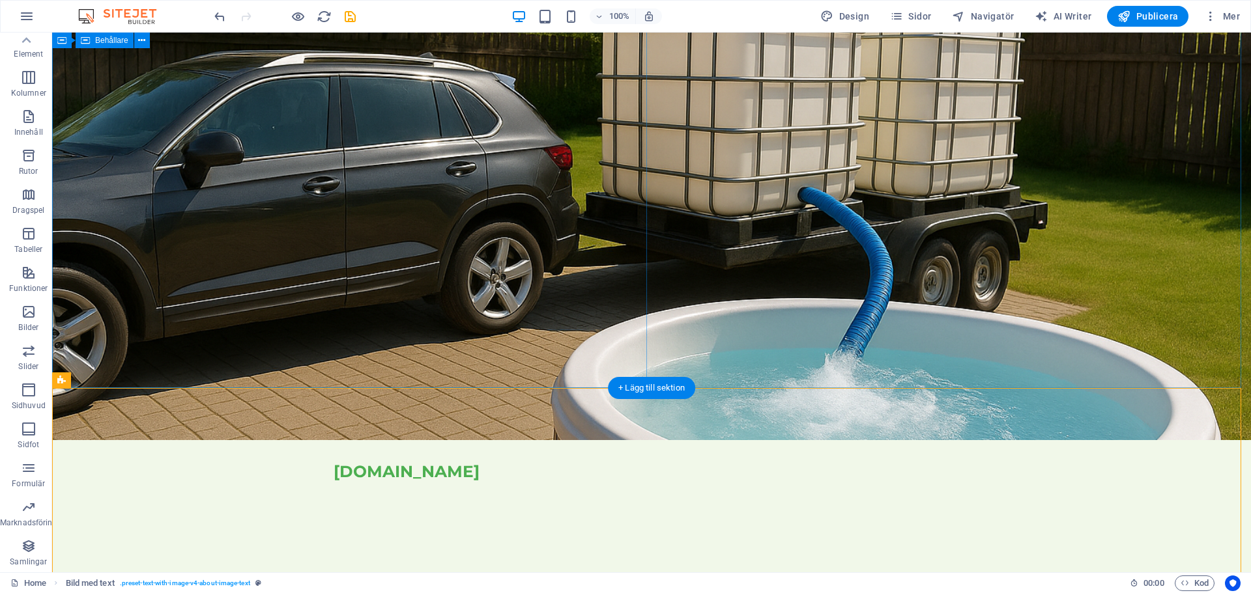
scroll to position [0, 0]
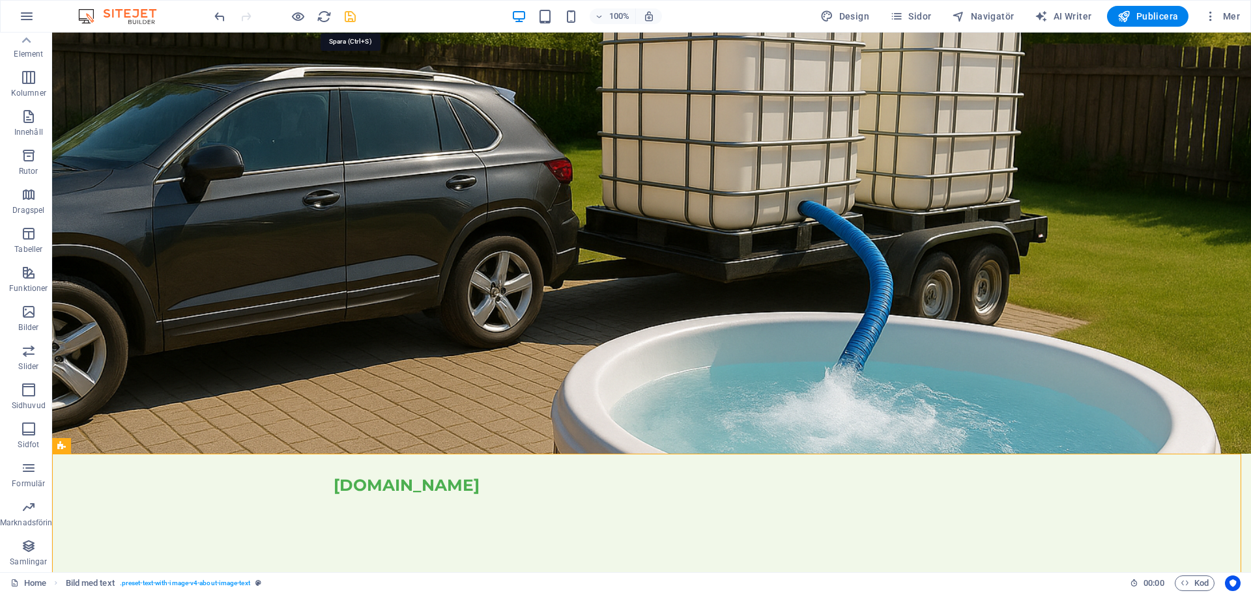
click at [350, 16] on icon "save" at bounding box center [350, 16] width 15 height 15
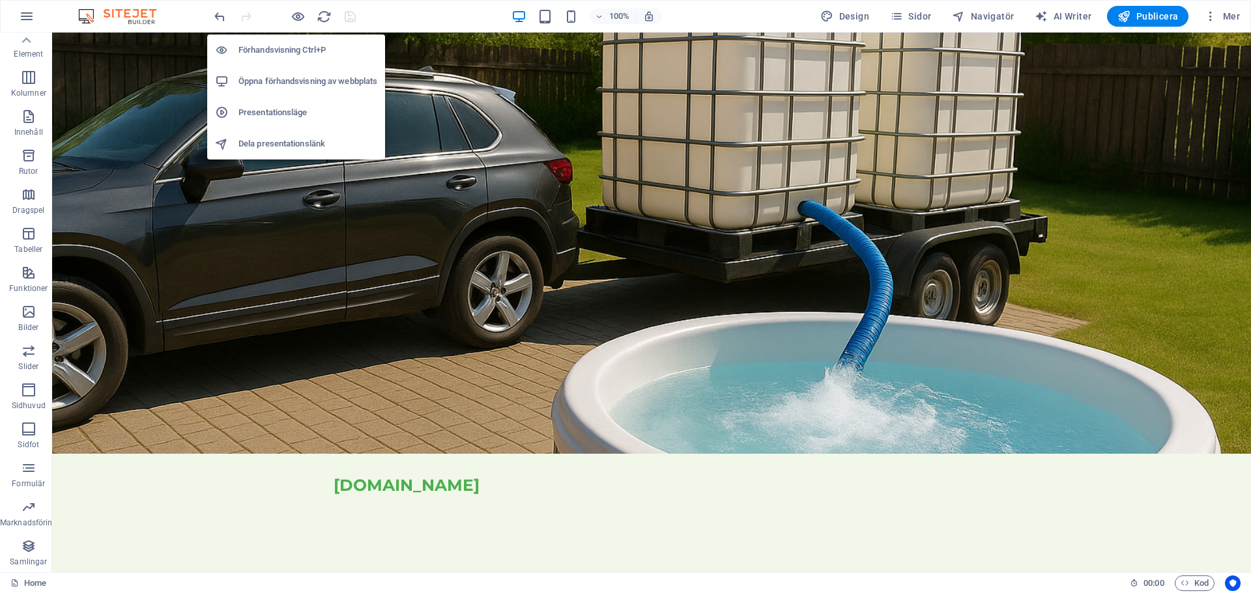
click at [291, 46] on h6 "Förhandsvisning Ctrl+P" at bounding box center [307, 50] width 139 height 16
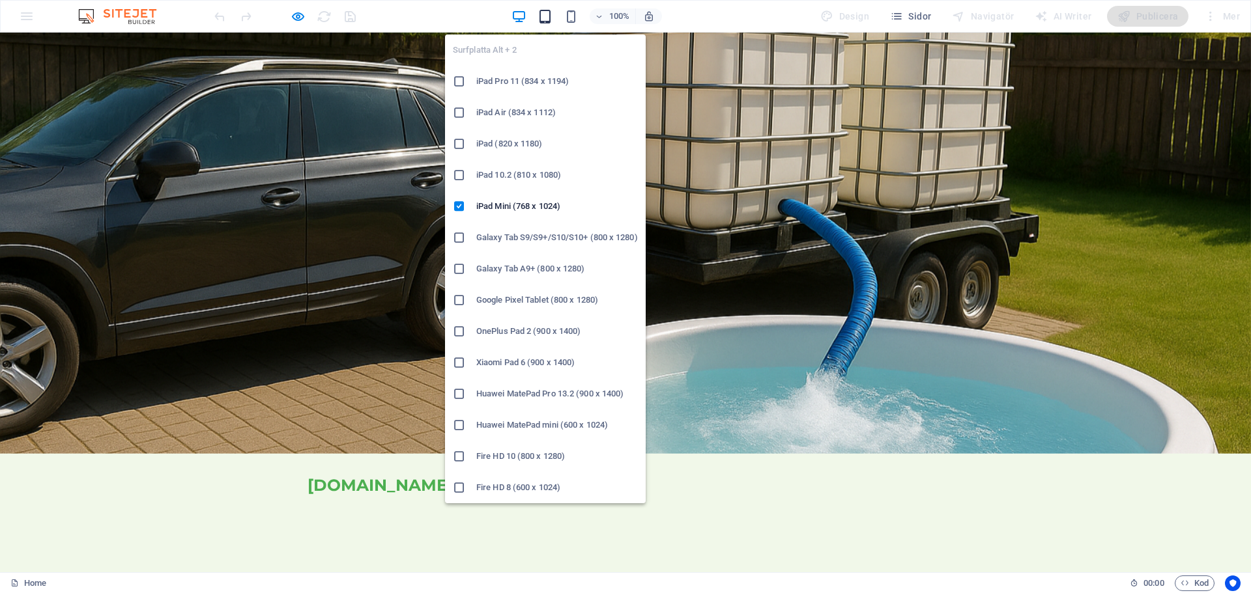
click at [549, 17] on icon "button" at bounding box center [544, 16] width 15 height 15
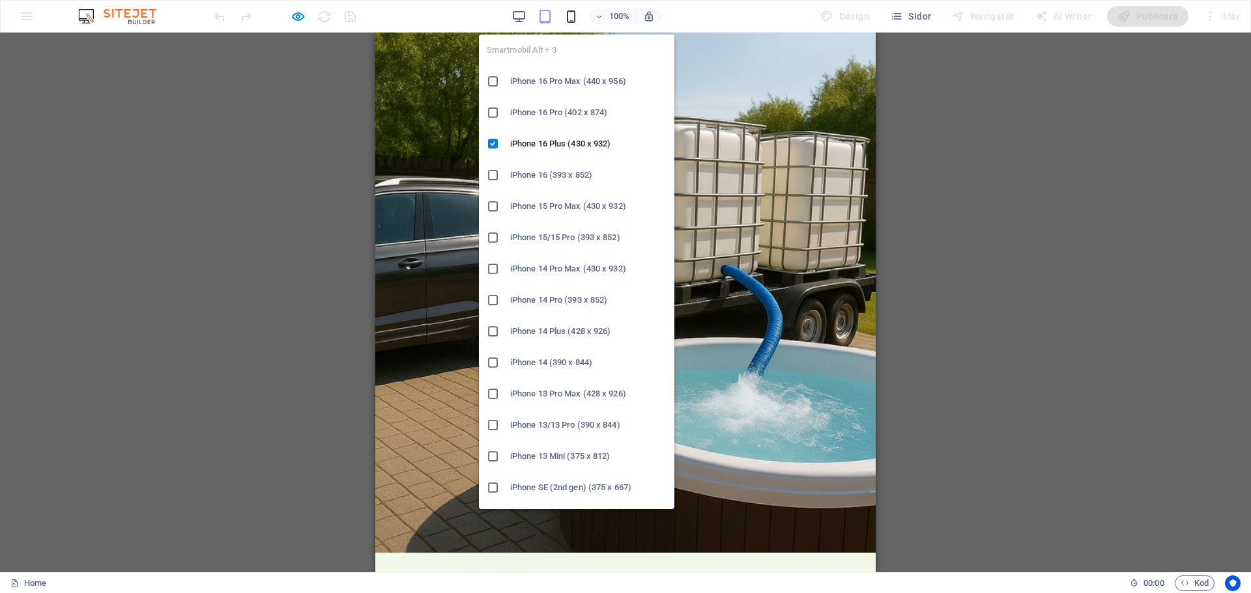
click at [572, 14] on icon "button" at bounding box center [570, 16] width 15 height 15
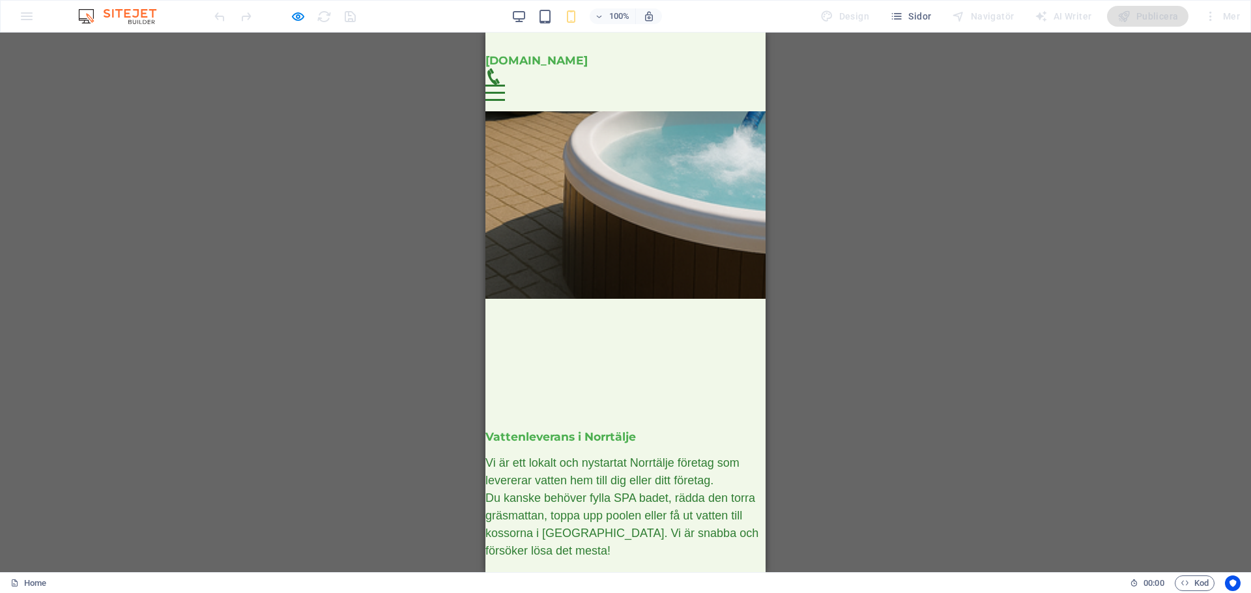
scroll to position [261, 0]
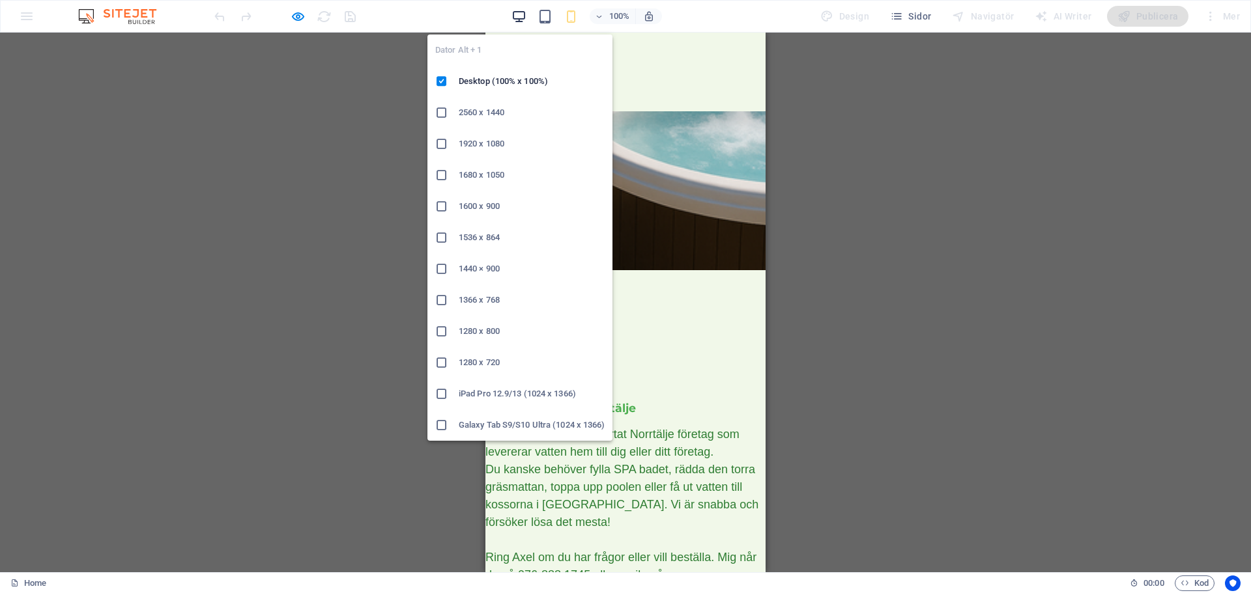
click at [518, 15] on icon "button" at bounding box center [518, 16] width 15 height 15
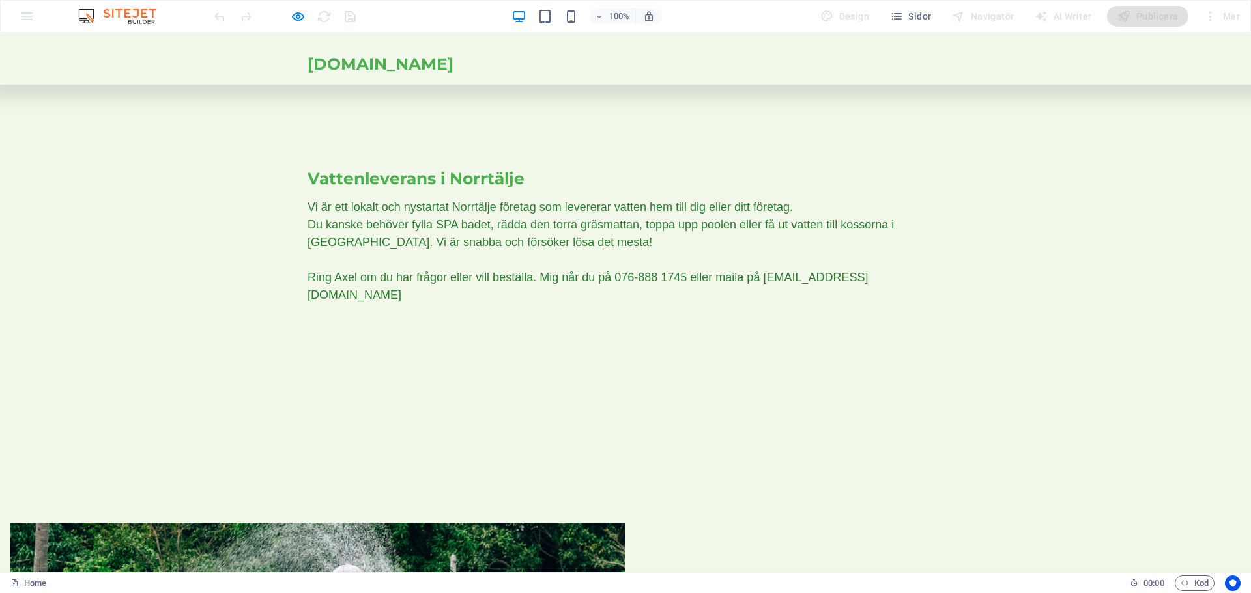
scroll to position [456, 0]
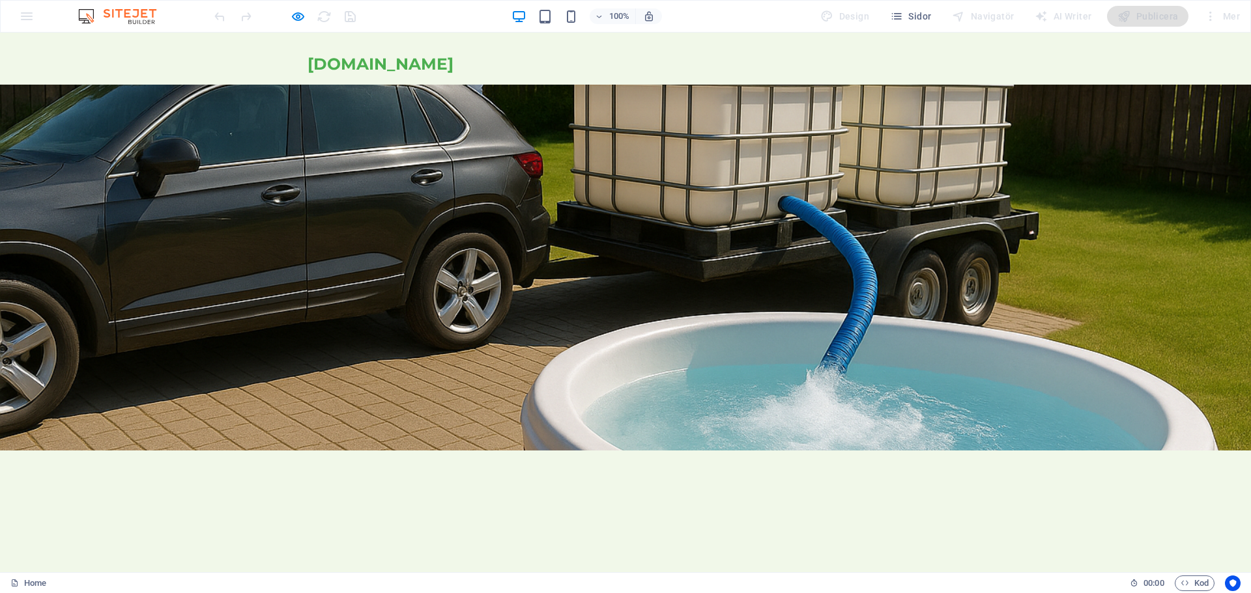
scroll to position [0, 0]
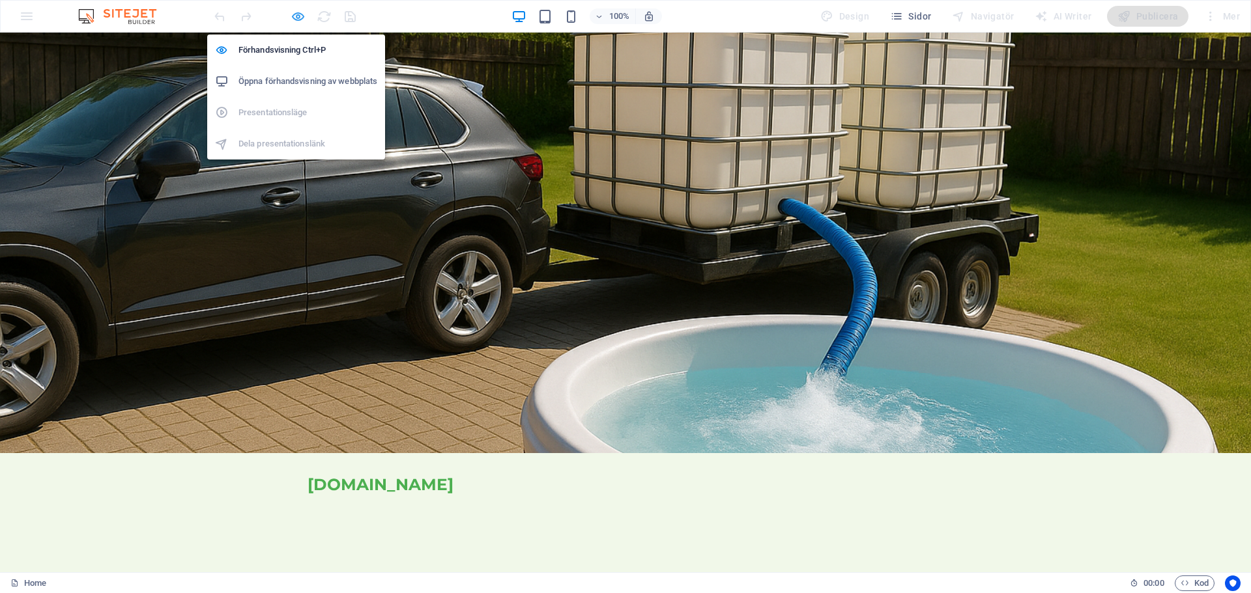
click at [298, 17] on icon "button" at bounding box center [298, 16] width 15 height 15
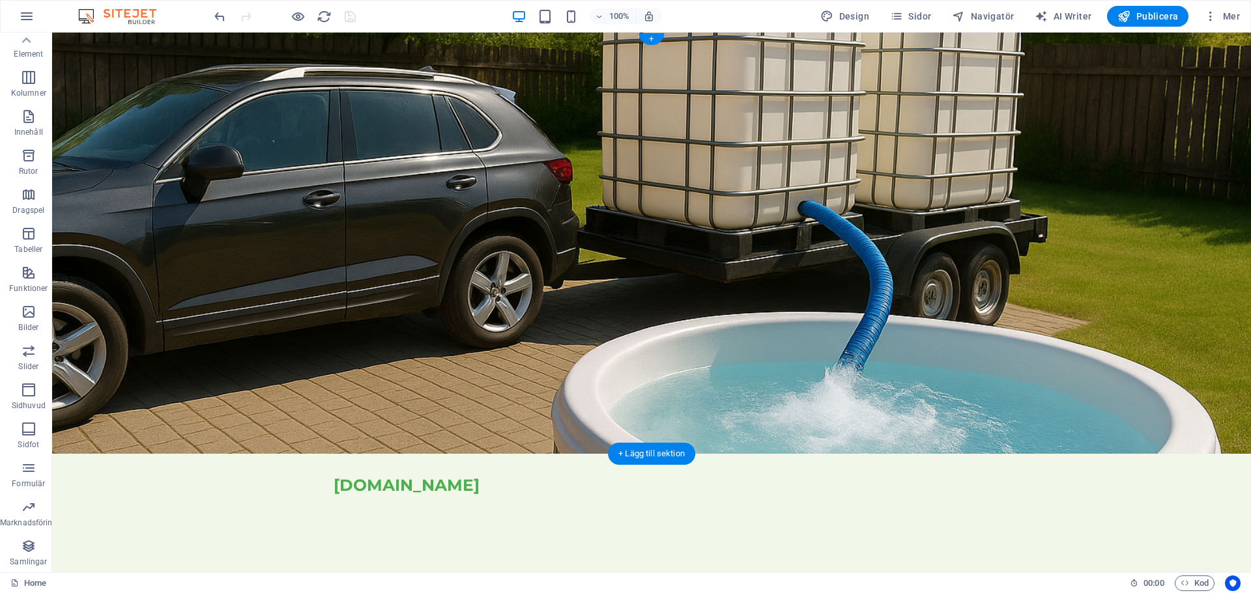
click at [1010, 316] on figure at bounding box center [651, 243] width 1198 height 421
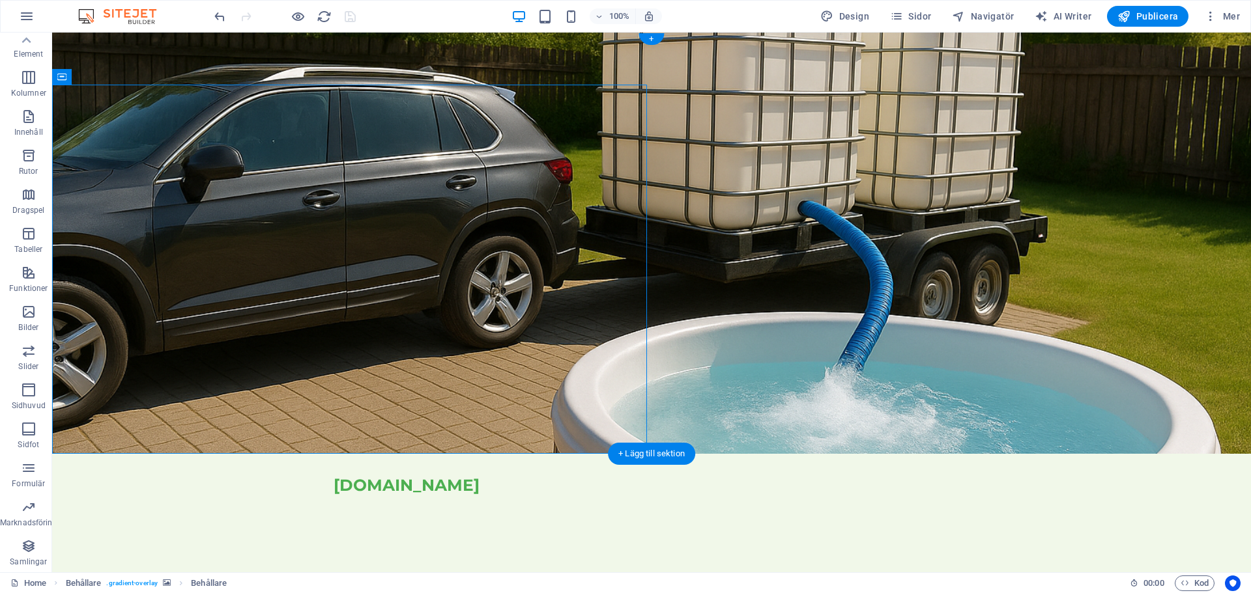
click at [647, 169] on figure at bounding box center [651, 243] width 1198 height 421
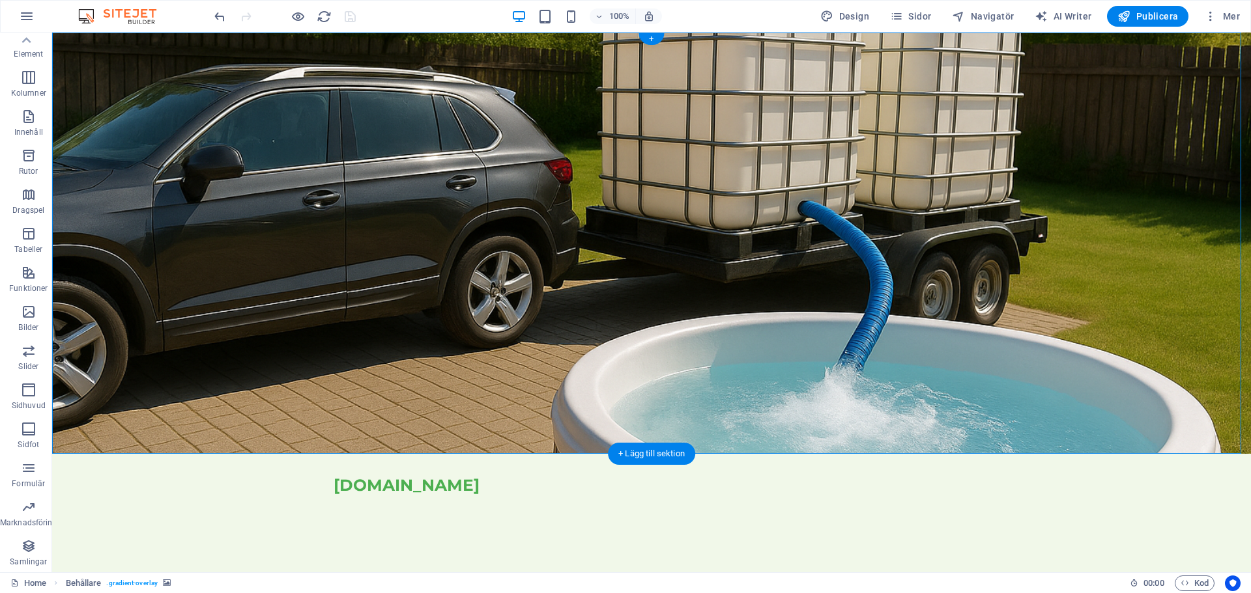
drag, startPoint x: 1177, startPoint y: 255, endPoint x: 1131, endPoint y: 256, distance: 45.6
click at [1132, 256] on figure at bounding box center [651, 243] width 1198 height 421
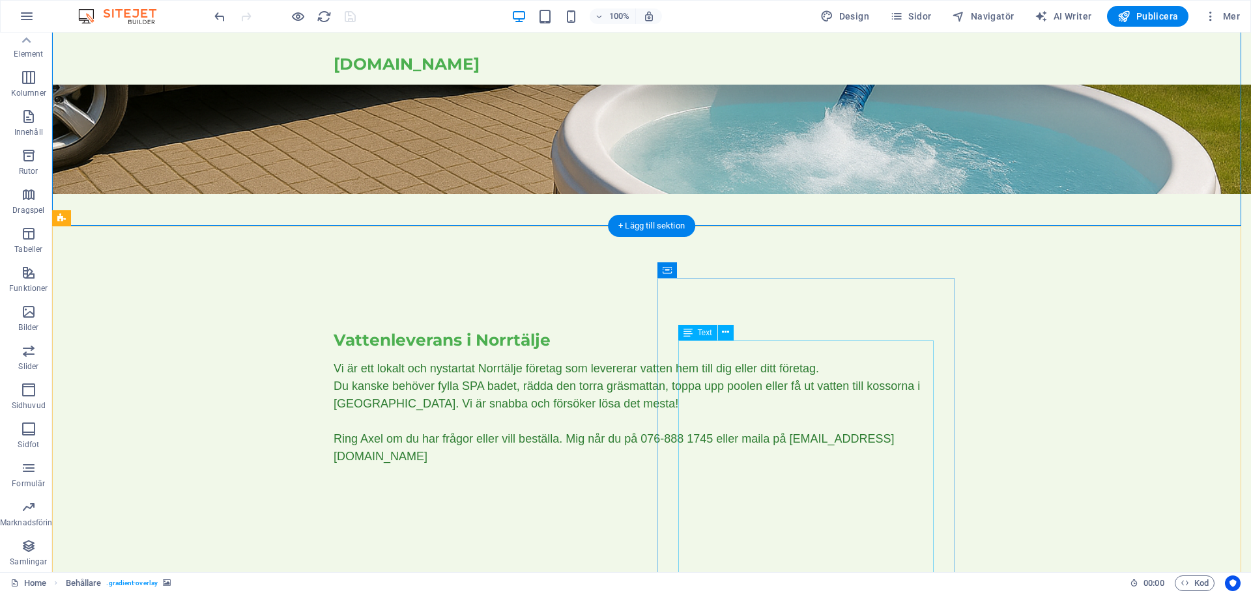
scroll to position [261, 0]
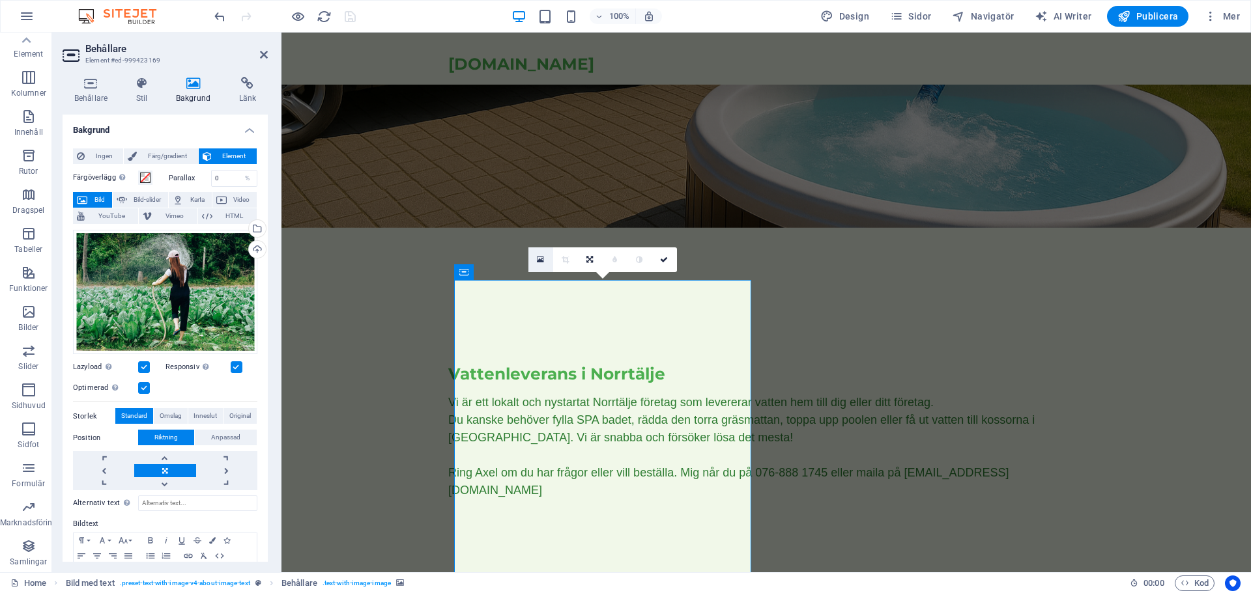
click at [538, 260] on icon at bounding box center [540, 259] width 7 height 9
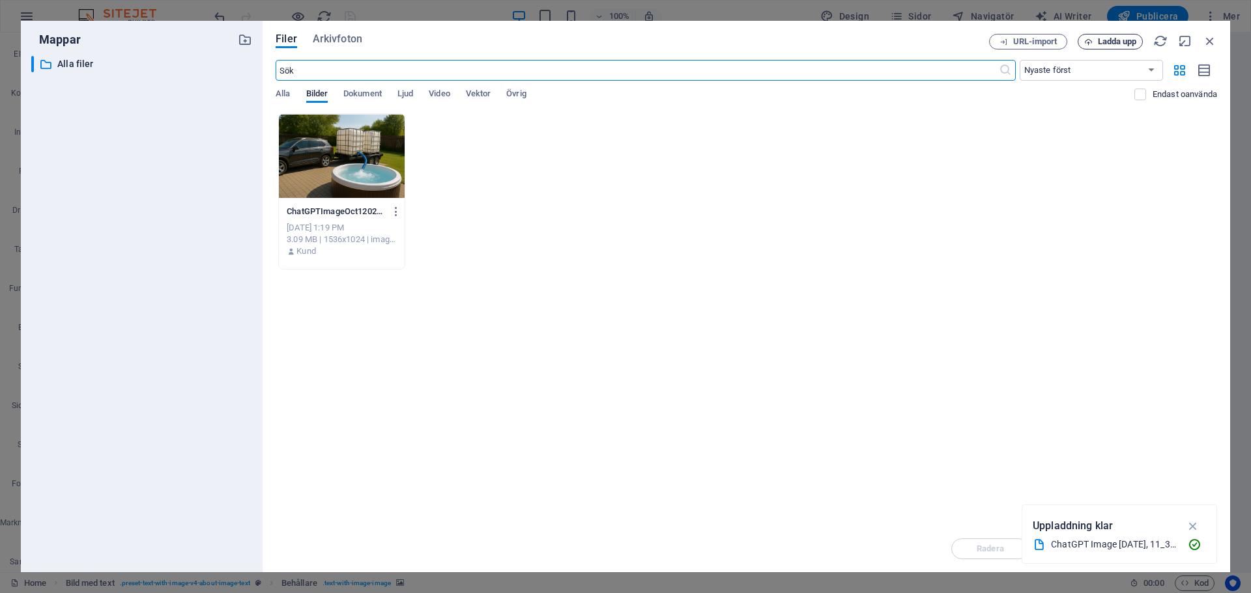
click at [1103, 42] on span "Ladda upp" at bounding box center [1117, 42] width 39 height 8
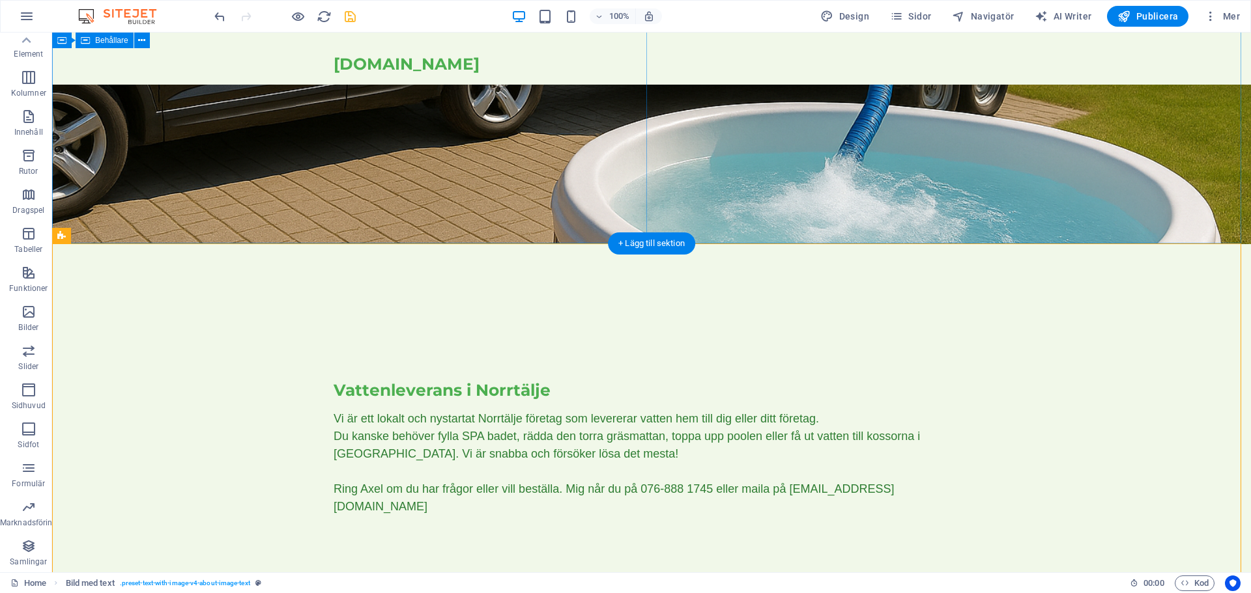
scroll to position [0, 0]
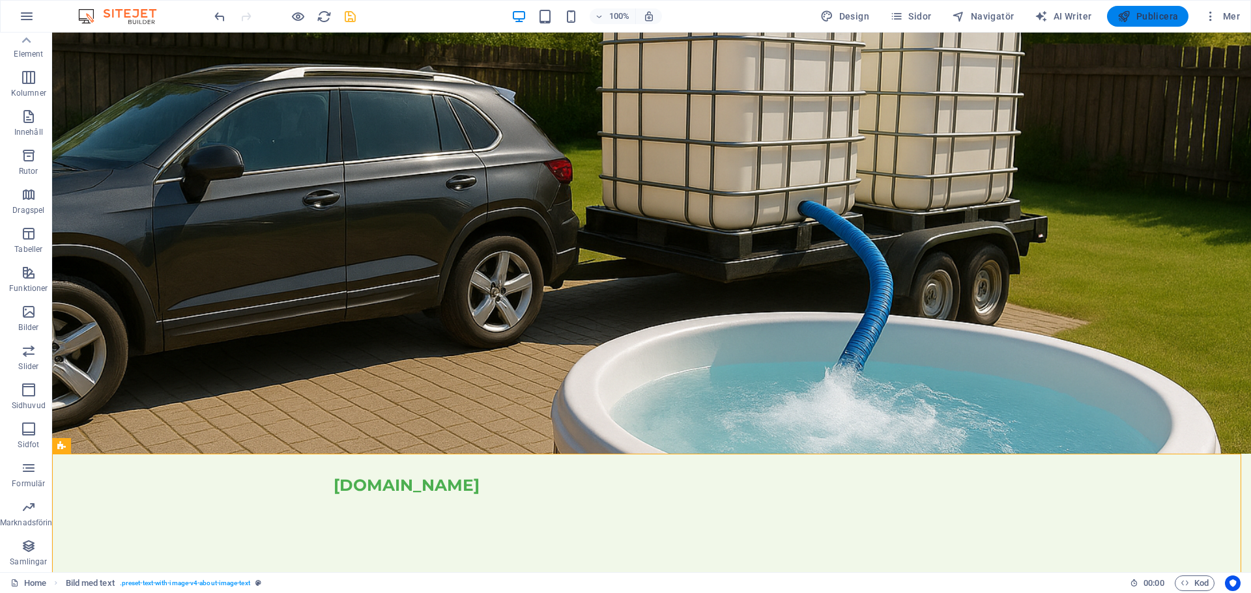
click at [1139, 12] on span "Publicera" at bounding box center [1147, 16] width 61 height 13
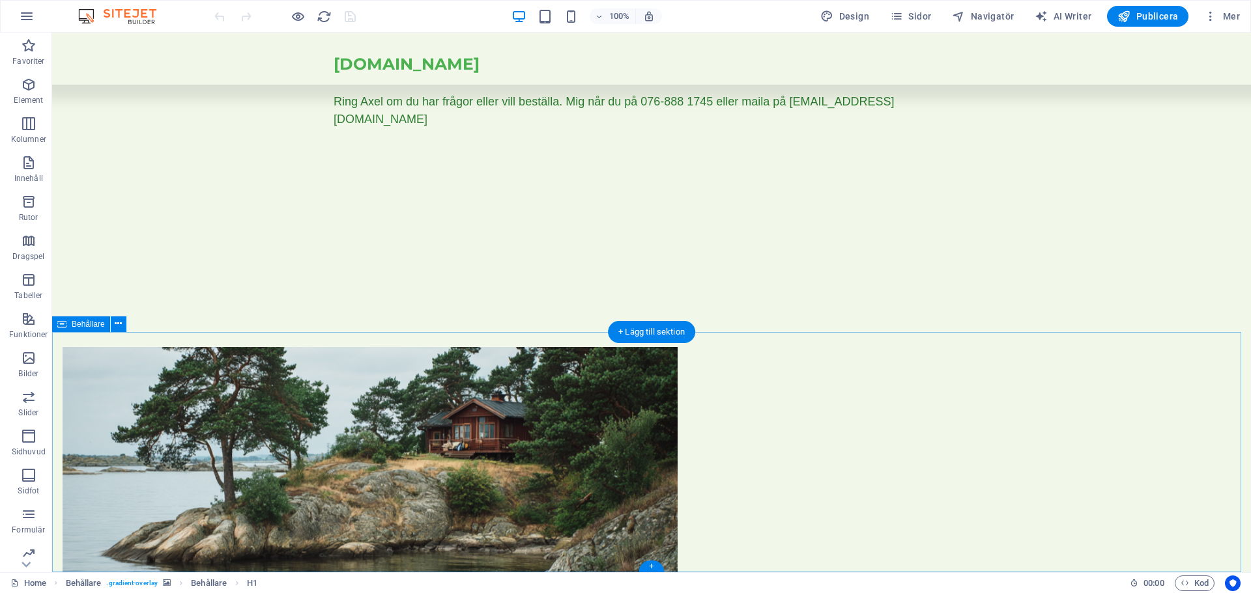
scroll to position [601, 0]
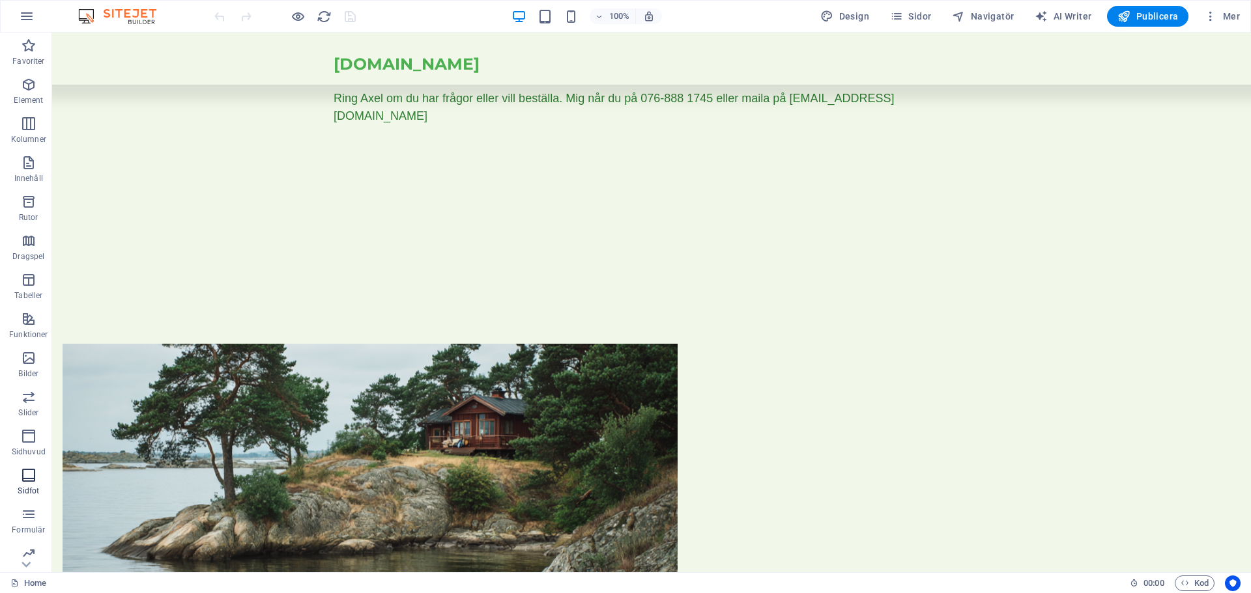
click at [29, 475] on icon "button" at bounding box center [29, 476] width 16 height 16
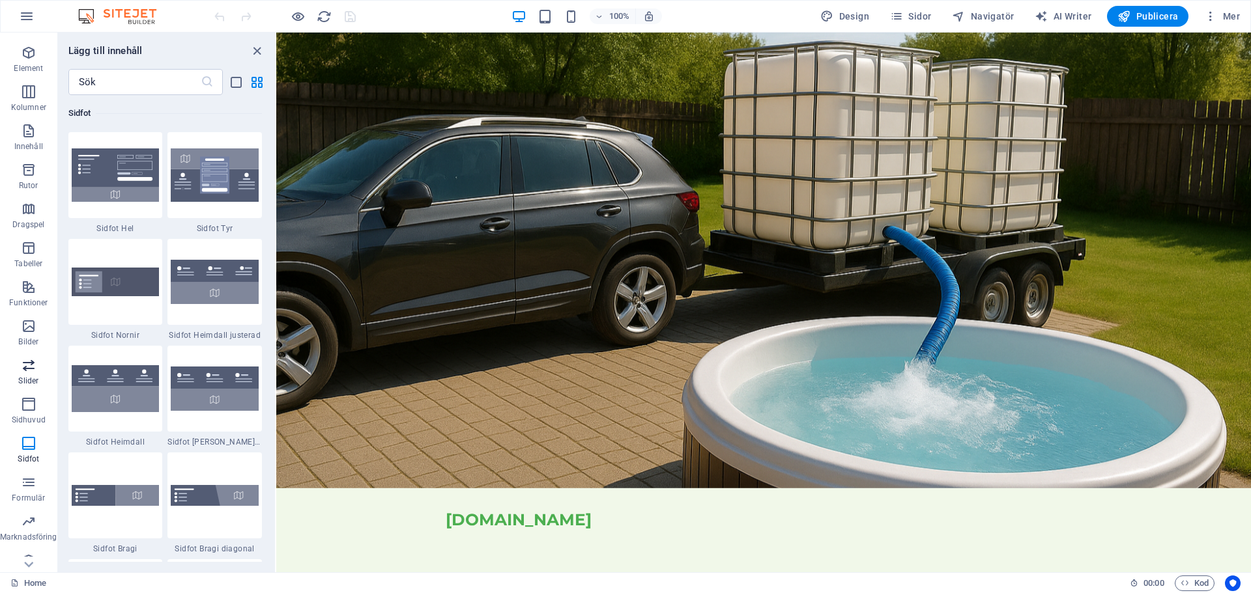
scroll to position [46, 0]
click at [27, 511] on icon "button" at bounding box center [29, 508] width 16 height 16
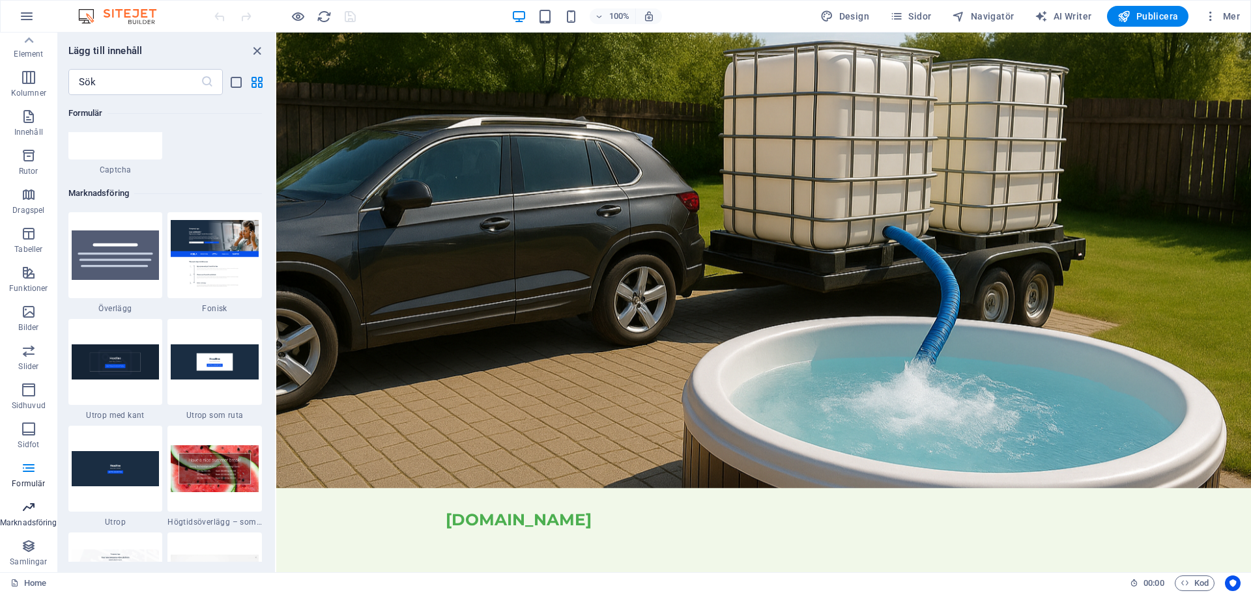
scroll to position [10610, 0]
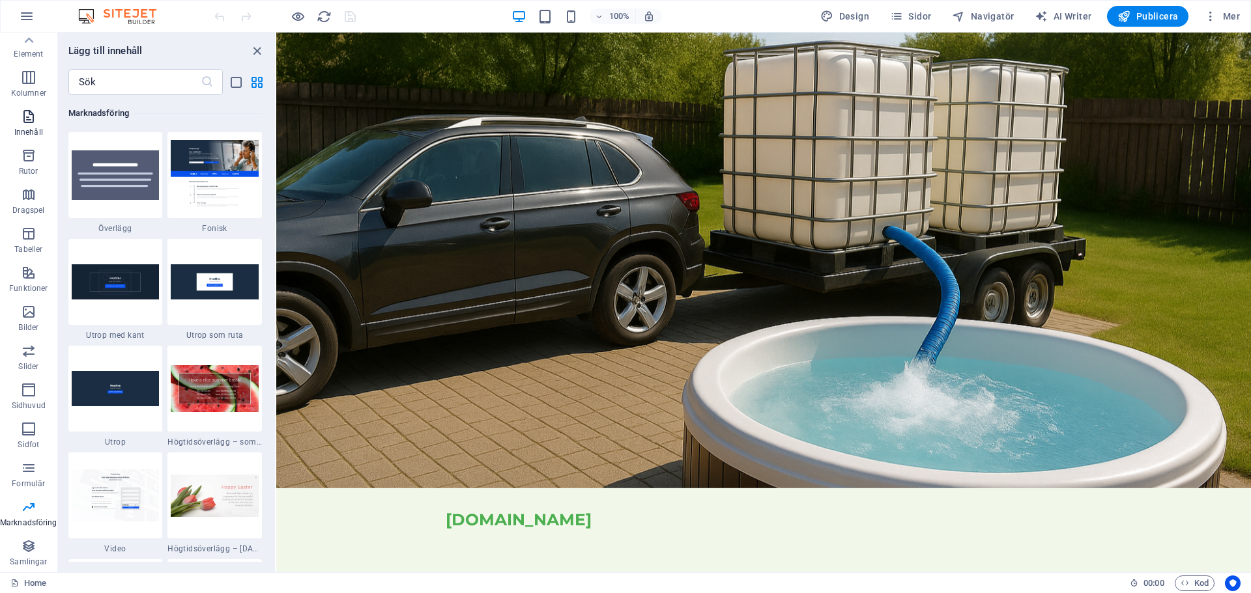
click at [27, 120] on icon "button" at bounding box center [29, 117] width 16 height 16
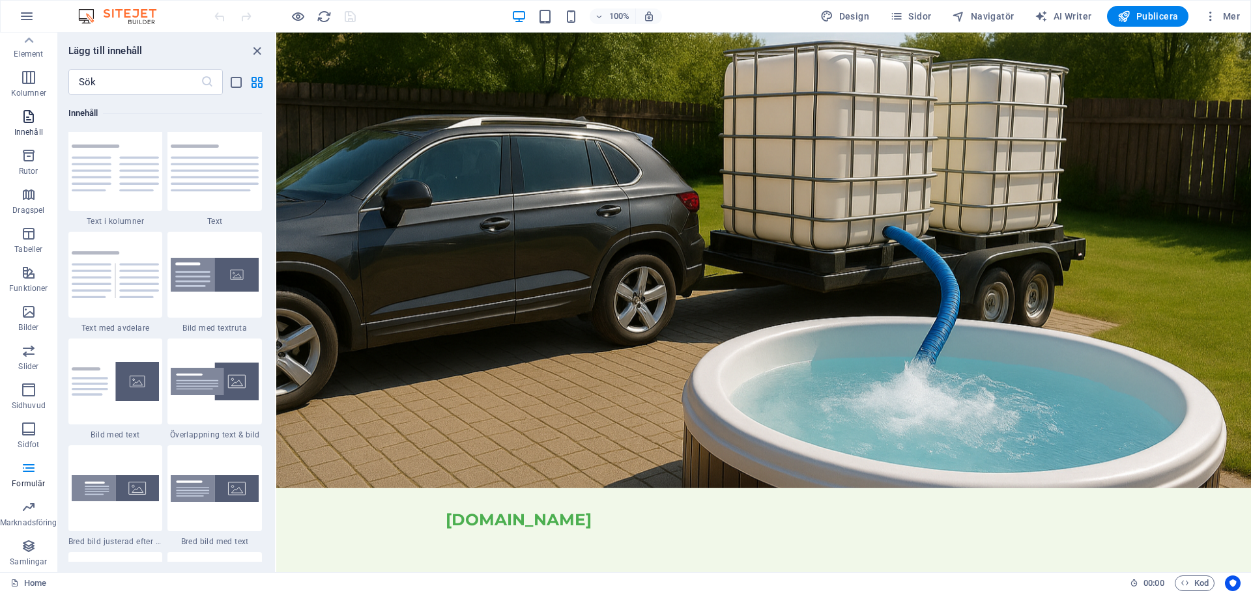
scroll to position [2279, 0]
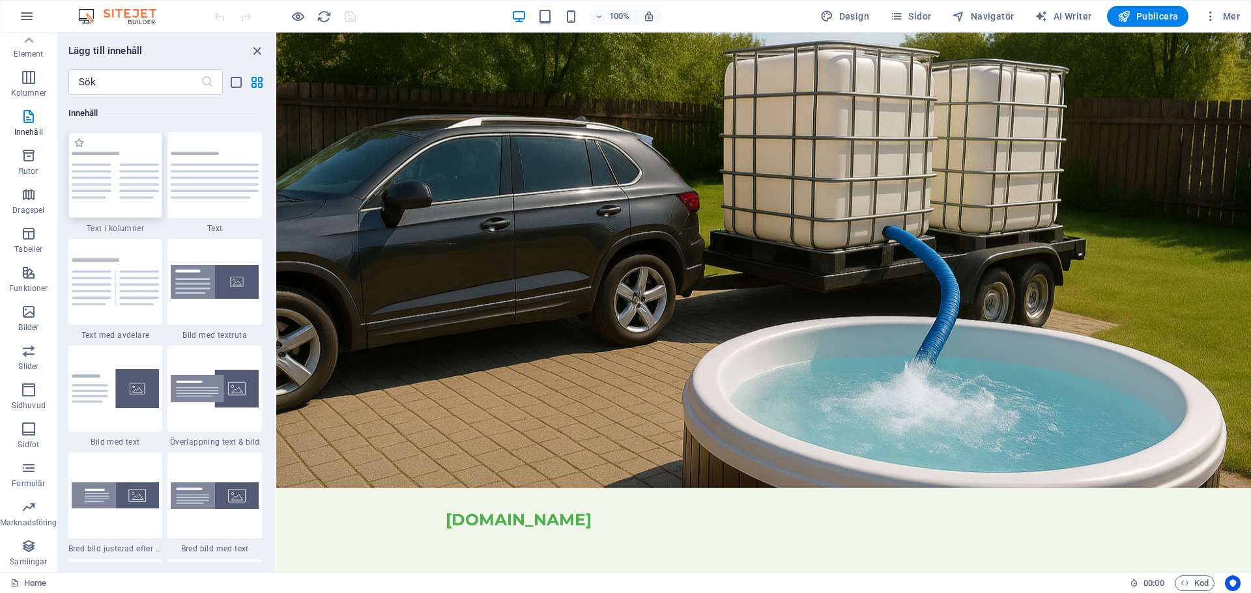
click at [135, 175] on img at bounding box center [116, 175] width 88 height 47
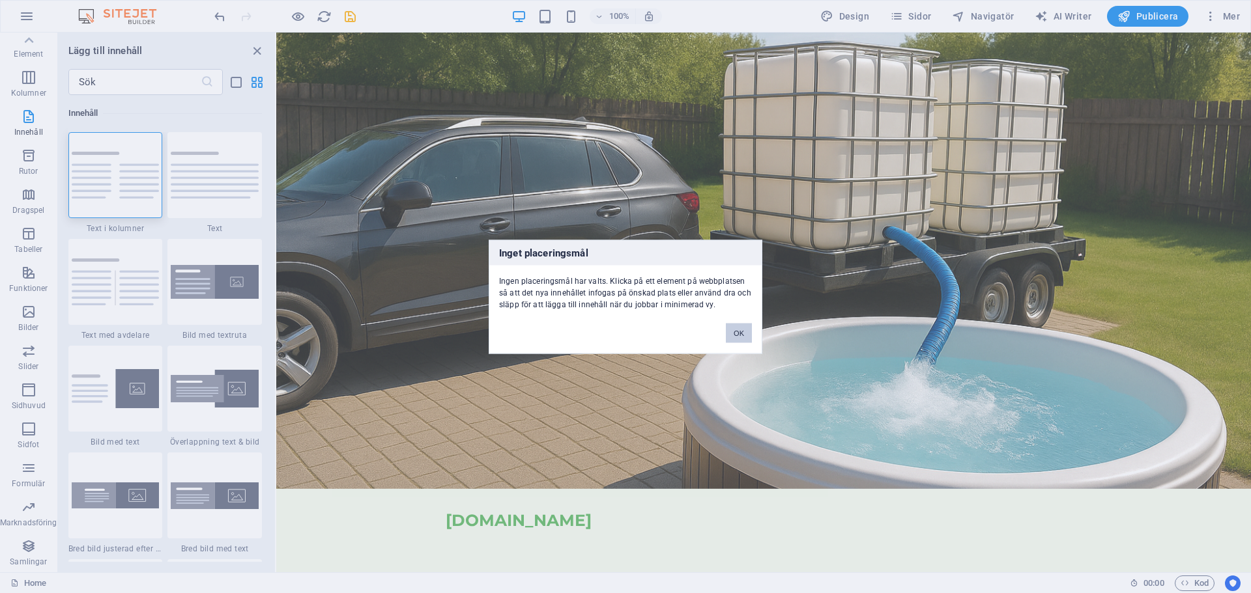
click at [739, 337] on button "OK" at bounding box center [739, 333] width 26 height 20
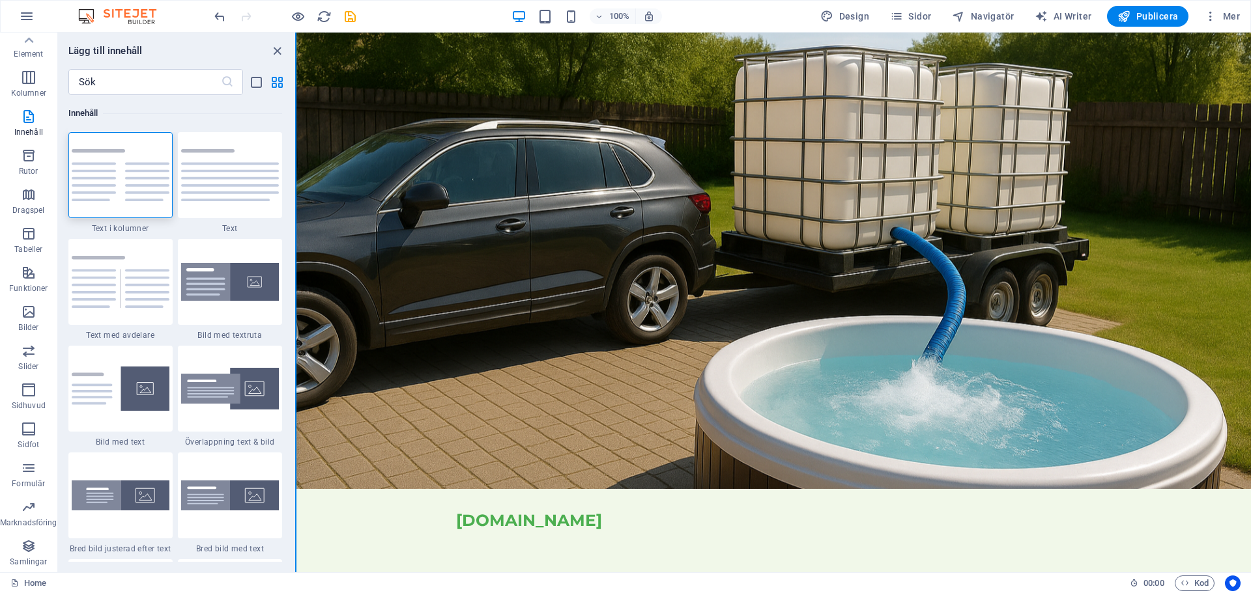
drag, startPoint x: 276, startPoint y: 119, endPoint x: 0, endPoint y: 96, distance: 276.5
click at [296, 128] on section "Favoriter Element Kolumner Innehåll Rutor Dragspel Tabeller Funktioner Bilder S…" at bounding box center [625, 303] width 1251 height 540
click at [30, 274] on icon "button" at bounding box center [29, 273] width 16 height 16
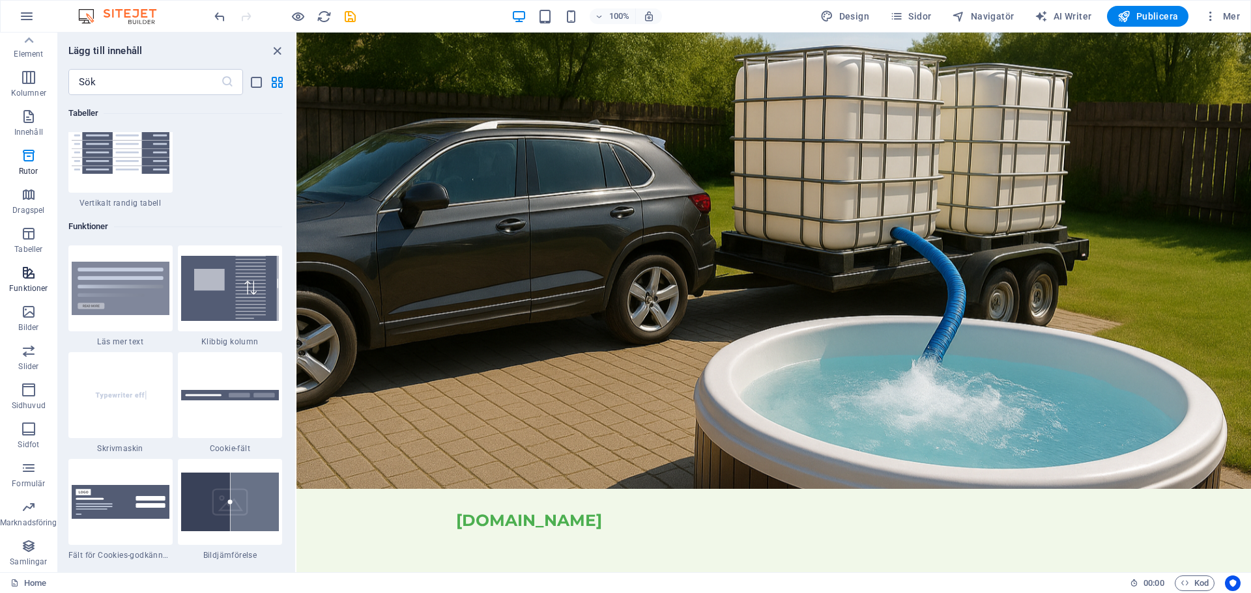
scroll to position [5077, 0]
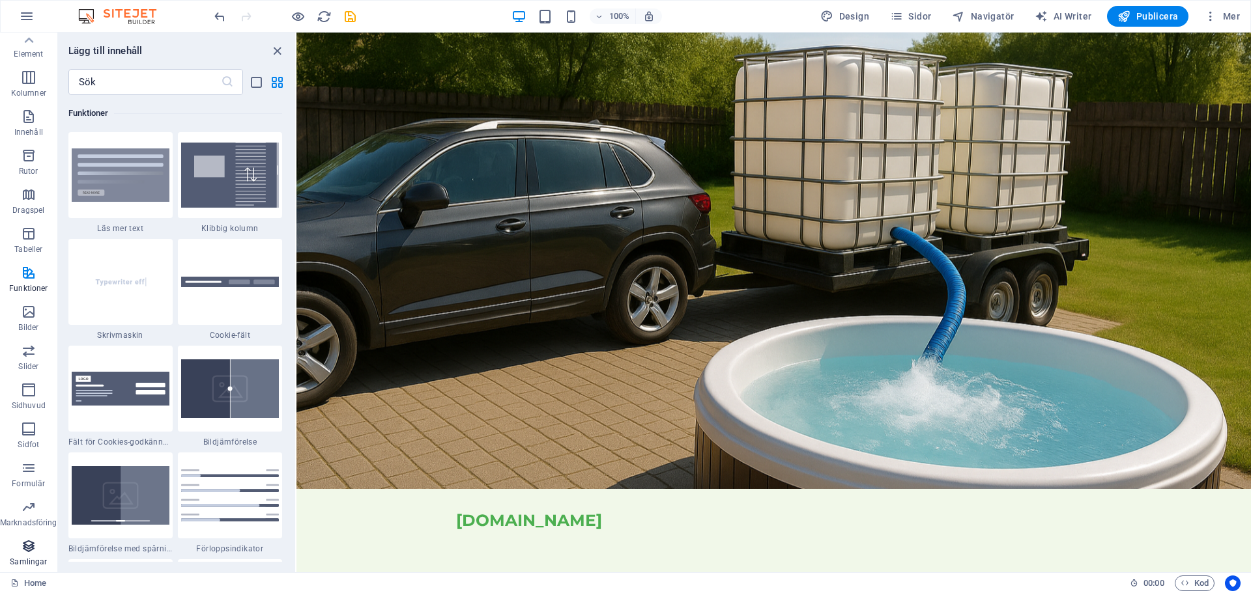
click at [25, 545] on icon "button" at bounding box center [29, 547] width 16 height 16
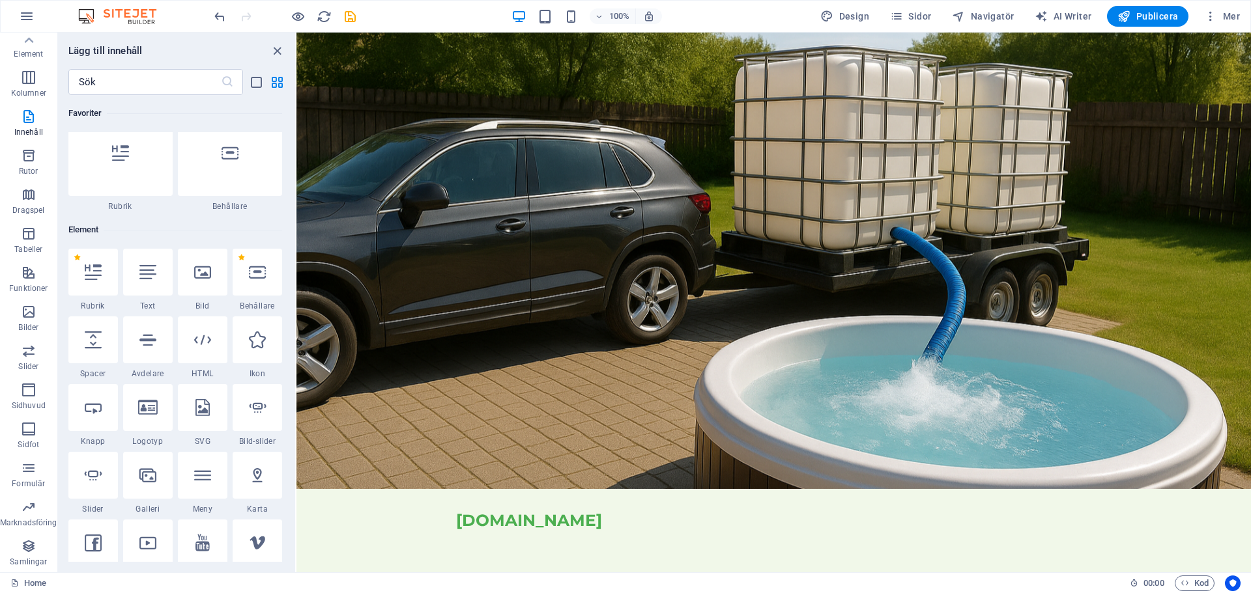
scroll to position [0, 0]
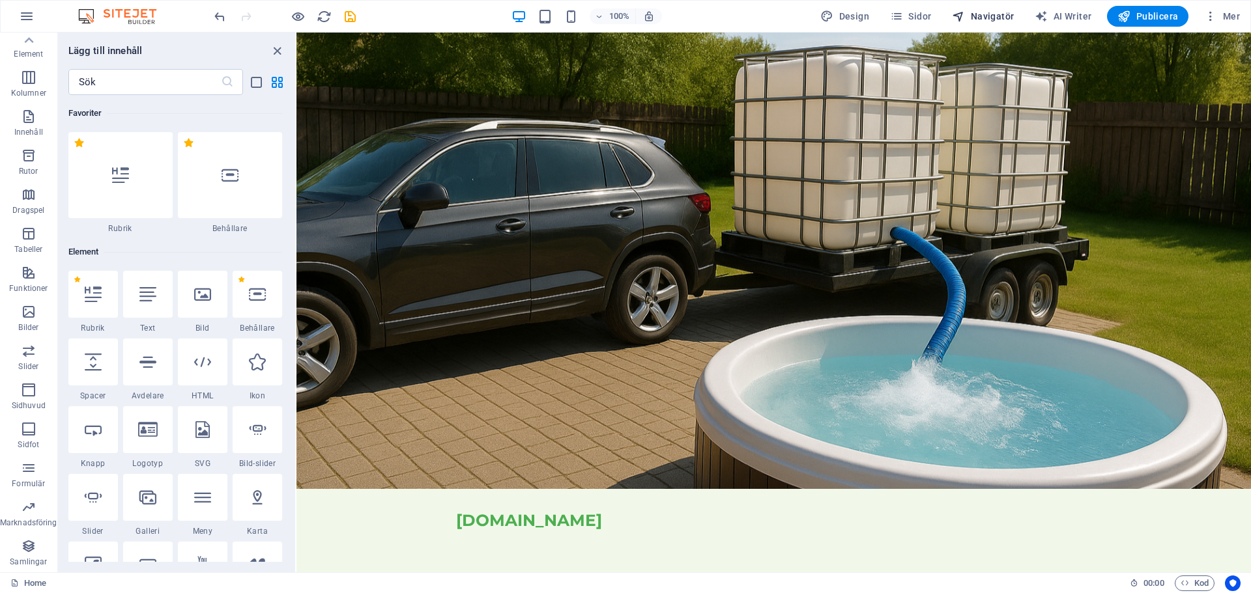
click at [985, 13] on span "Navigatör" at bounding box center [983, 16] width 62 height 13
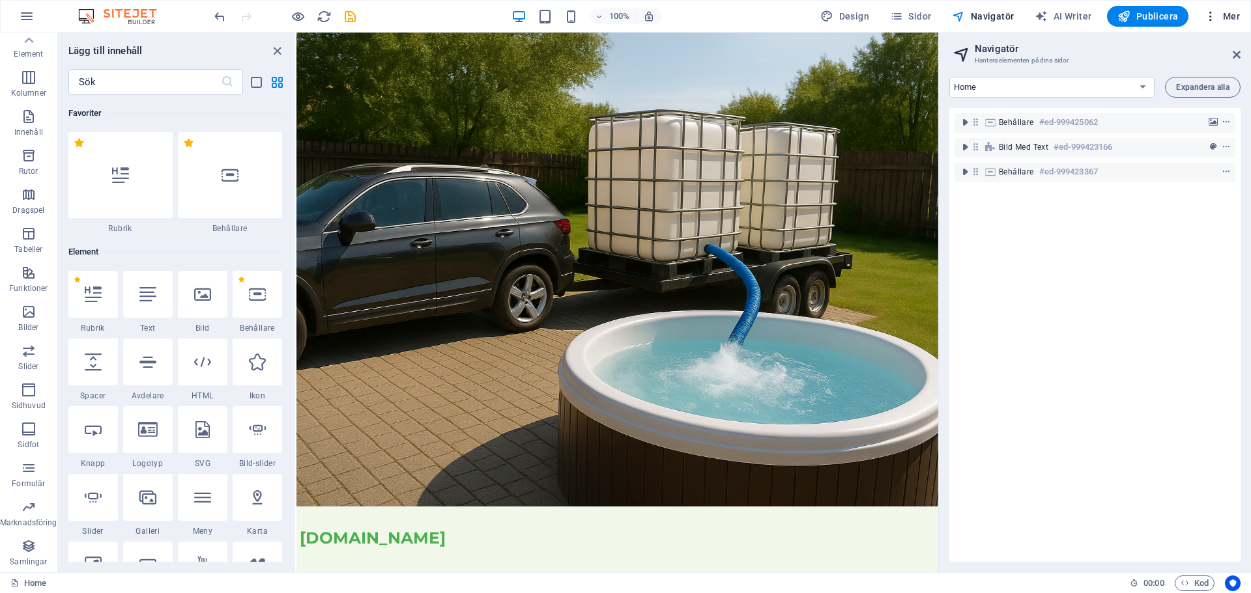
click at [1232, 16] on span "Mer" at bounding box center [1222, 16] width 36 height 13
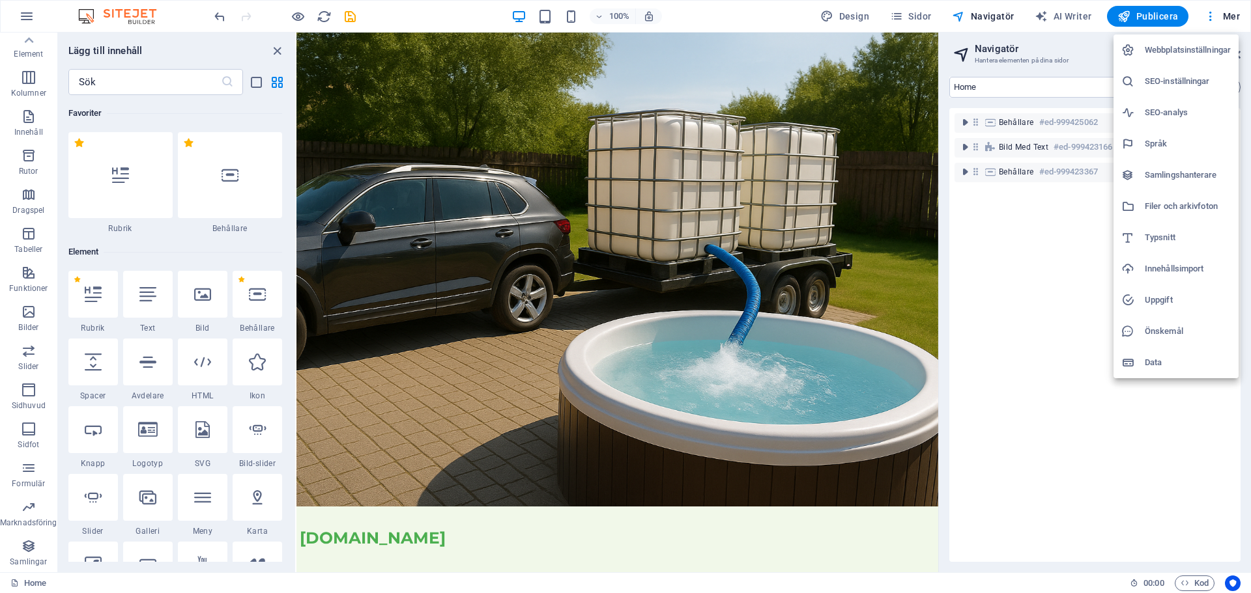
click at [1161, 142] on h6 "Språk" at bounding box center [1187, 144] width 86 height 16
select select "36"
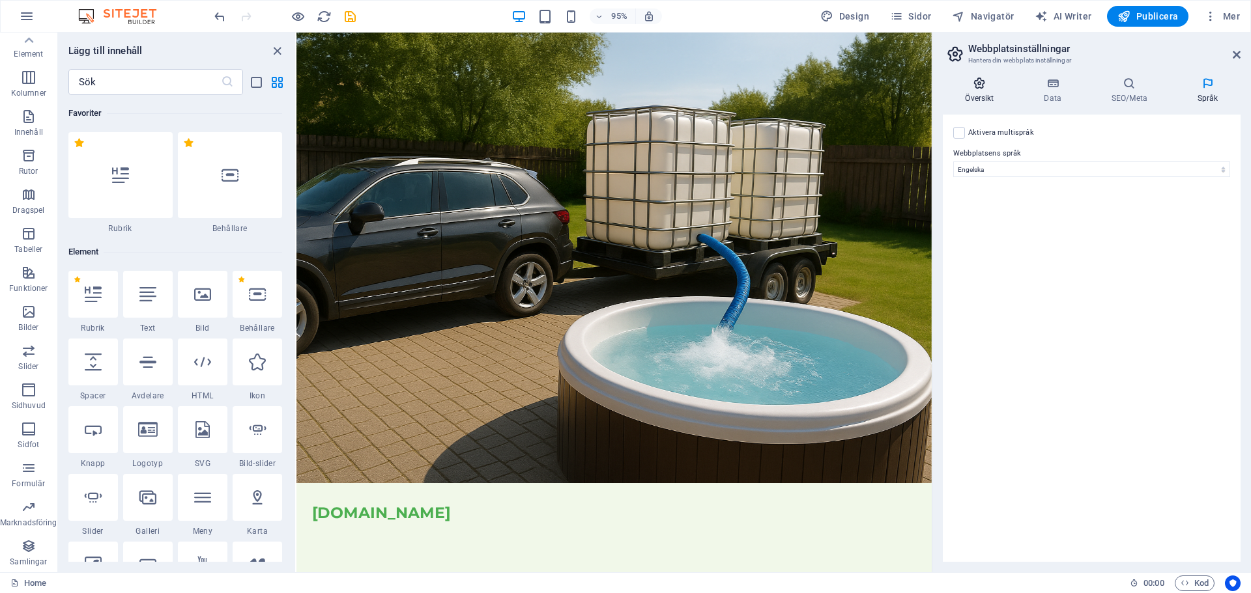
click at [980, 87] on icon at bounding box center [980, 83] width 74 height 13
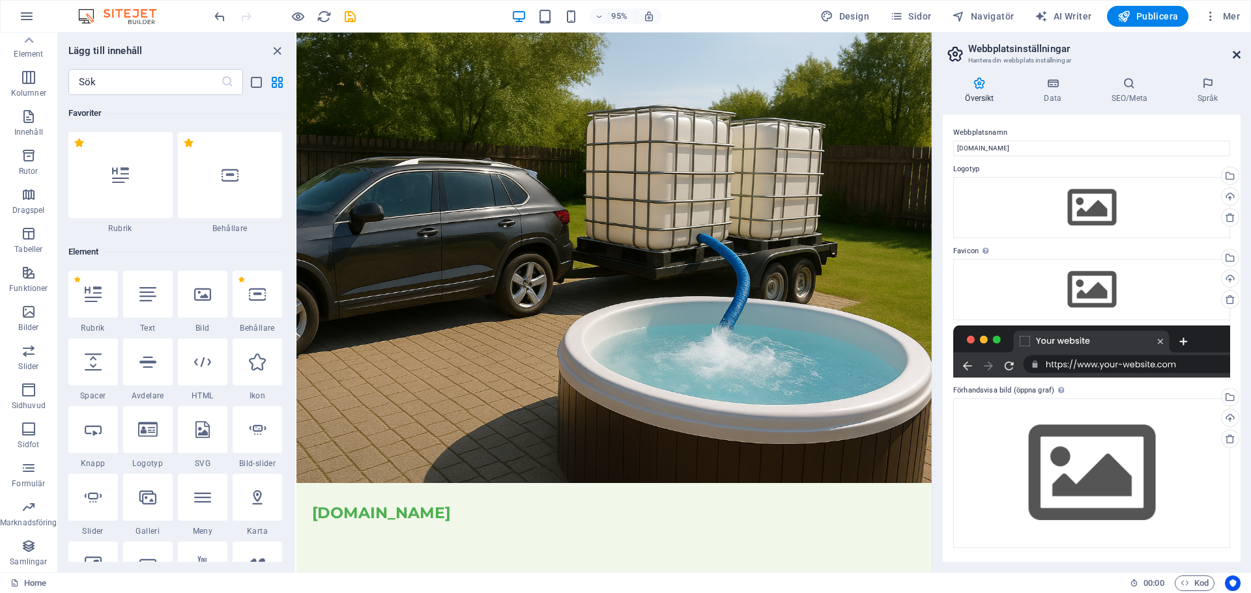
click at [1233, 55] on icon at bounding box center [1236, 55] width 8 height 10
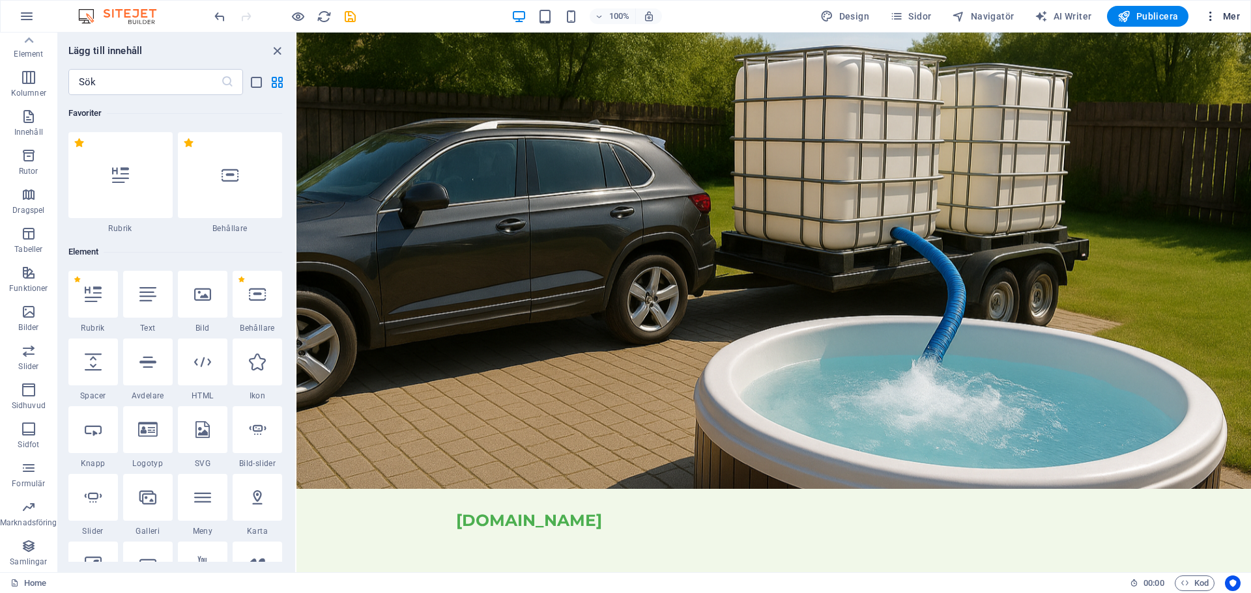
click at [1212, 14] on icon "button" at bounding box center [1210, 16] width 13 height 13
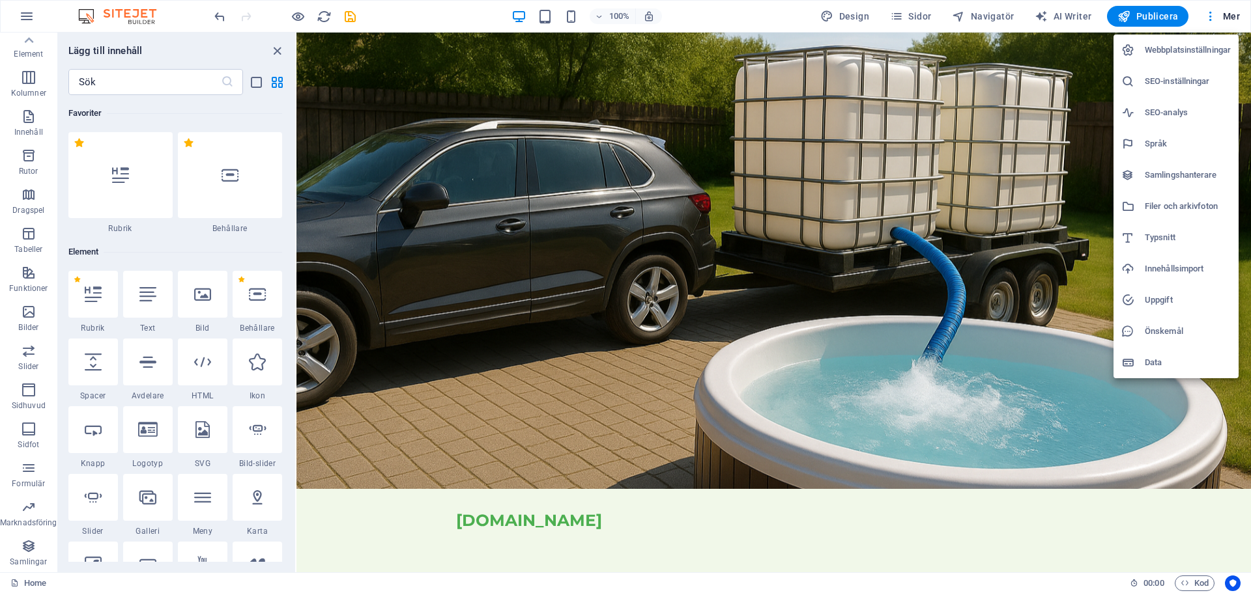
click at [1160, 140] on h6 "Språk" at bounding box center [1187, 144] width 86 height 16
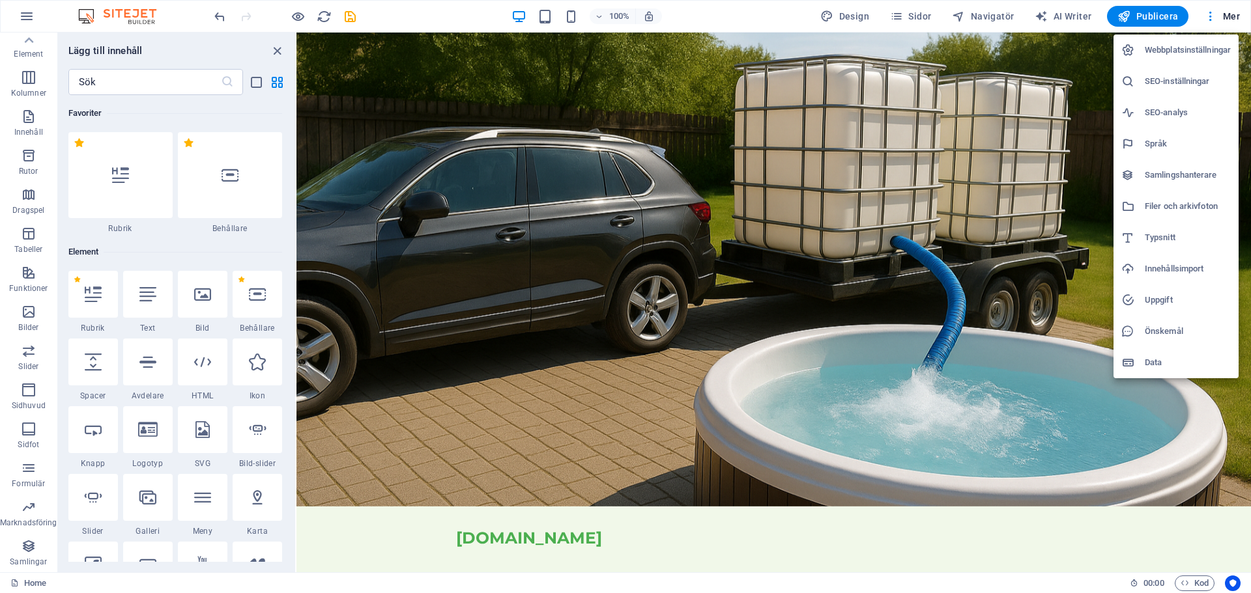
select select "36"
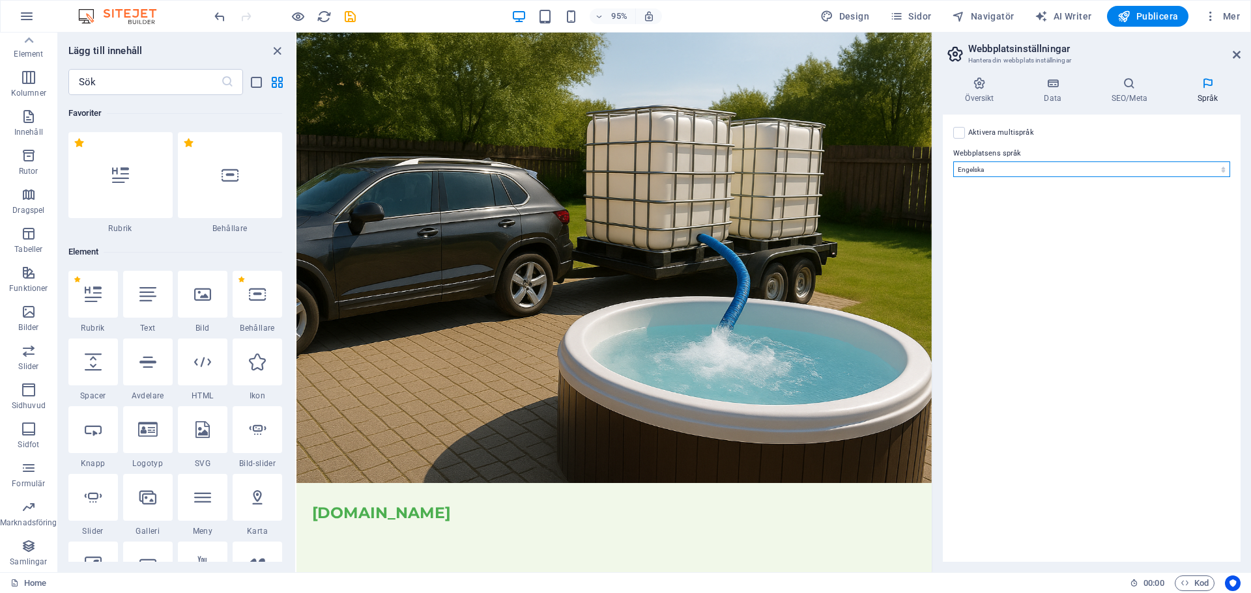
click at [1016, 171] on select "Abkhazian Afar Afrikaans Akan Albanian Amharic Arabiska Aragonese Armenian Assa…" at bounding box center [1091, 170] width 277 height 16
click at [1055, 128] on div "Aktivera multispråk För att inaktivera multispråk, radera alla språk tills bara…" at bounding box center [1091, 133] width 277 height 16
click at [984, 81] on icon at bounding box center [980, 83] width 74 height 13
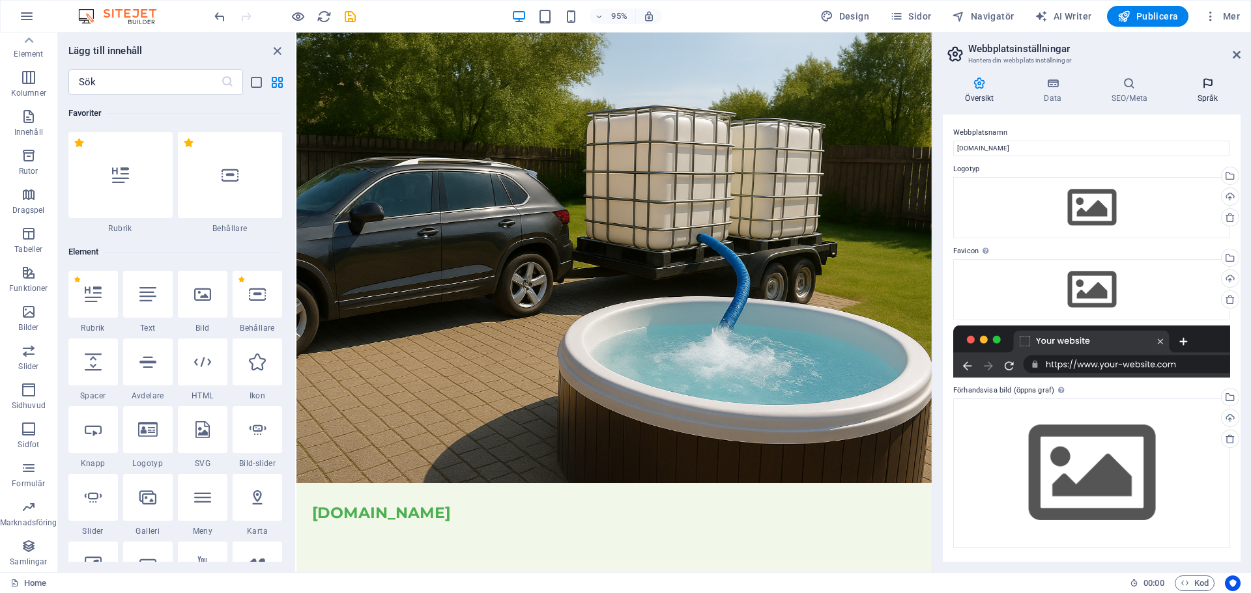
click at [1205, 87] on icon at bounding box center [1207, 83] width 66 height 13
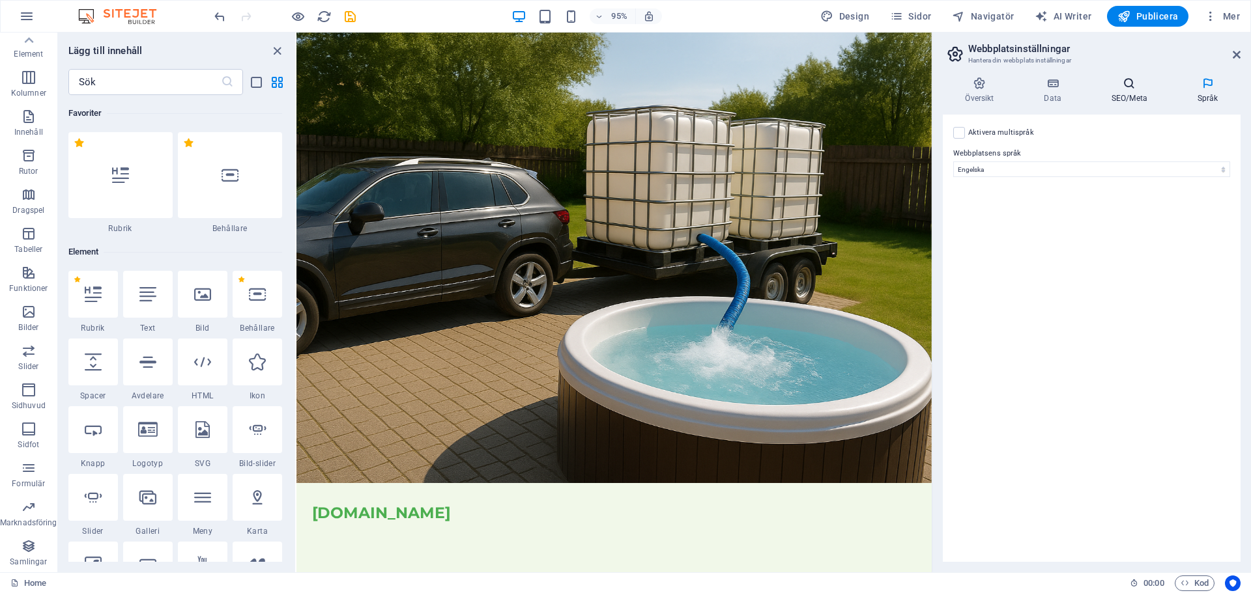
click at [1124, 85] on icon at bounding box center [1128, 83] width 81 height 13
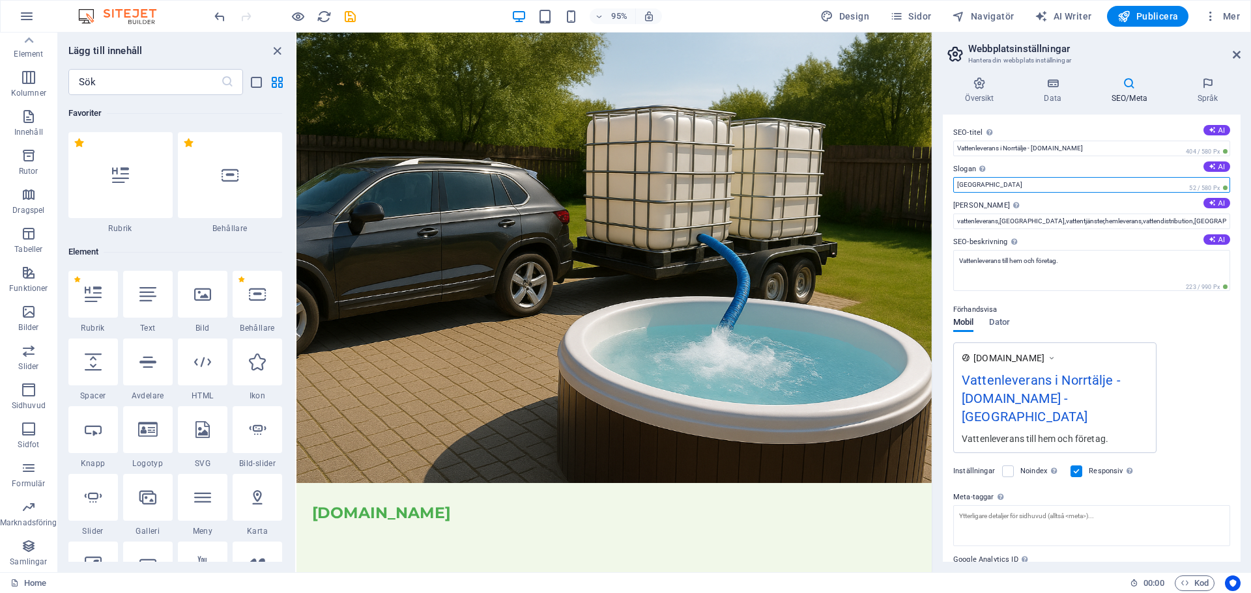
click at [978, 182] on input "Berlin" at bounding box center [1091, 185] width 277 height 16
drag, startPoint x: 1275, startPoint y: 214, endPoint x: 962, endPoint y: 193, distance: 313.4
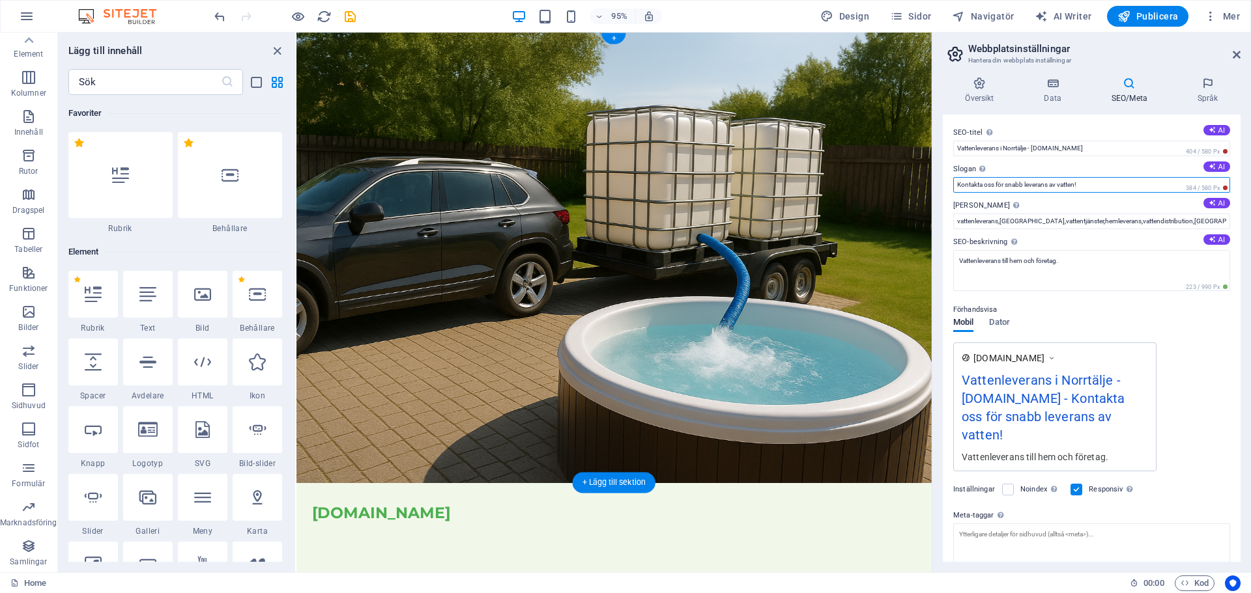
type input "Kontakta oss för snabb leverans av vatten!"
click at [890, 89] on figure at bounding box center [630, 270] width 668 height 474
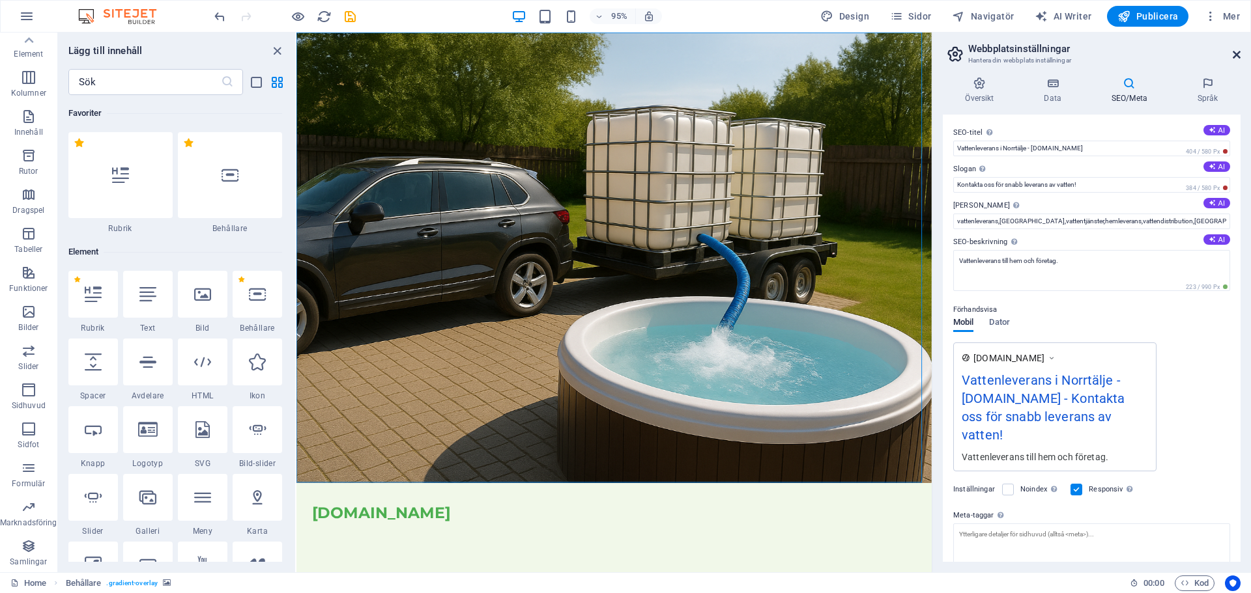
click at [1236, 53] on icon at bounding box center [1236, 55] width 8 height 10
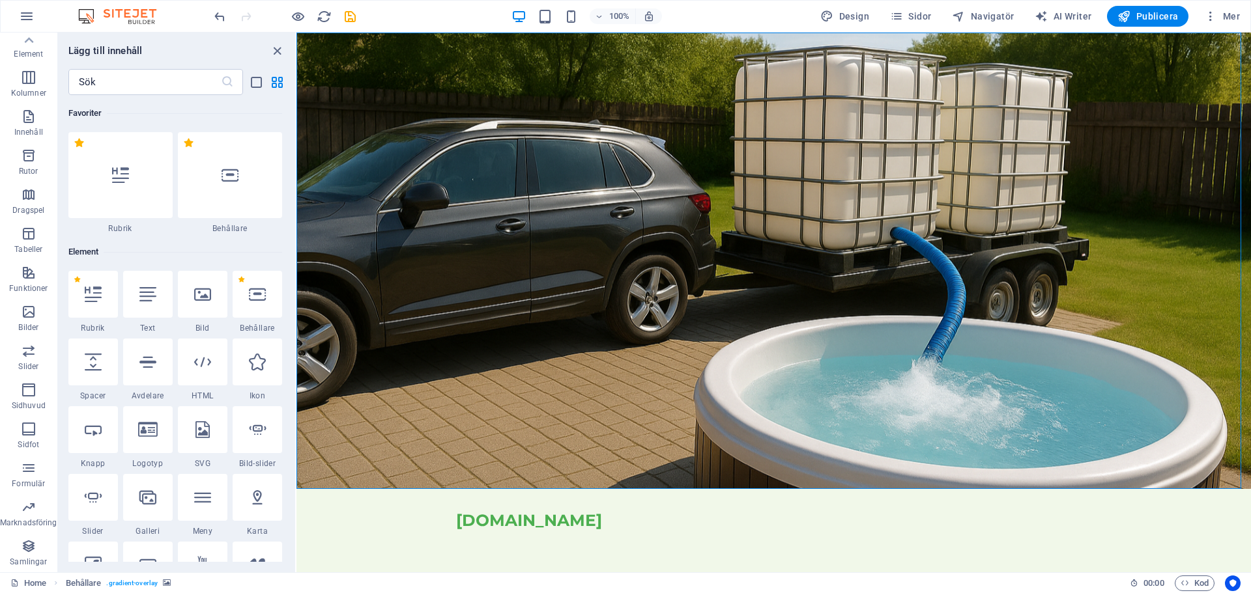
click at [249, 40] on div "Lägg till innehåll ​ Favoriter 1 Star Rubrik 1 Star Behållare Element 1 Star Ru…" at bounding box center [176, 303] width 237 height 540
click at [346, 18] on icon "save" at bounding box center [350, 16] width 15 height 15
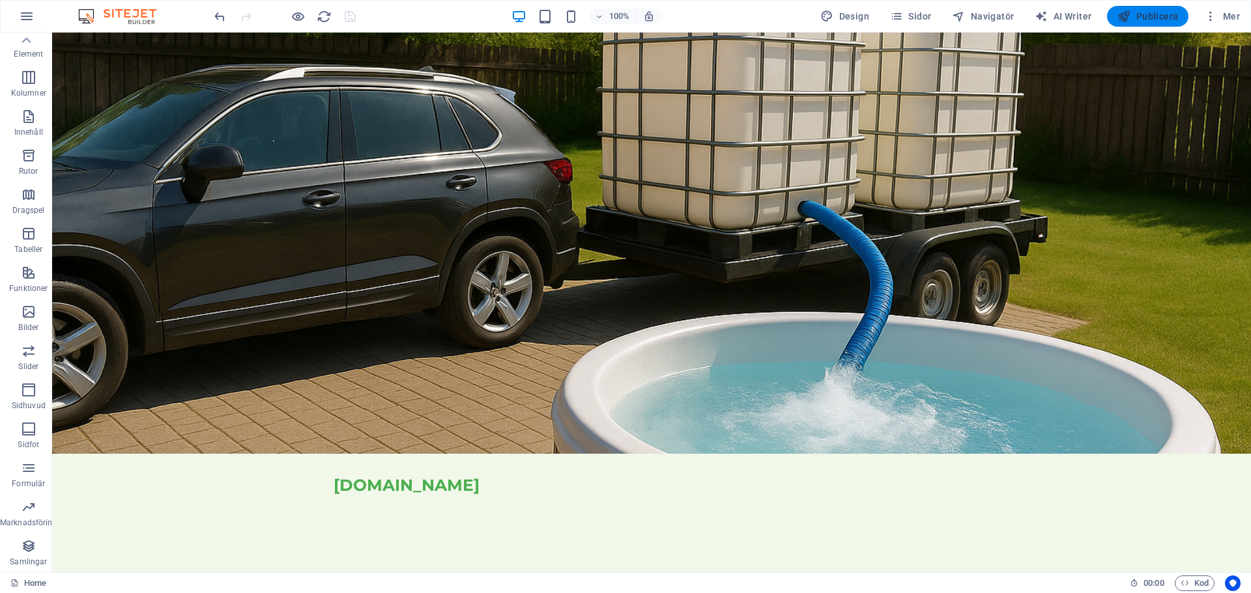
click at [1142, 14] on span "Publicera" at bounding box center [1147, 16] width 61 height 13
